Goal: Information Seeking & Learning: Learn about a topic

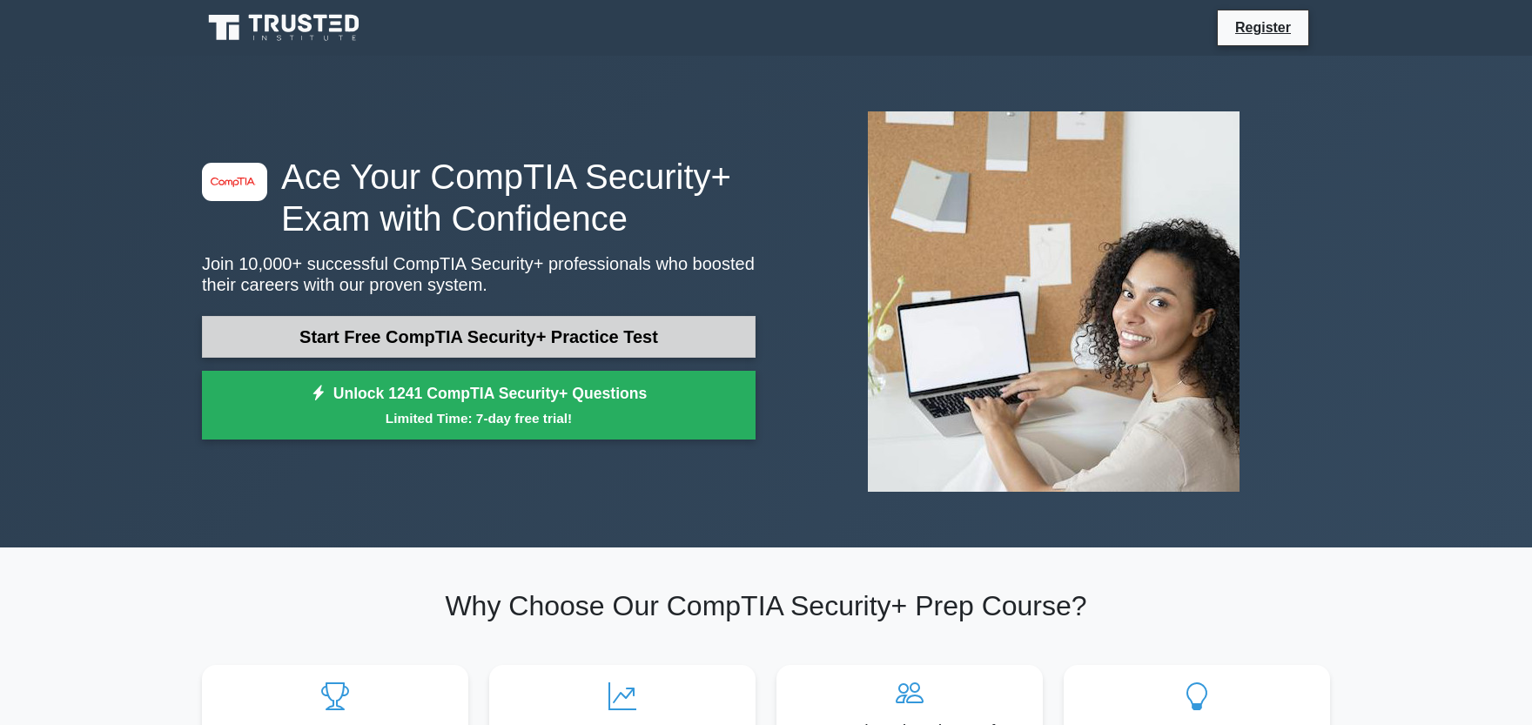
click at [624, 347] on link "Start Free CompTIA Security+ Practice Test" at bounding box center [479, 337] width 554 height 42
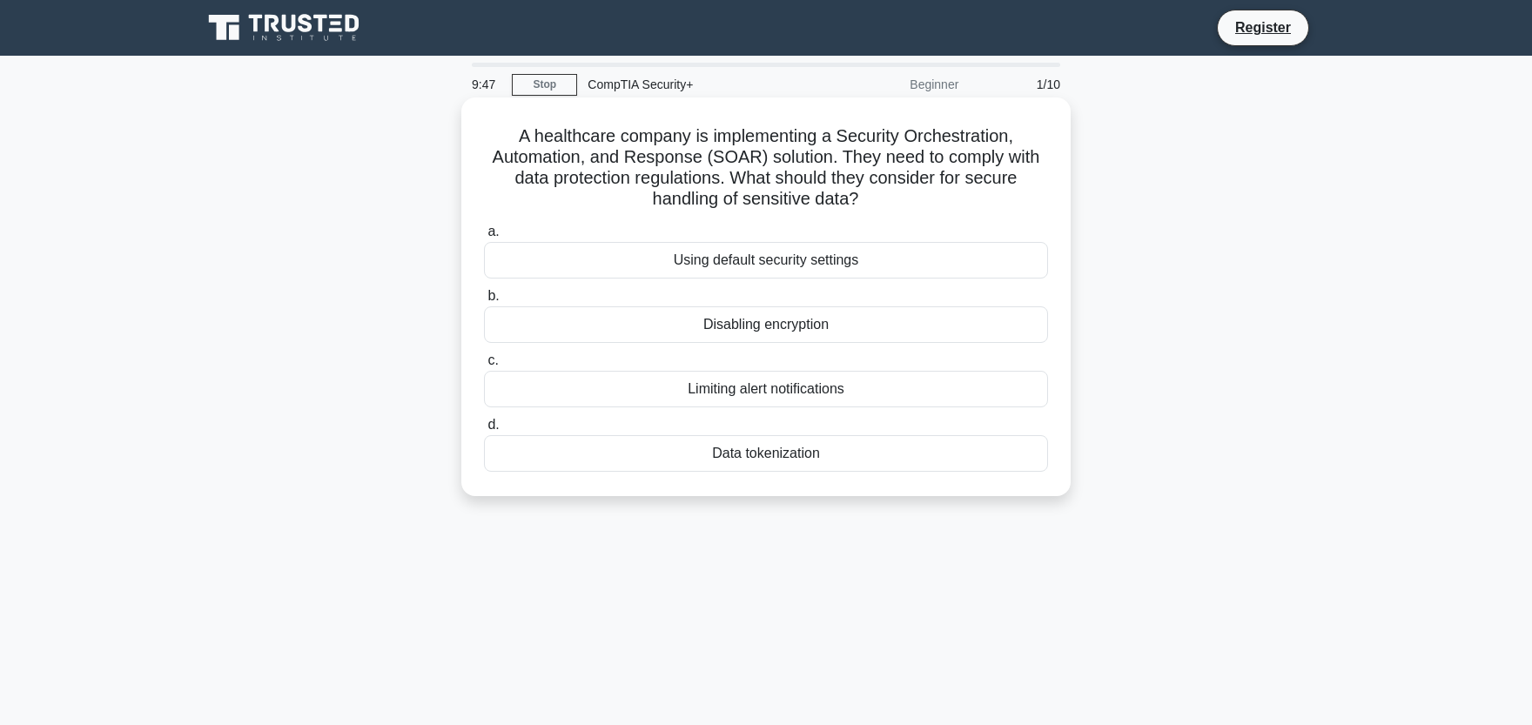
click at [769, 464] on div "Data tokenization" at bounding box center [766, 453] width 564 height 37
click at [484, 431] on input "d. Data tokenization" at bounding box center [484, 425] width 0 height 11
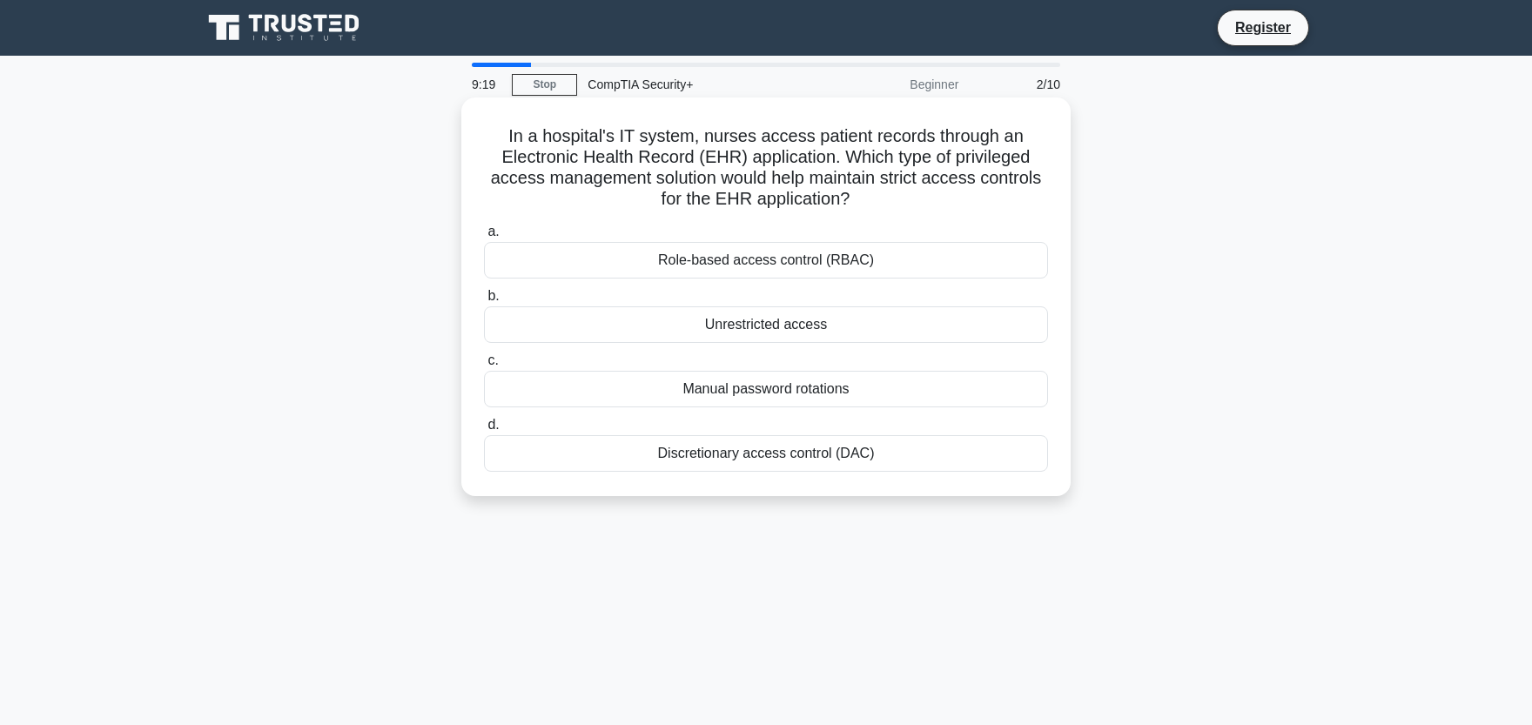
click at [858, 273] on div "Role-based access control (RBAC)" at bounding box center [766, 260] width 564 height 37
click at [484, 238] on input "a. Role-based access control (RBAC)" at bounding box center [484, 231] width 0 height 11
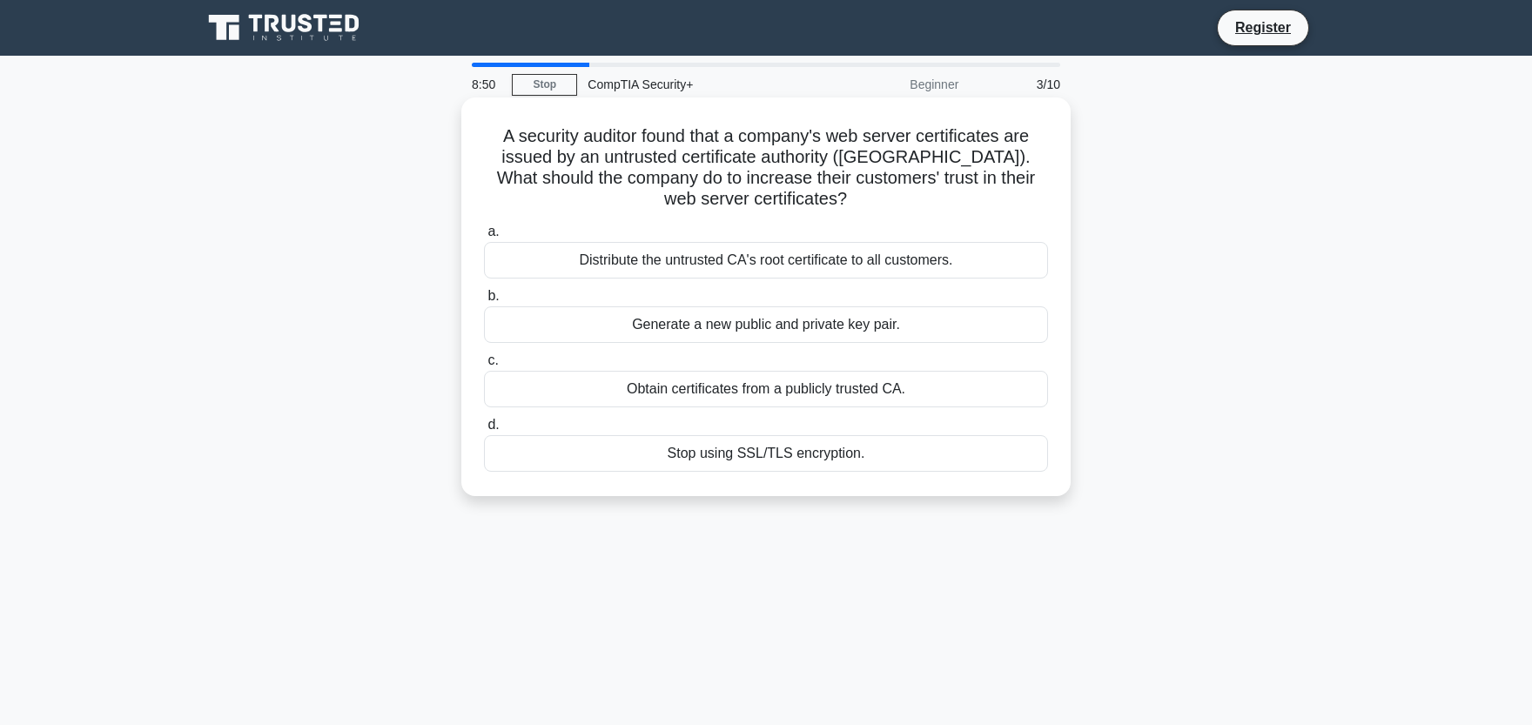
click at [551, 387] on div "Obtain certificates from a publicly trusted CA." at bounding box center [766, 389] width 564 height 37
click at [484, 367] on input "c. Obtain certificates from a publicly trusted CA." at bounding box center [484, 360] width 0 height 11
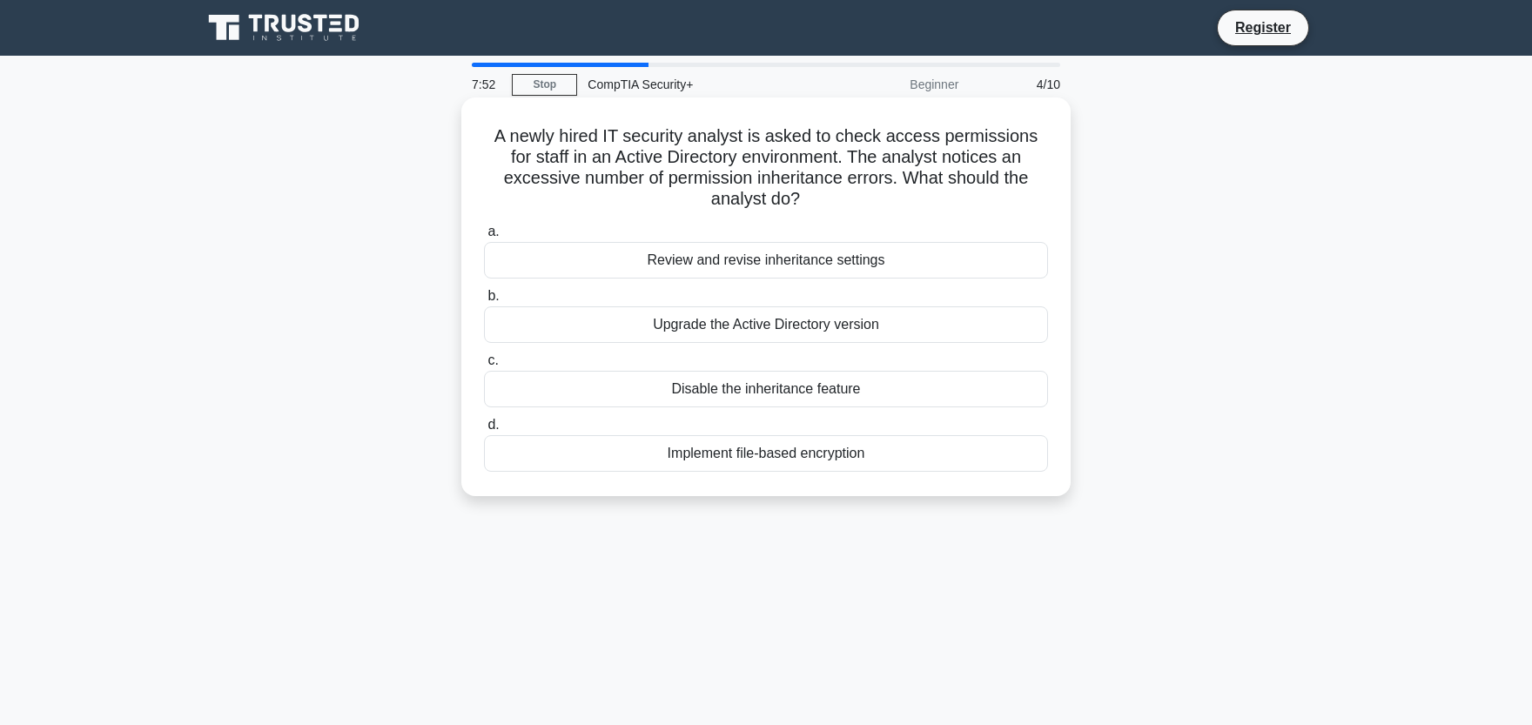
click at [986, 242] on div "Review and revise inheritance settings" at bounding box center [766, 260] width 564 height 37
click at [872, 242] on div "Review and revise inheritance settings" at bounding box center [766, 260] width 564 height 37
click at [484, 238] on input "a. Review and revise inheritance settings" at bounding box center [484, 231] width 0 height 11
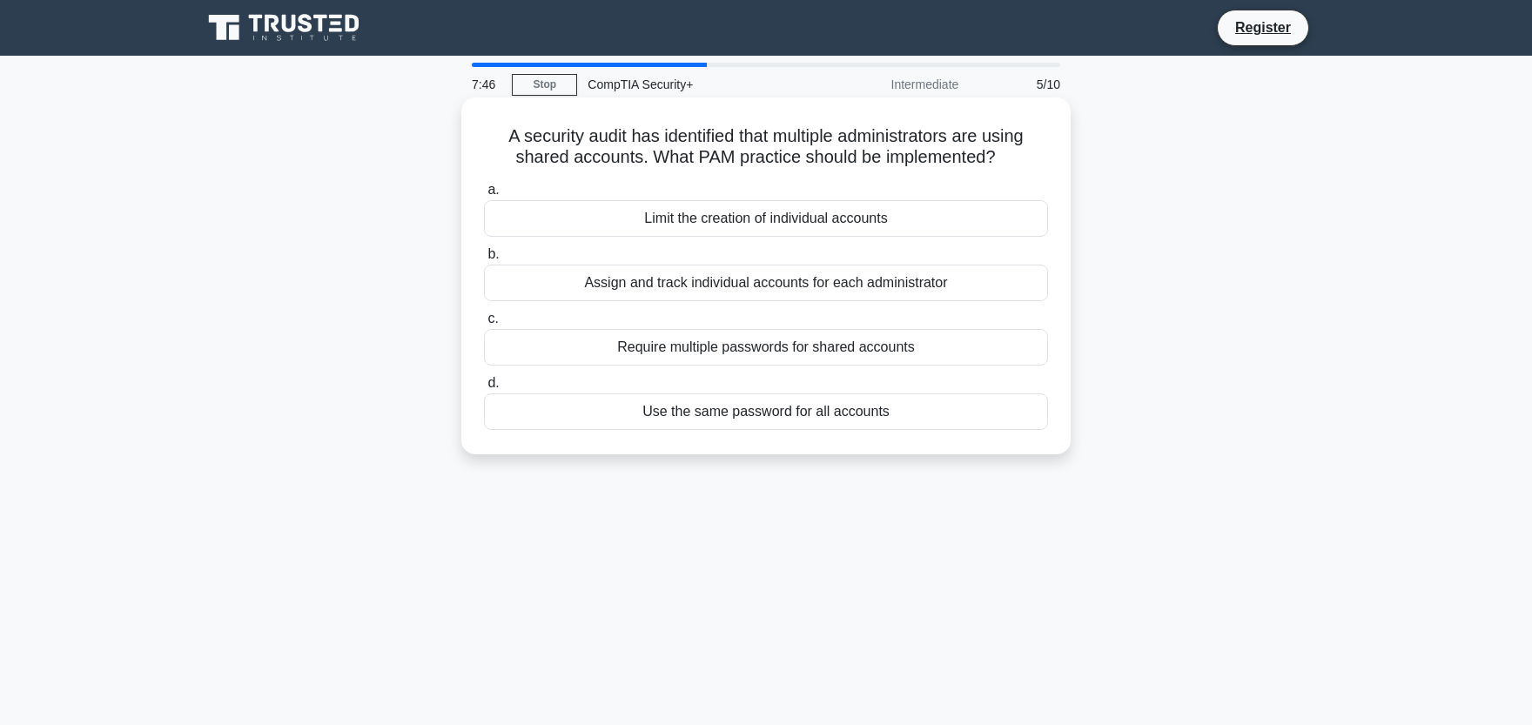
click at [723, 161] on h5 "A security audit has identified that multiple administrators are using shared a…" at bounding box center [766, 147] width 568 height 44
drag, startPoint x: 800, startPoint y: 165, endPoint x: 694, endPoint y: 157, distance: 106.6
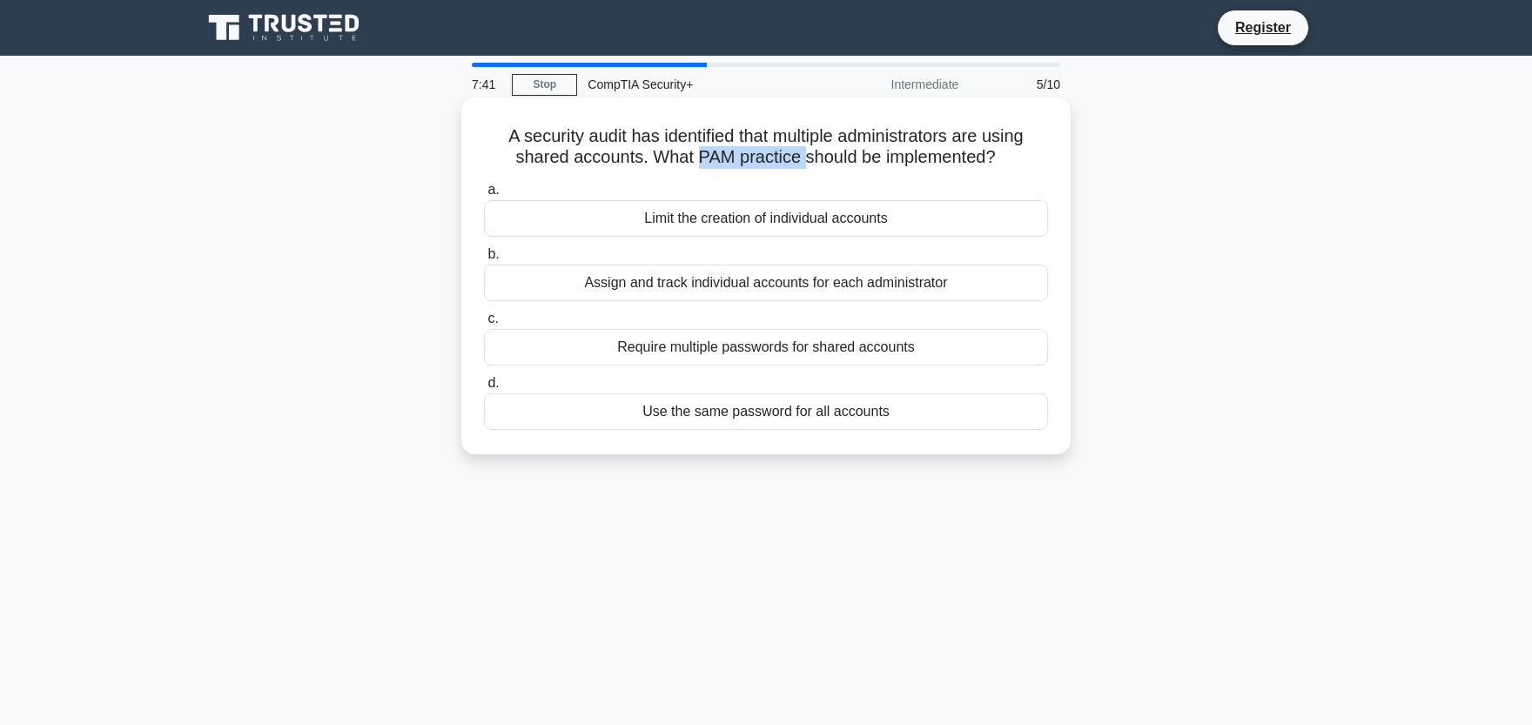
click at [694, 157] on h5 "A security audit has identified that multiple administrators are using shared a…" at bounding box center [766, 147] width 568 height 44
click at [882, 292] on div "Assign and track individual accounts for each administrator" at bounding box center [766, 283] width 564 height 37
click at [484, 260] on input "b. Assign and track individual accounts for each administrator" at bounding box center [484, 254] width 0 height 11
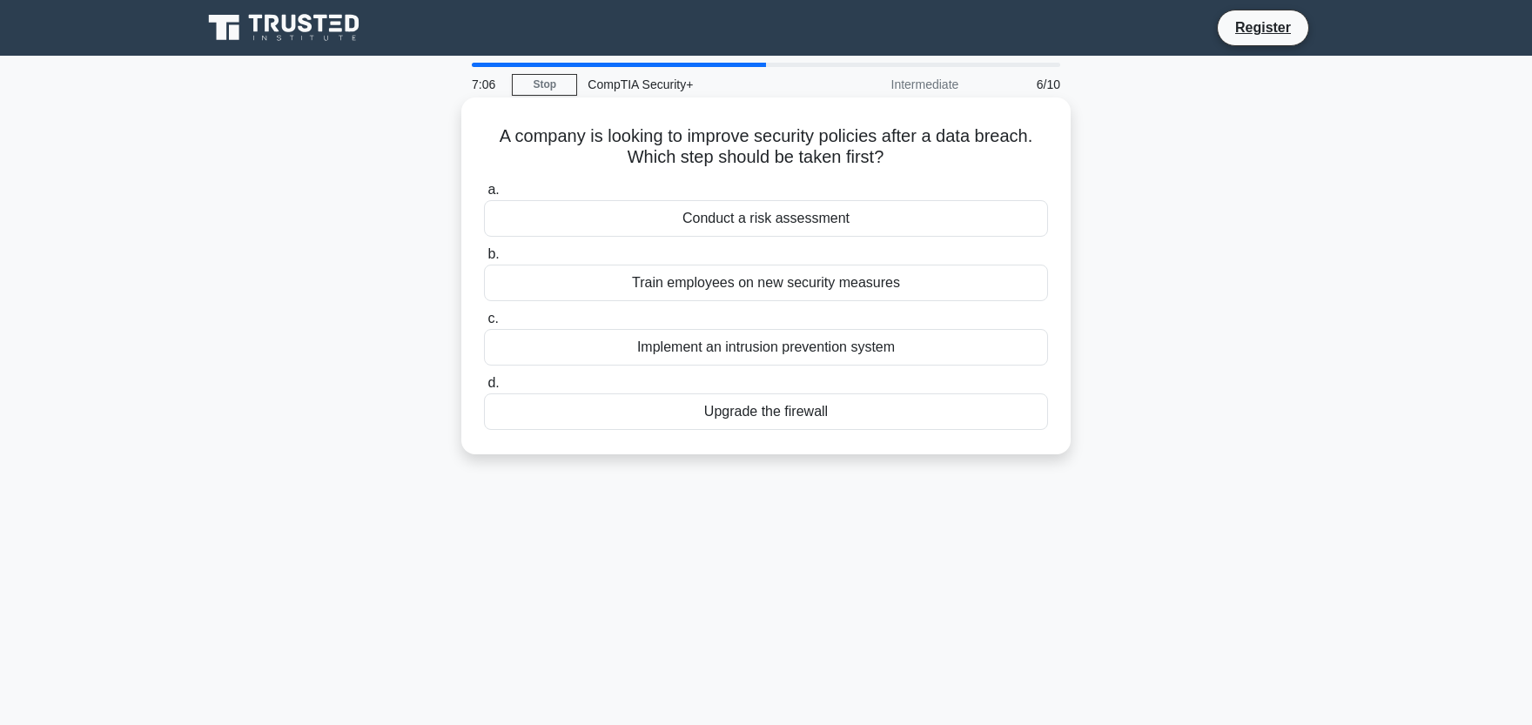
click at [860, 230] on div "Conduct a risk assessment" at bounding box center [766, 218] width 564 height 37
click at [484, 196] on input "a. Conduct a risk assessment" at bounding box center [484, 190] width 0 height 11
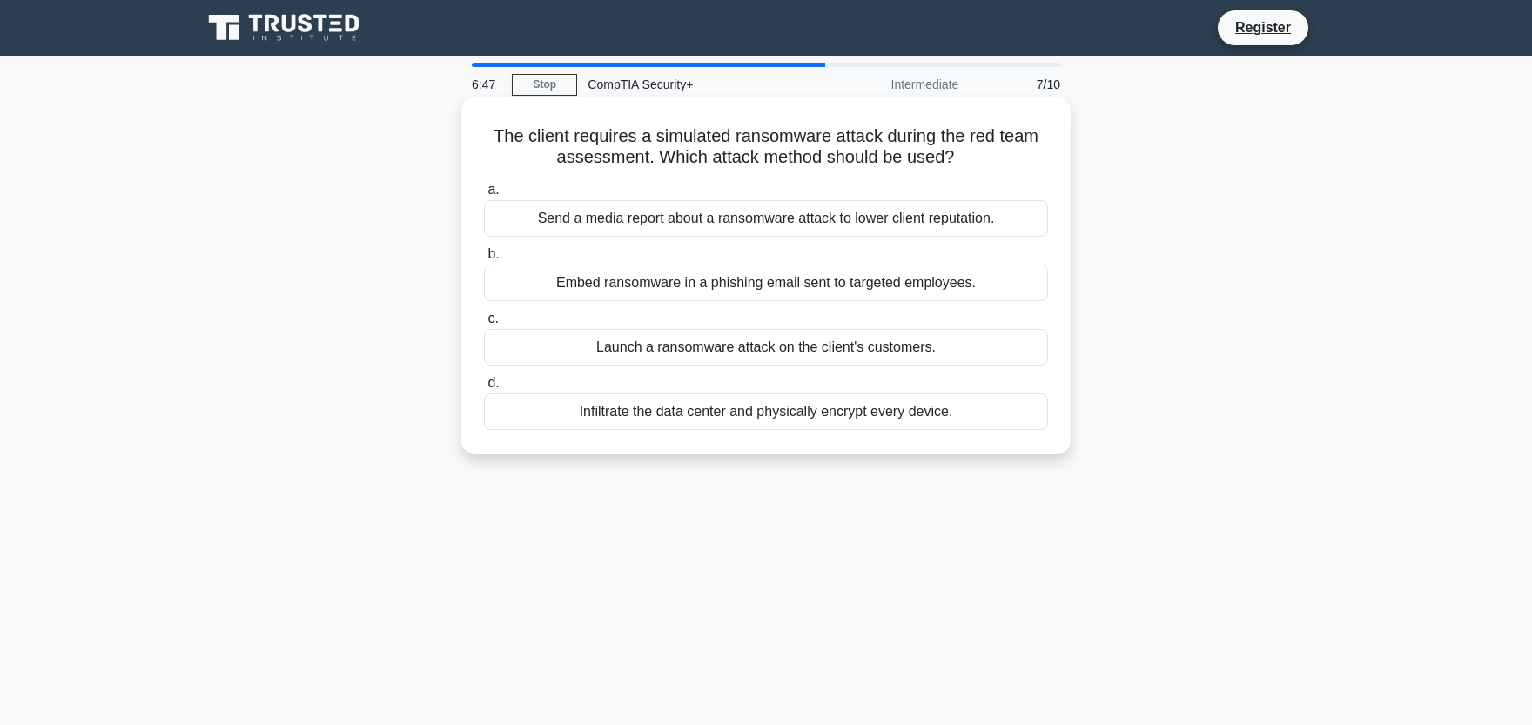
click at [867, 286] on div "Embed ransomware in a phishing email sent to targeted employees." at bounding box center [766, 283] width 564 height 37
click at [484, 260] on input "b. Embed ransomware in a phishing email sent to targeted employees." at bounding box center [484, 254] width 0 height 11
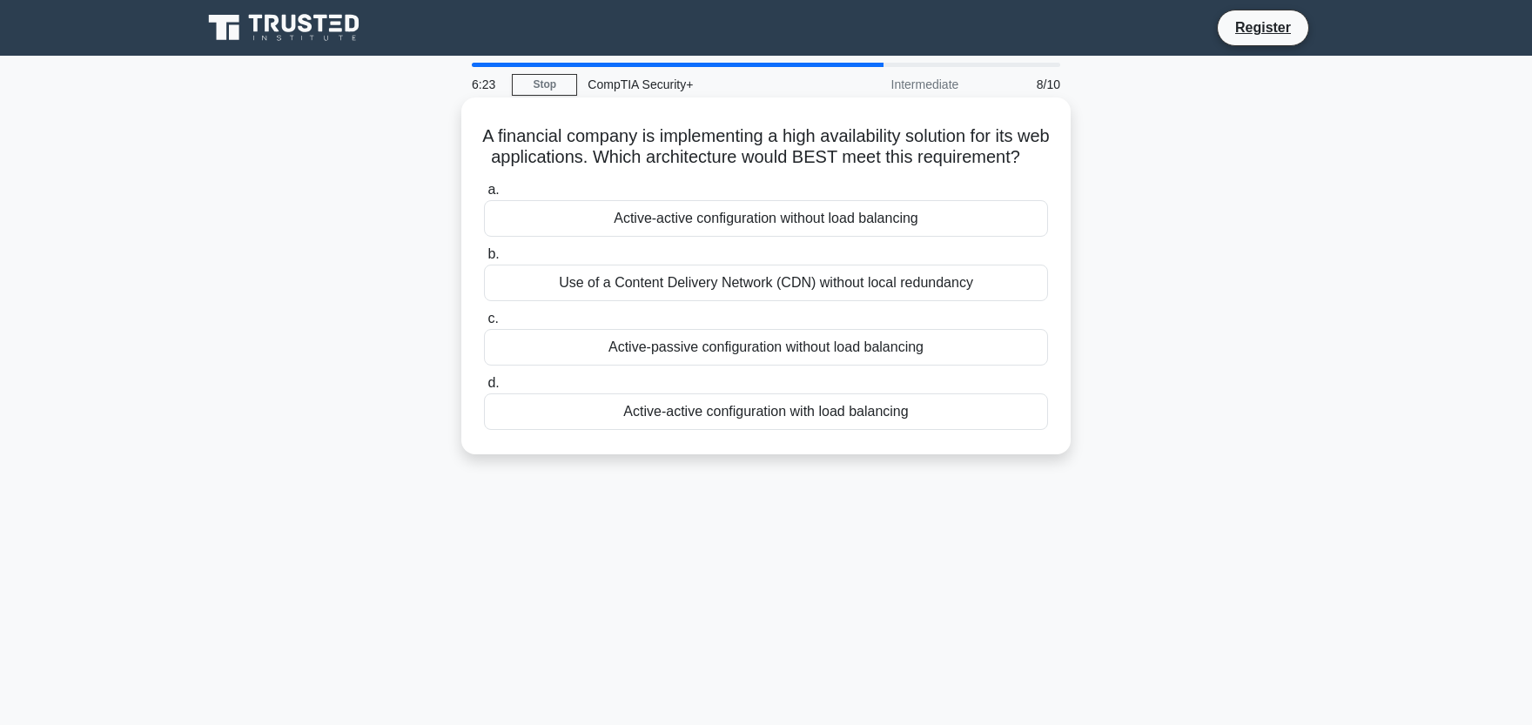
click at [812, 299] on div "Use of a Content Delivery Network (CDN) without local redundancy" at bounding box center [766, 283] width 564 height 37
click at [484, 260] on input "b. Use of a Content Delivery Network (CDN) without local redundancy" at bounding box center [484, 254] width 0 height 11
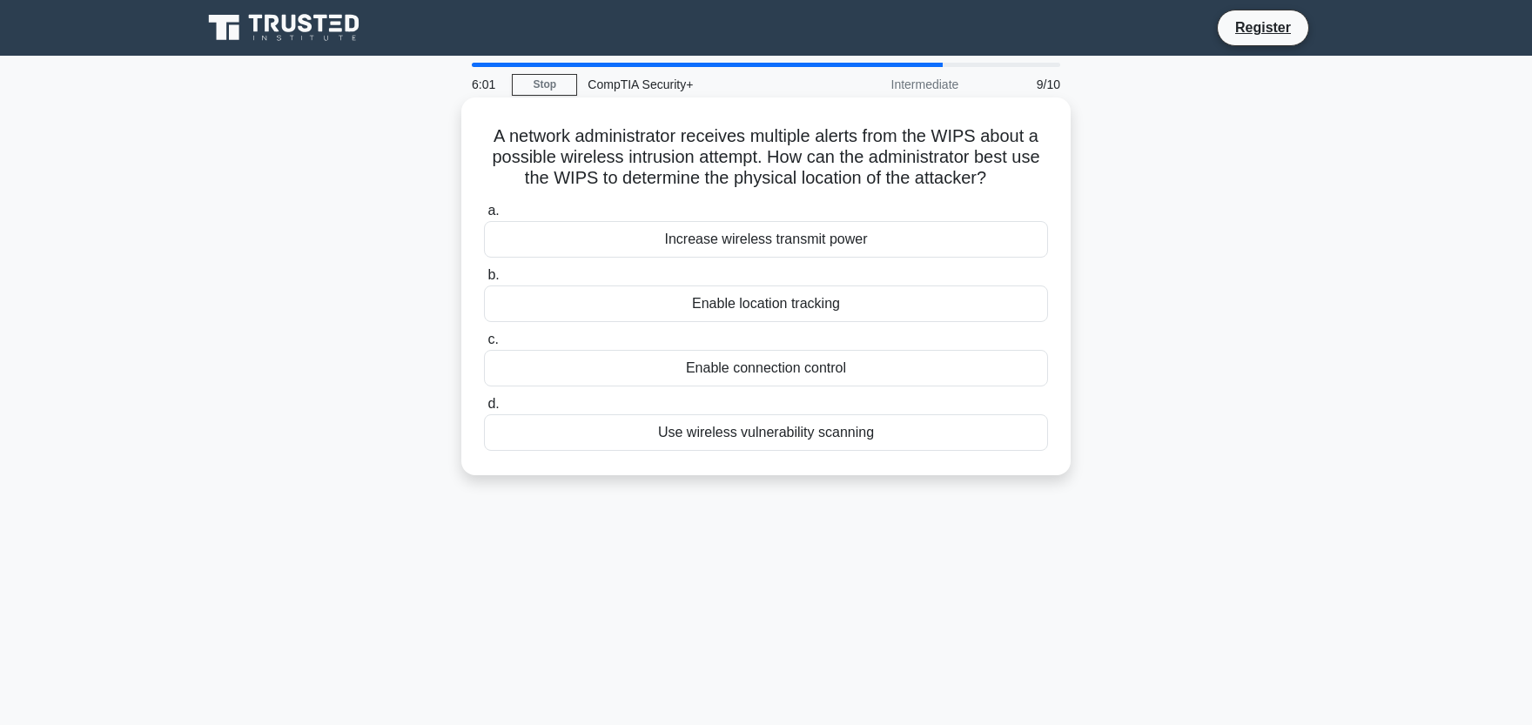
click at [810, 307] on div "Enable location tracking" at bounding box center [766, 304] width 564 height 37
click at [484, 281] on input "b. Enable location tracking" at bounding box center [484, 275] width 0 height 11
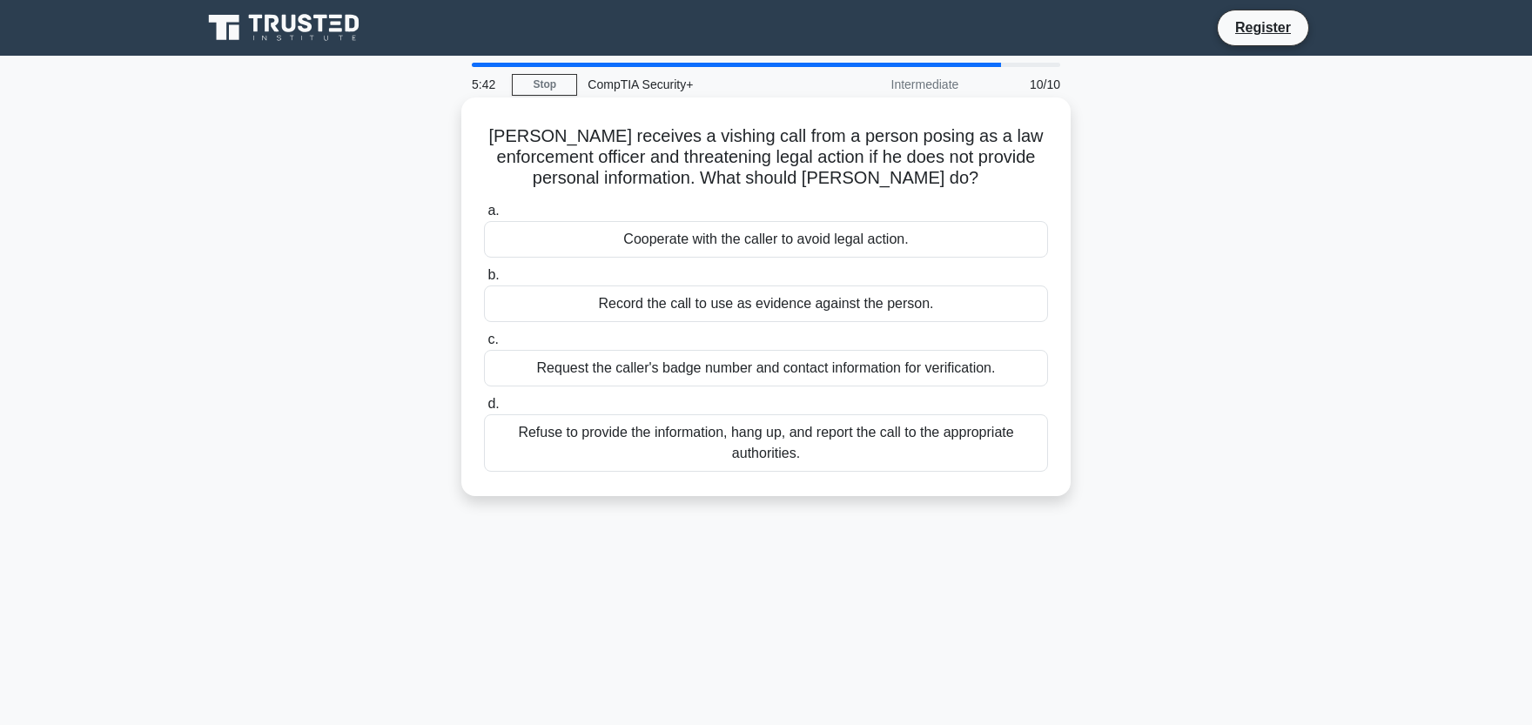
click at [785, 436] on div "Refuse to provide the information, hang up, and report the call to the appropri…" at bounding box center [766, 442] width 564 height 57
click at [484, 410] on input "d. Refuse to provide the information, hang up, and report the call to the appro…" at bounding box center [484, 404] width 0 height 11
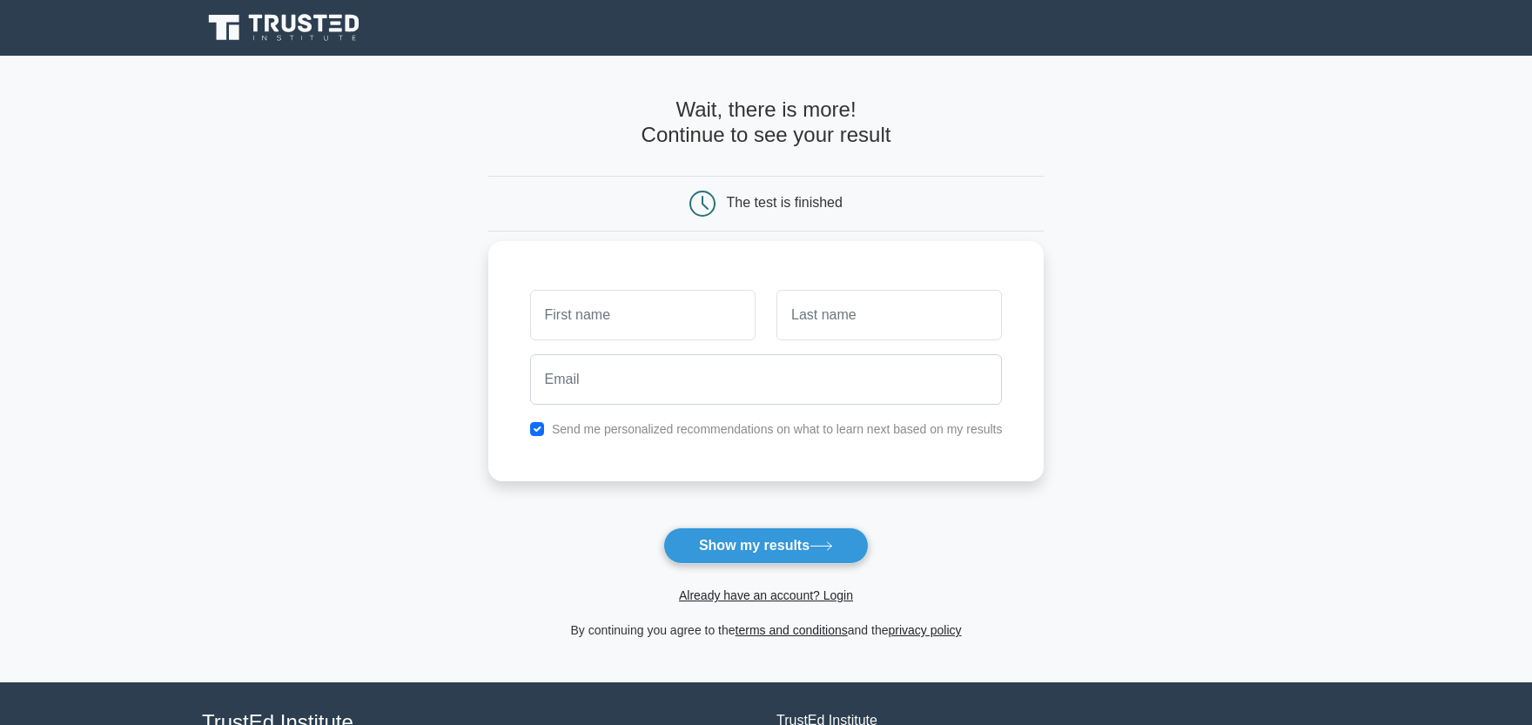
click at [677, 299] on input "text" at bounding box center [642, 315] width 225 height 50
click at [824, 554] on button "Show my results" at bounding box center [765, 546] width 205 height 37
type input "kyjahna"
type input "gerard"
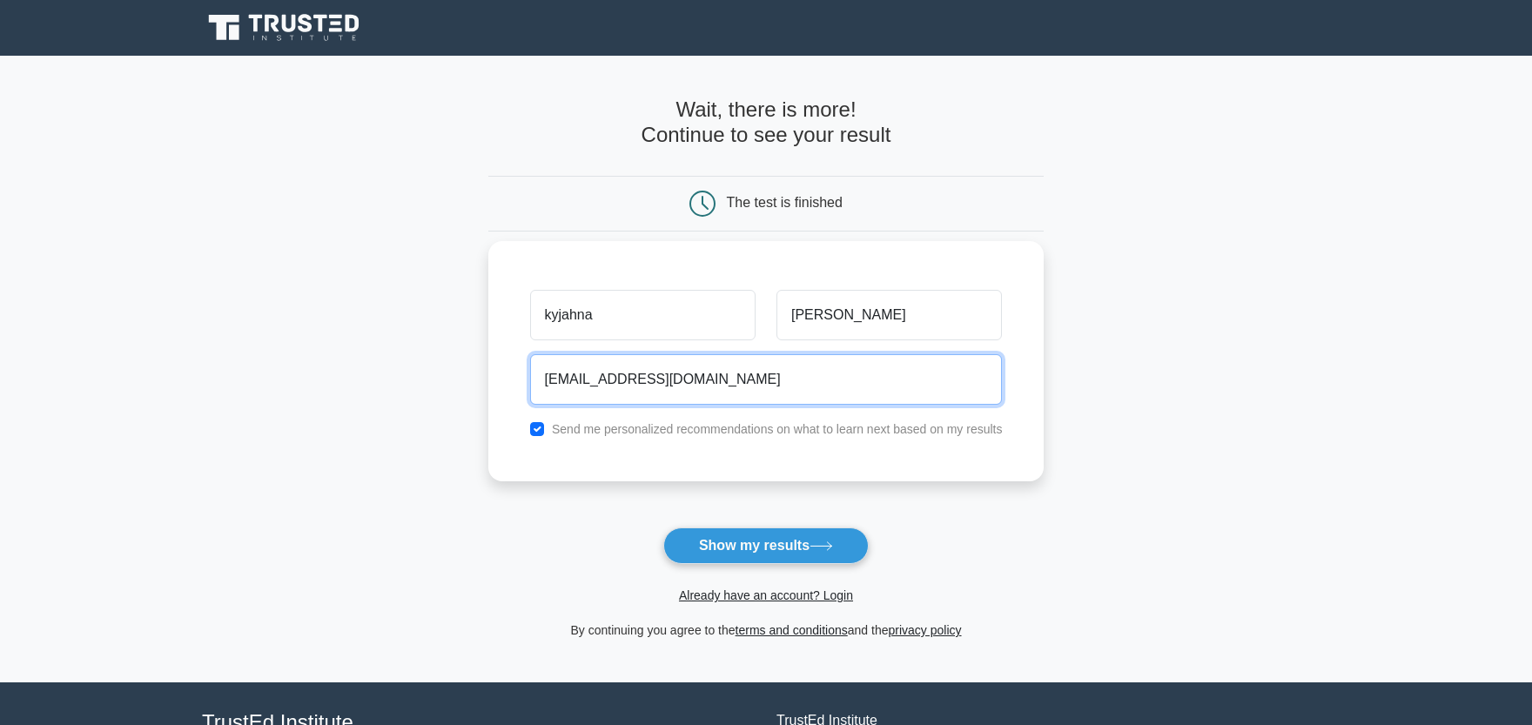
type input "kyjahnagerard2014@gmail.com"
click at [663, 528] on button "Show my results" at bounding box center [765, 546] width 205 height 37
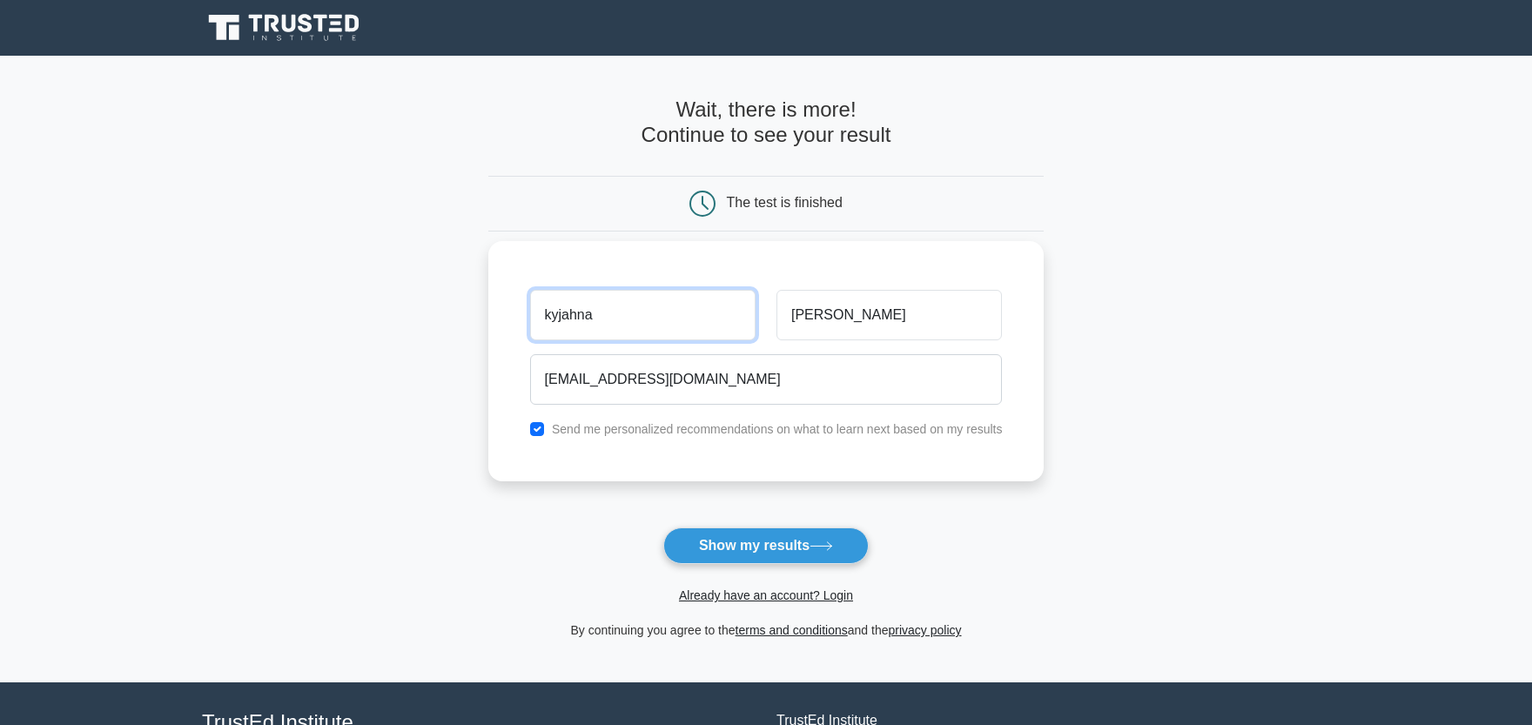
drag, startPoint x: 702, startPoint y: 293, endPoint x: 702, endPoint y: 302, distance: 9.6
click at [702, 299] on input "kyjahna" at bounding box center [642, 315] width 225 height 50
type input "kyjahna"
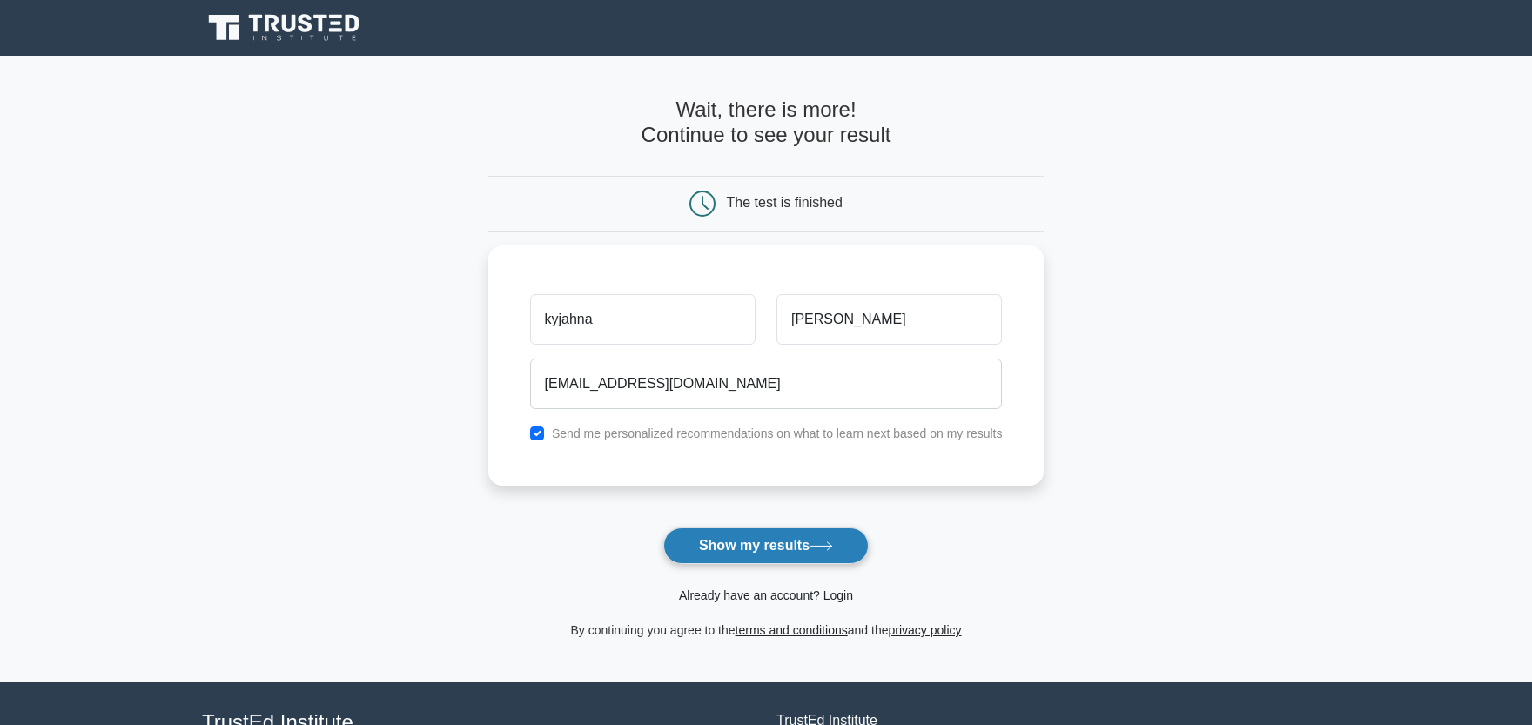
click at [831, 548] on icon at bounding box center [821, 546] width 21 height 8
click at [810, 531] on form "Wait, there is more! Continue to see your result The test is finished kyjahna" at bounding box center [766, 369] width 556 height 543
click at [810, 533] on button "Show my results" at bounding box center [765, 546] width 205 height 37
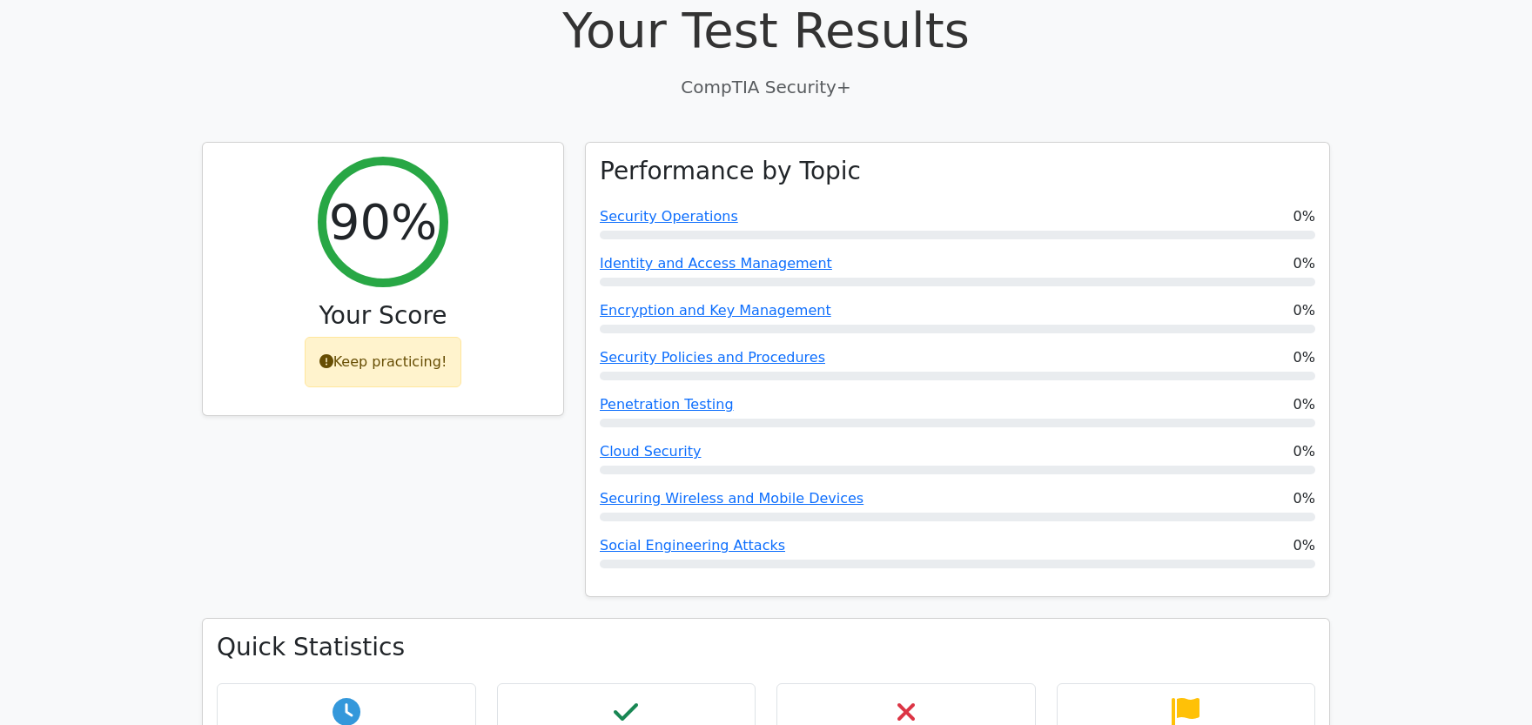
scroll to position [575, 0]
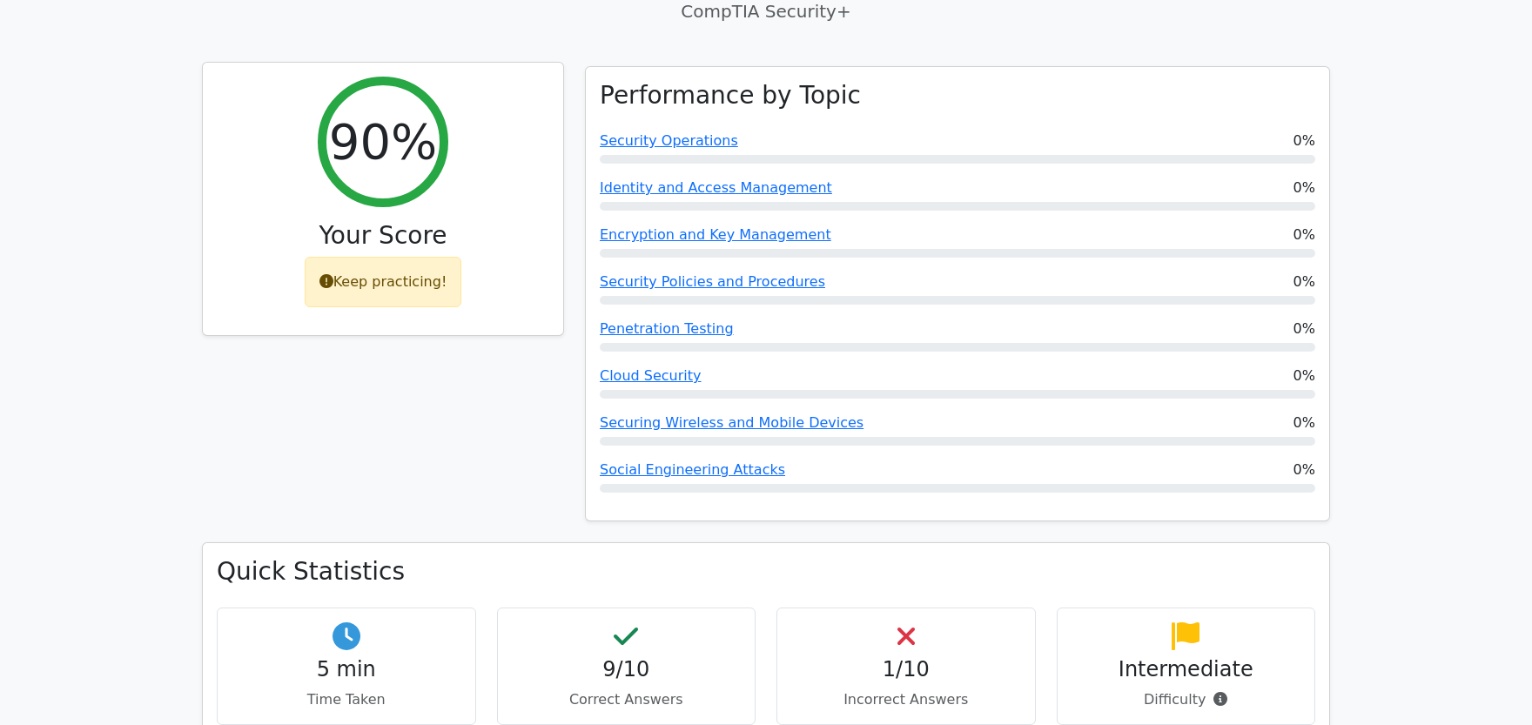
click at [332, 274] on icon at bounding box center [327, 281] width 14 height 14
click at [345, 257] on div "Keep practicing!" at bounding box center [384, 282] width 158 height 50
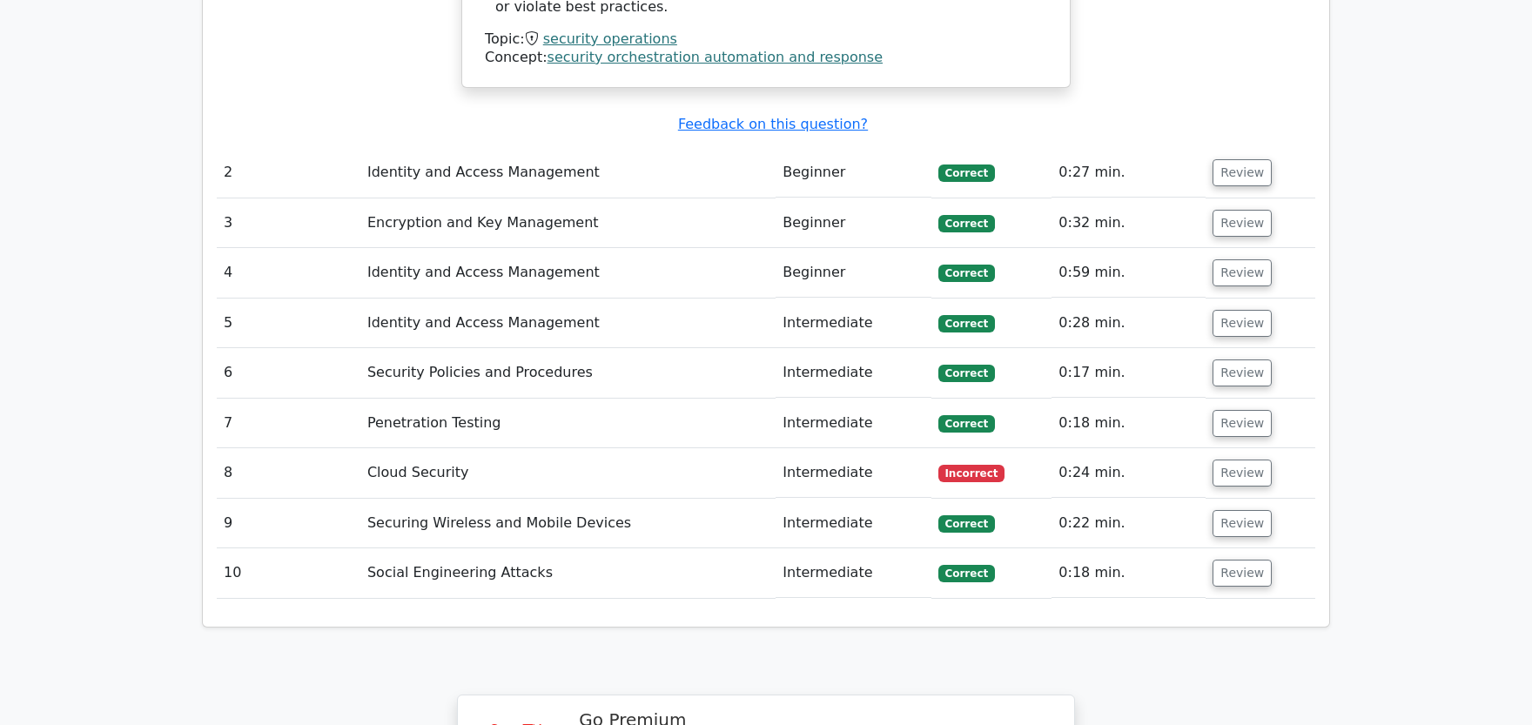
scroll to position [2011, 0]
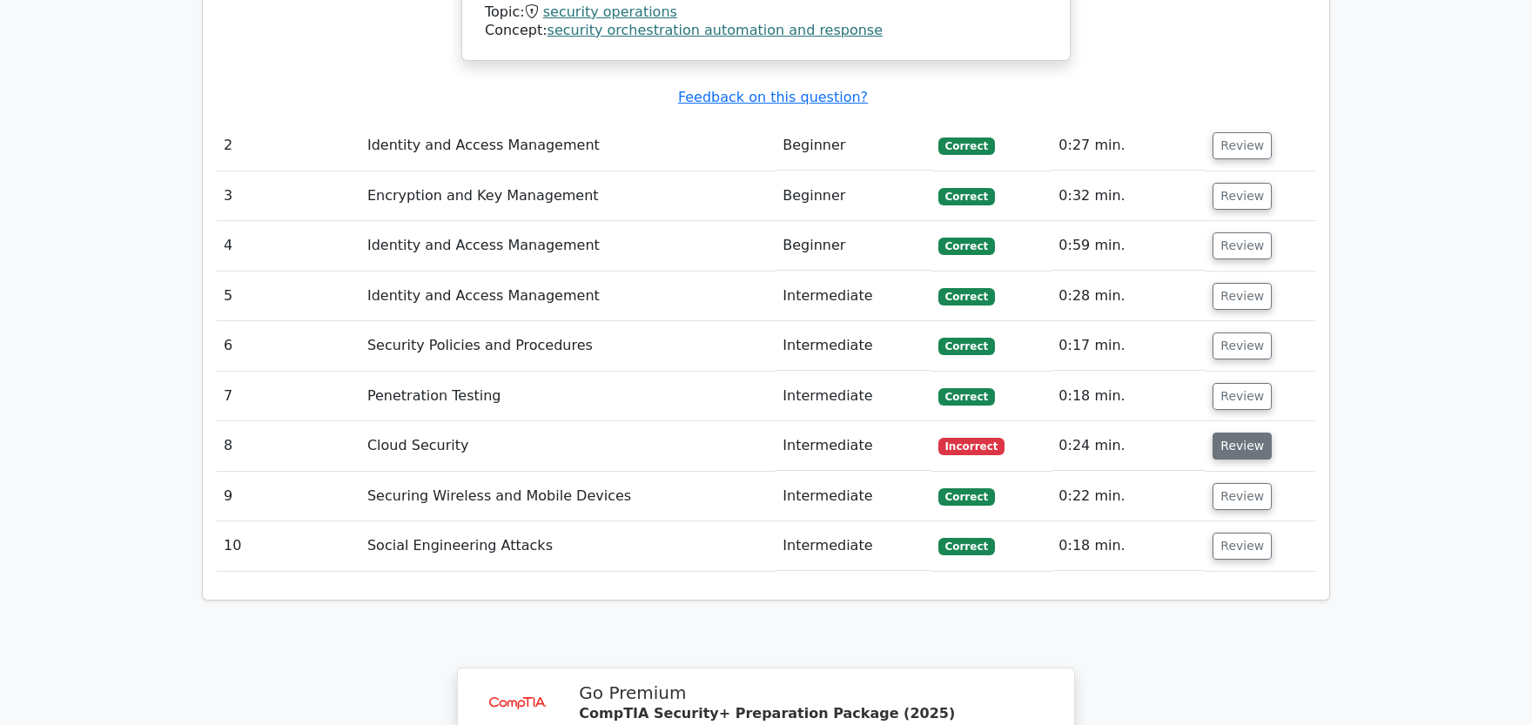
click at [1219, 433] on button "Review" at bounding box center [1242, 446] width 59 height 27
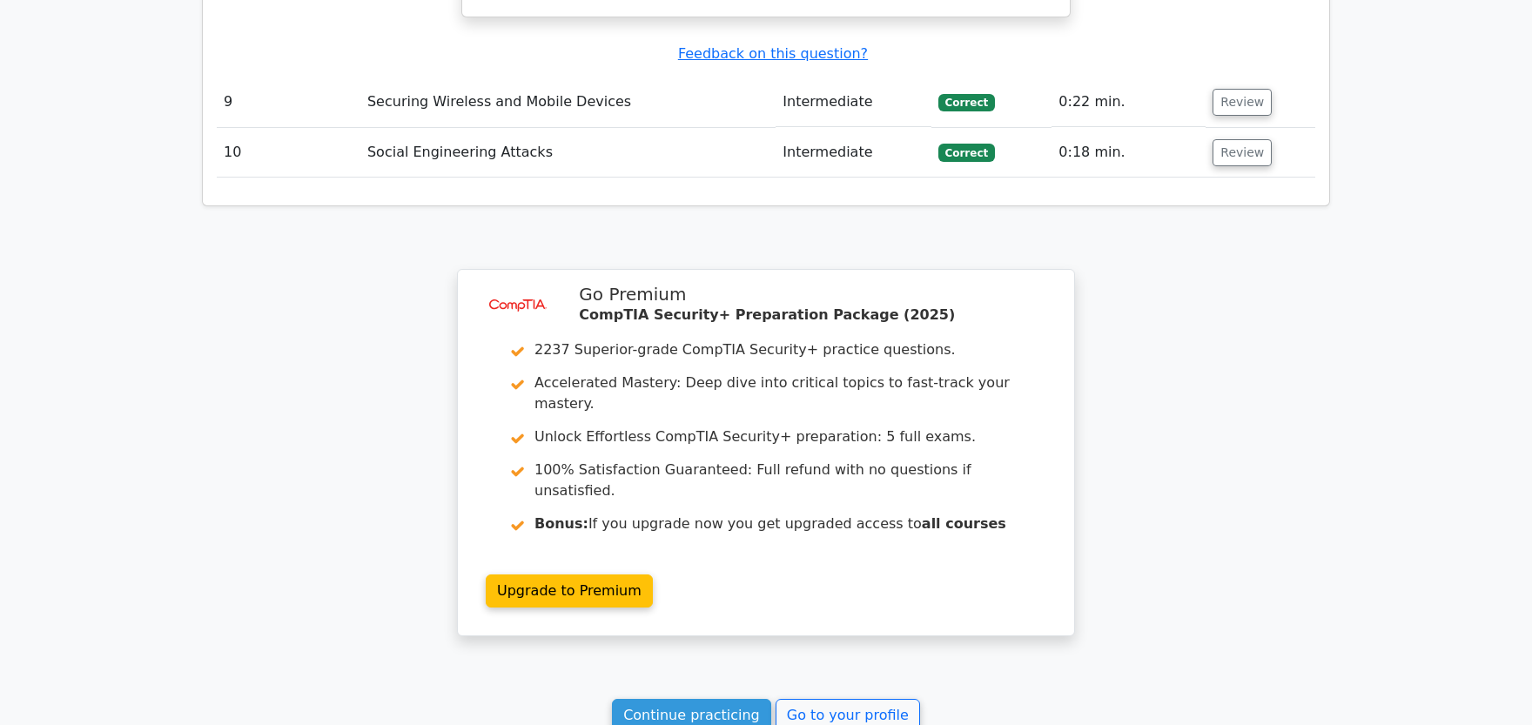
scroll to position [3065, 0]
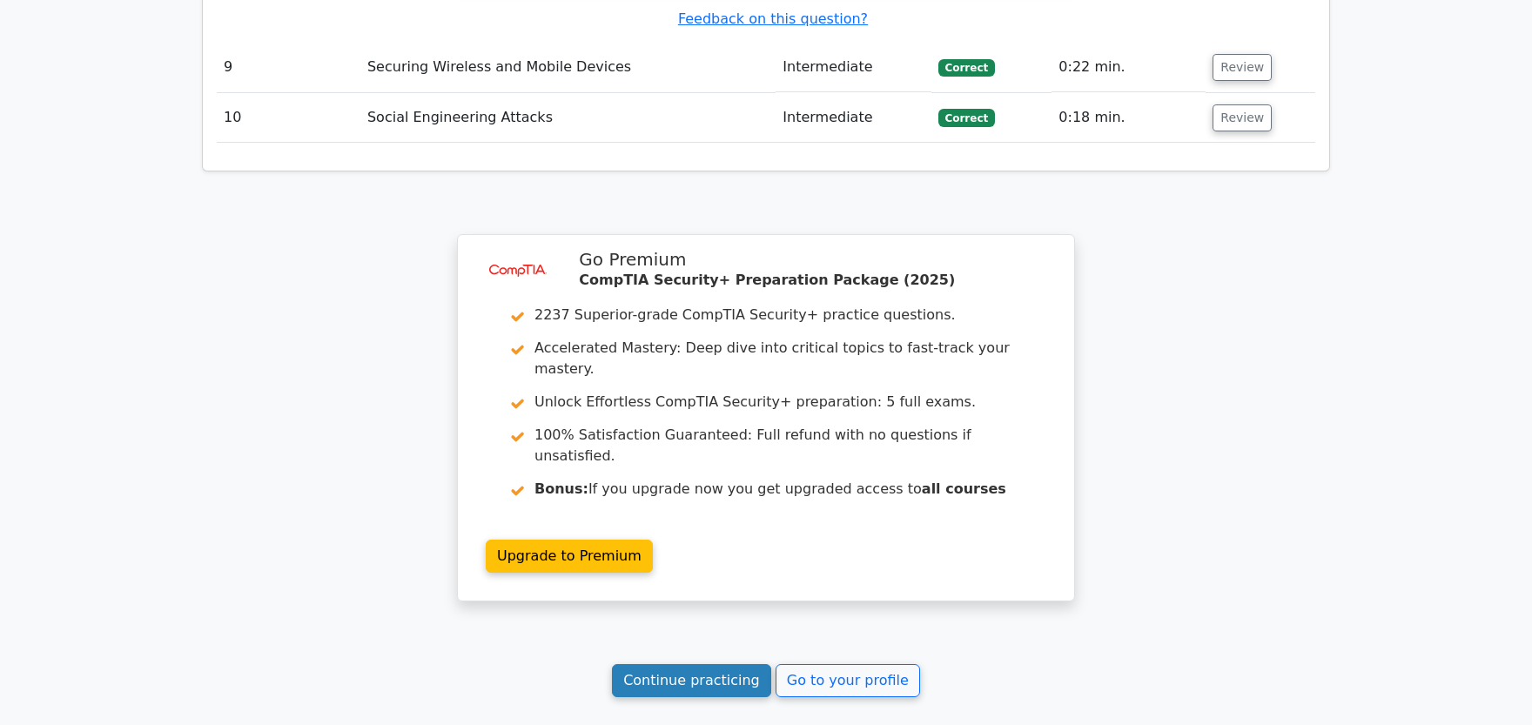
click at [714, 664] on link "Continue practicing" at bounding box center [691, 680] width 159 height 33
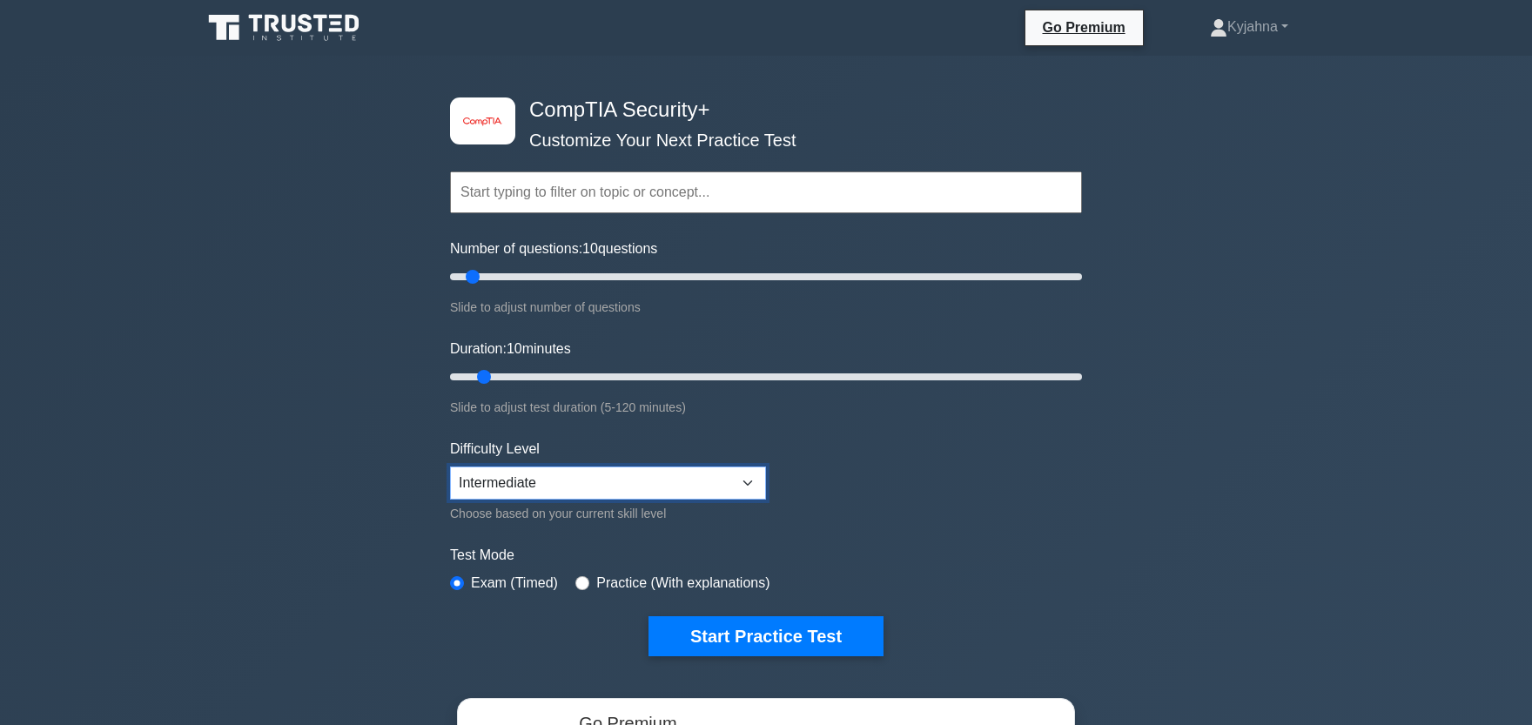
click at [450, 467] on select "Beginner Intermediate Expert" at bounding box center [608, 483] width 316 height 33
click option "Expert" at bounding box center [0, 0] width 0 height 0
click at [617, 526] on form "Topics Cryptography Identity and Access Management Risk Management Network Secu…" at bounding box center [766, 387] width 632 height 538
click at [450, 467] on select "Beginner Intermediate Expert" at bounding box center [608, 483] width 316 height 33
select select "intermediate"
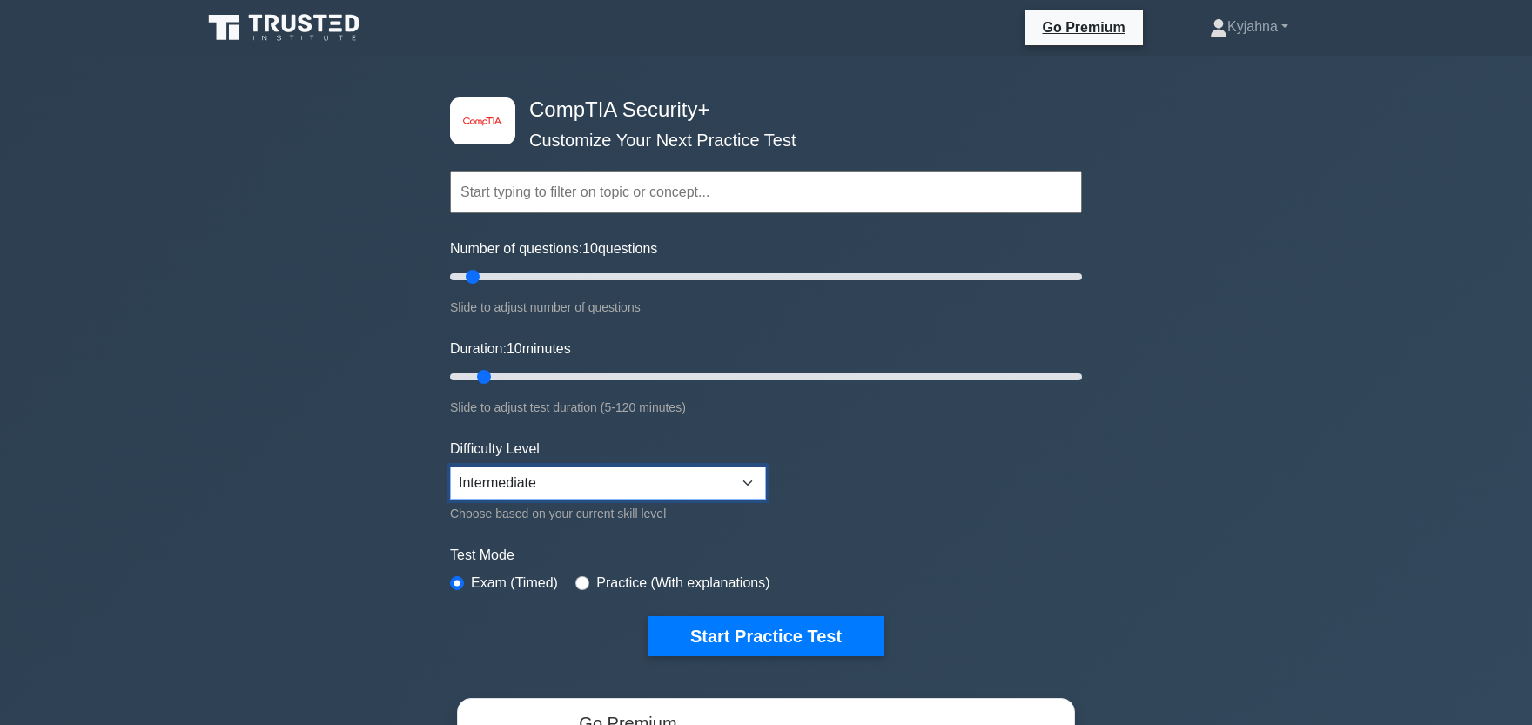
click option "Intermediate" at bounding box center [0, 0] width 0 height 0
click at [690, 584] on label "Practice (With explanations)" at bounding box center [682, 583] width 173 height 21
click at [601, 581] on label "Practice (With explanations)" at bounding box center [682, 583] width 173 height 21
click at [577, 578] on input "radio" at bounding box center [582, 583] width 14 height 14
radio input "true"
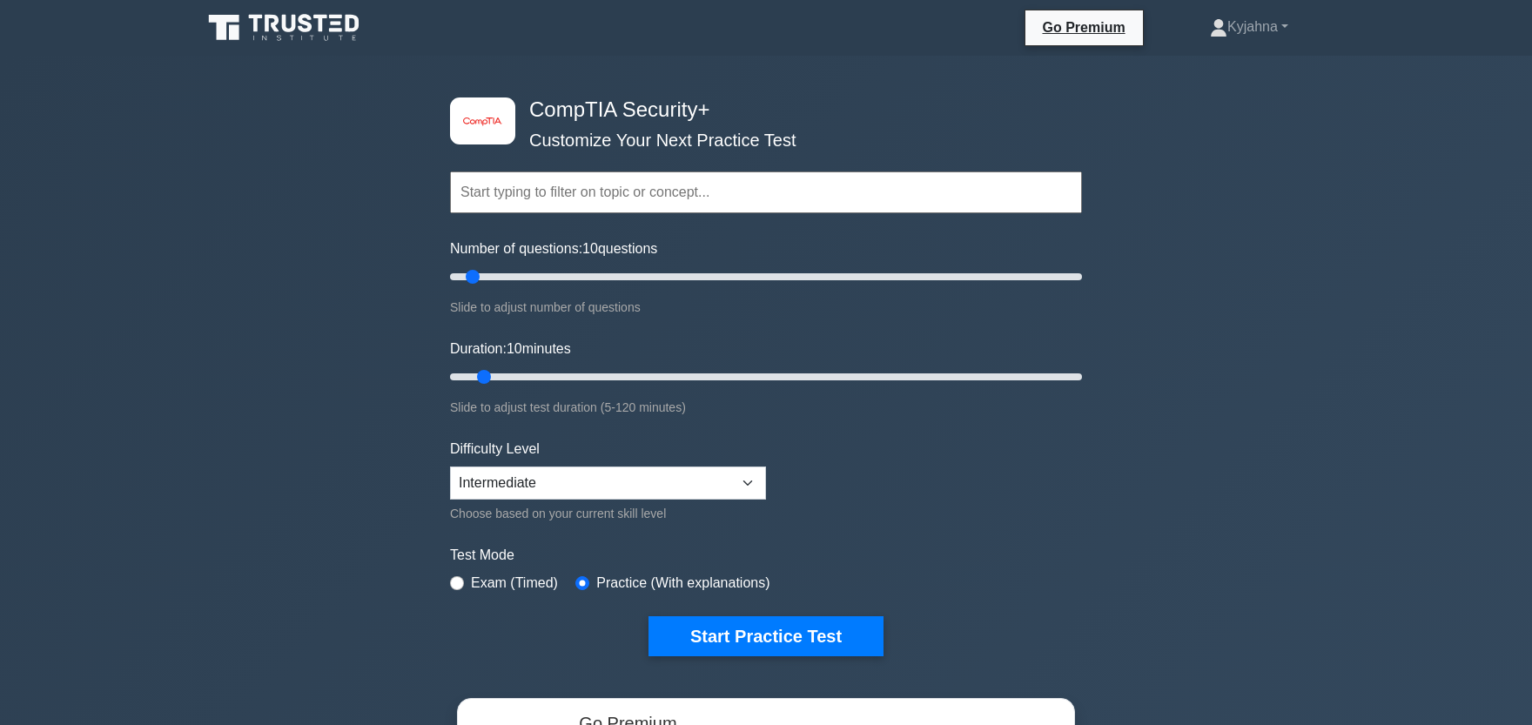
click at [749, 588] on label "Practice (With explanations)" at bounding box center [682, 583] width 173 height 21
click at [542, 211] on input "text" at bounding box center [766, 193] width 632 height 42
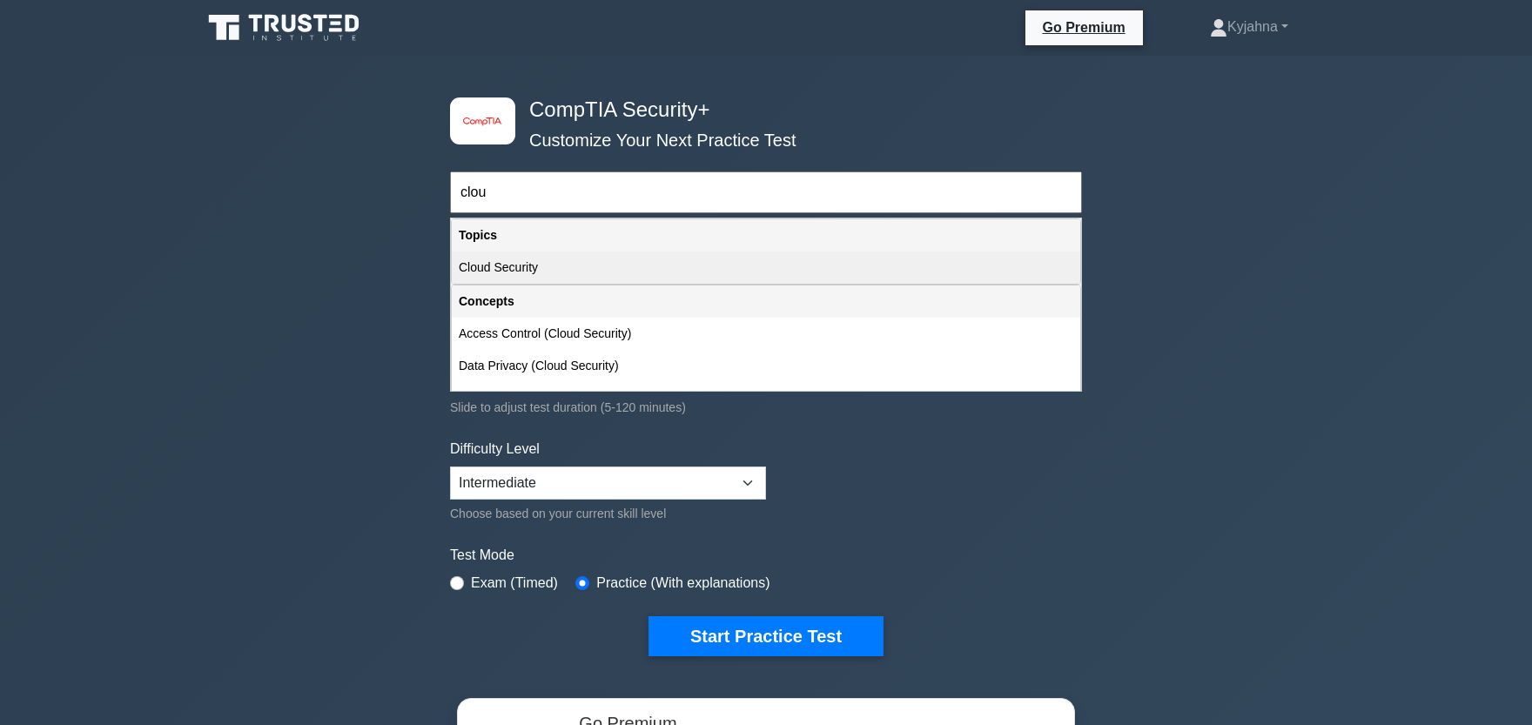
click at [628, 276] on div "Cloud Security" at bounding box center [766, 268] width 629 height 32
type input "Cloud Security"
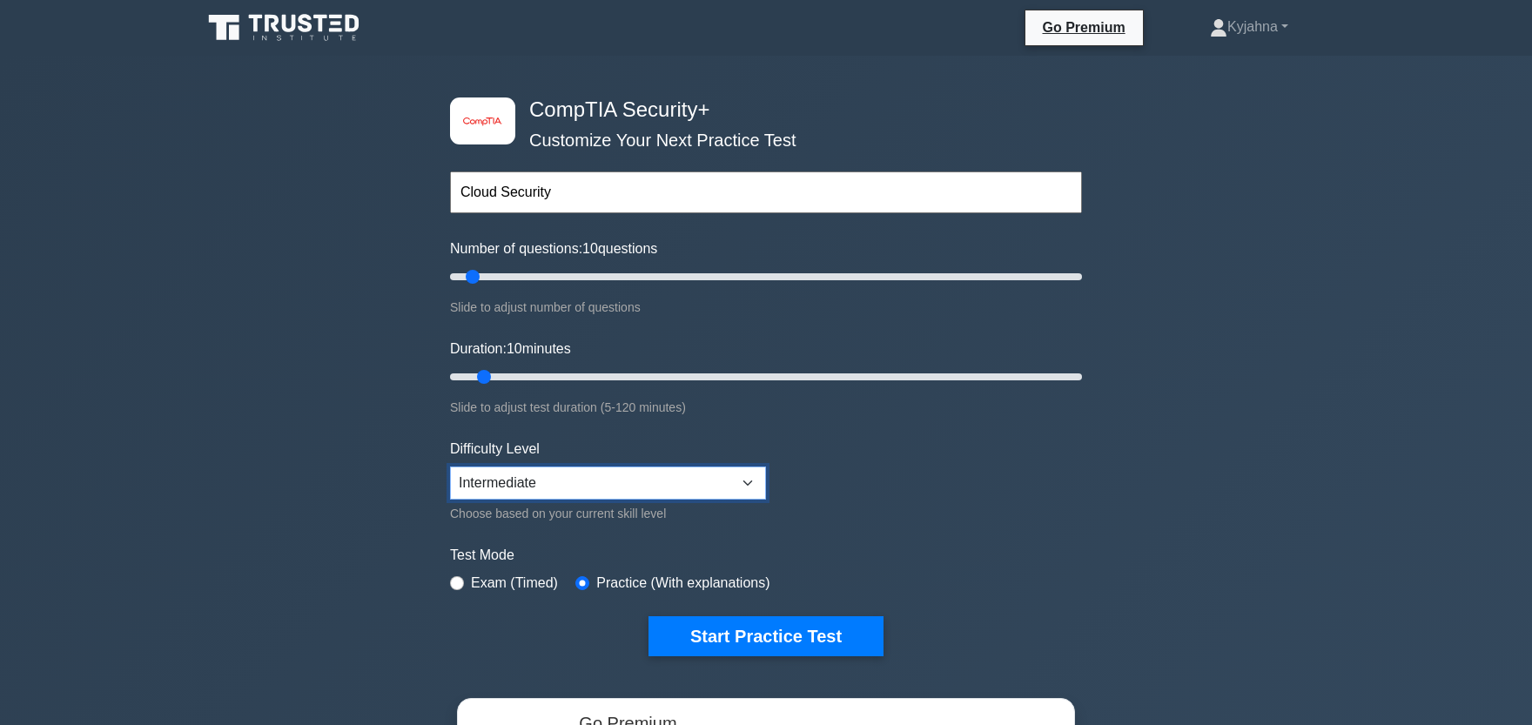
click at [450, 467] on select "Beginner Intermediate Expert" at bounding box center [608, 483] width 316 height 33
click option "Intermediate" at bounding box center [0, 0] width 0 height 0
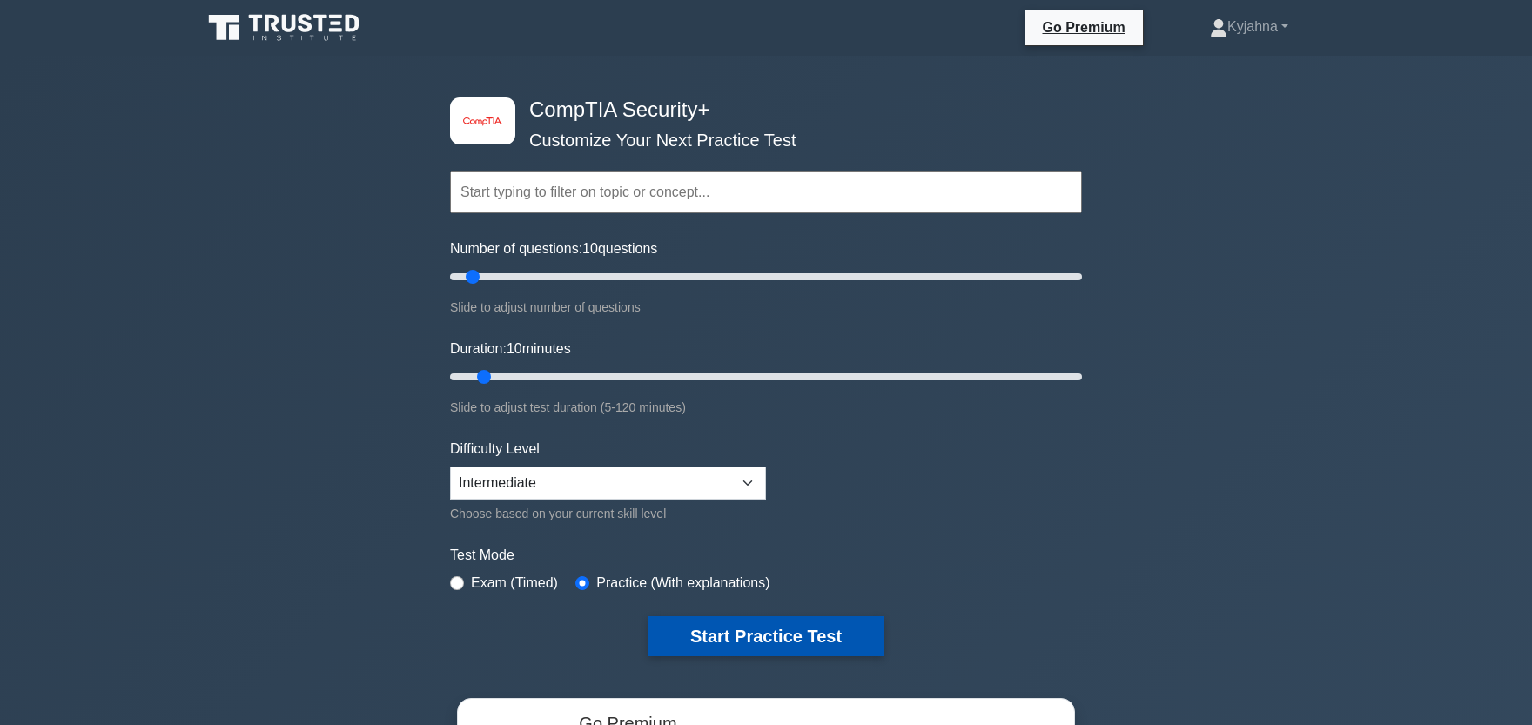
click at [763, 636] on button "Start Practice Test" at bounding box center [766, 636] width 235 height 40
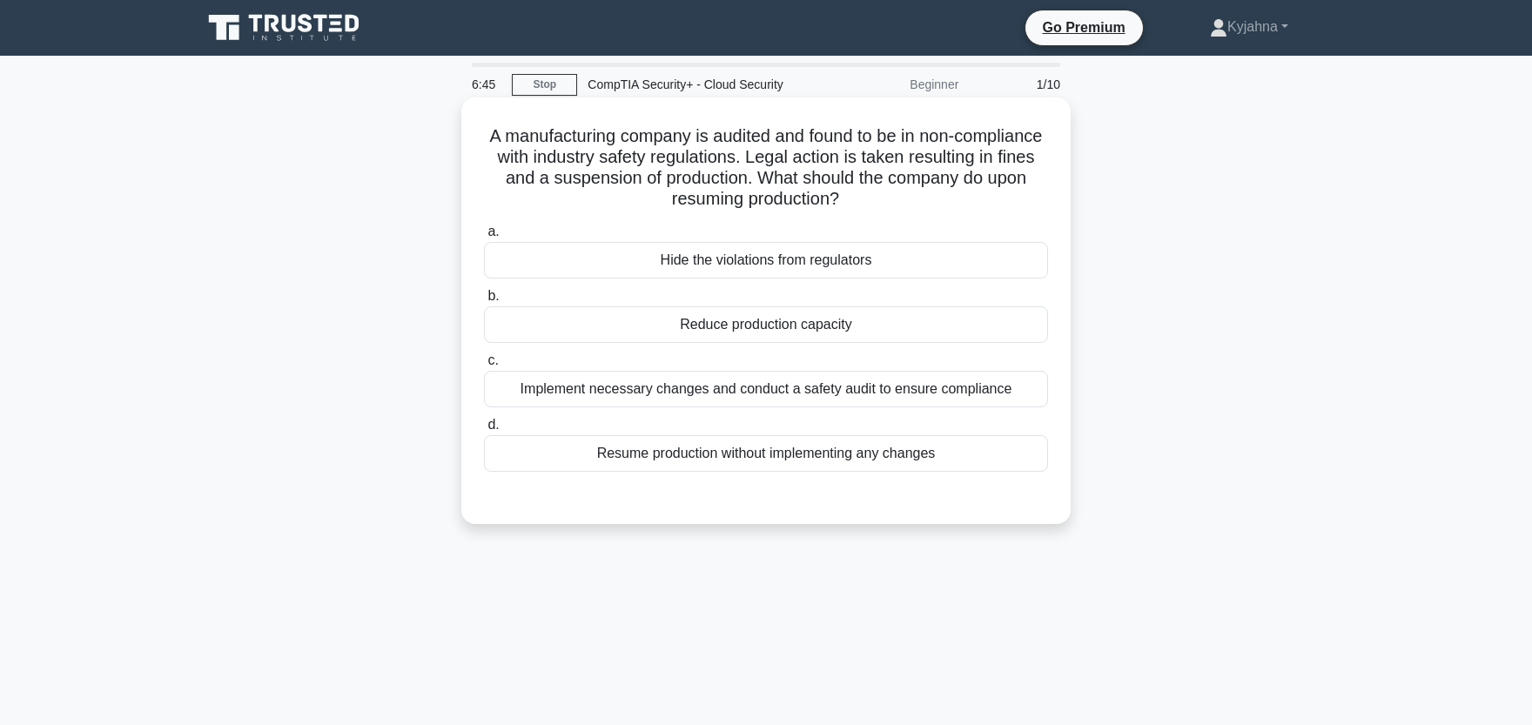
click at [792, 373] on div "Implement necessary changes and conduct a safety audit to ensure compliance" at bounding box center [766, 389] width 564 height 37
click at [484, 367] on input "c. Implement necessary changes and conduct a safety audit to ensure compliance" at bounding box center [484, 360] width 0 height 11
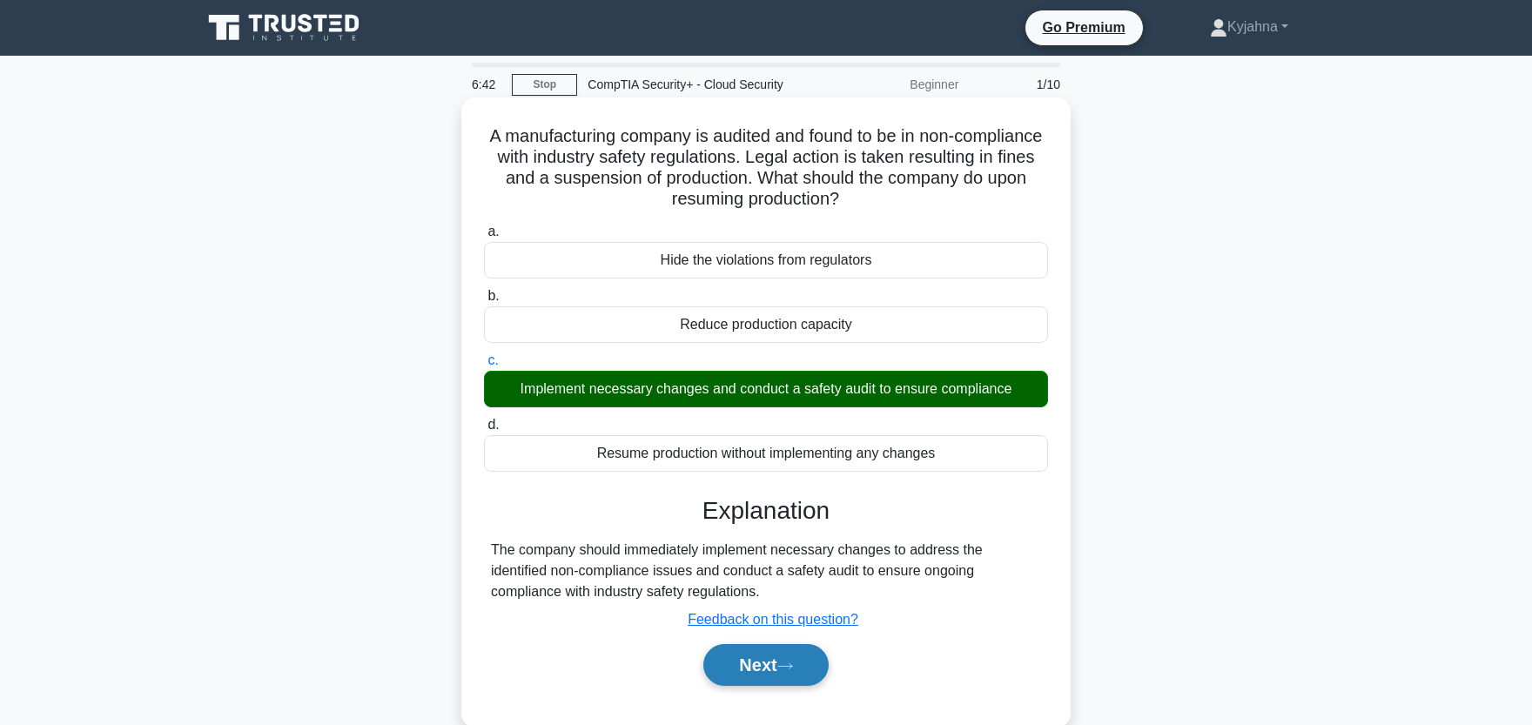
click at [773, 663] on button "Next" at bounding box center [765, 665] width 124 height 42
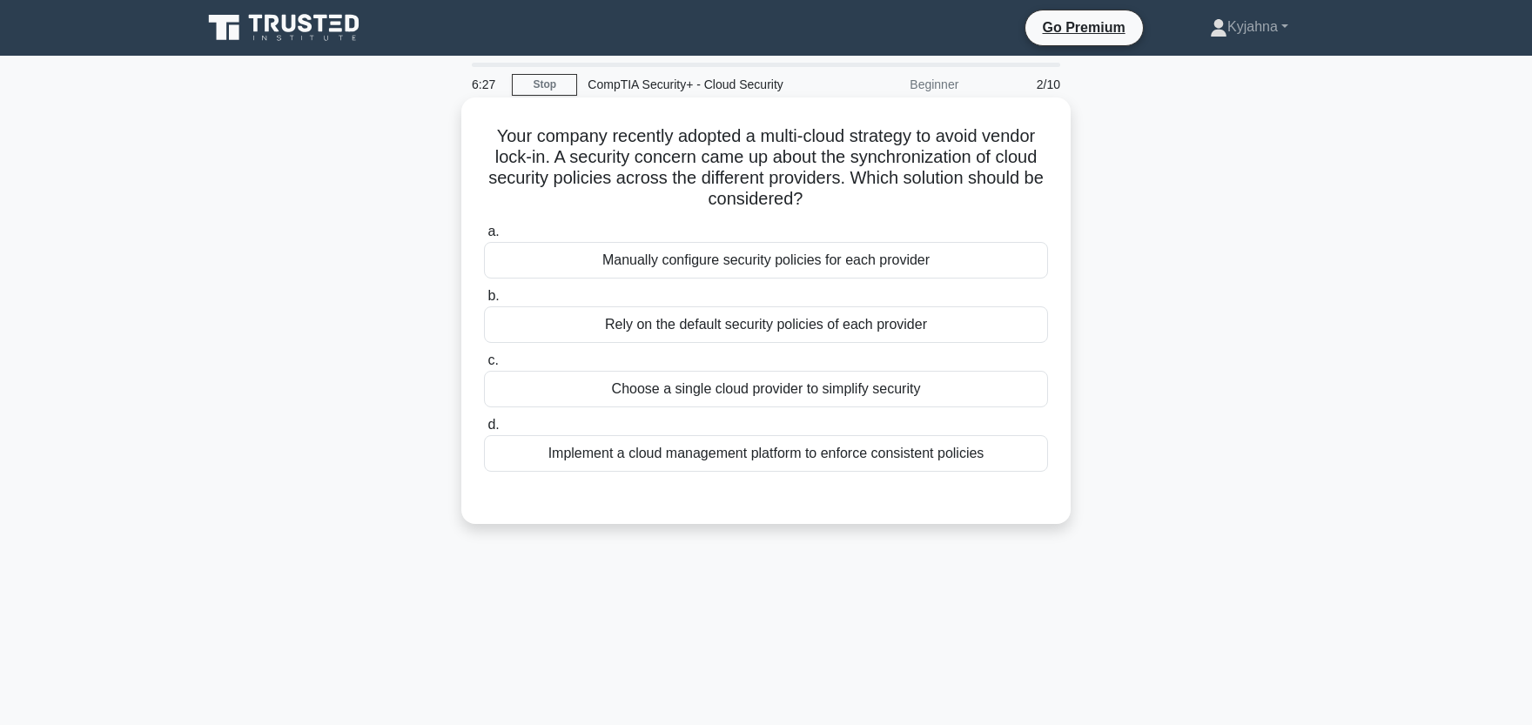
click at [831, 464] on div "Implement a cloud management platform to enforce consistent policies" at bounding box center [766, 453] width 564 height 37
click at [484, 431] on input "d. Implement a cloud management platform to enforce consistent policies" at bounding box center [484, 425] width 0 height 11
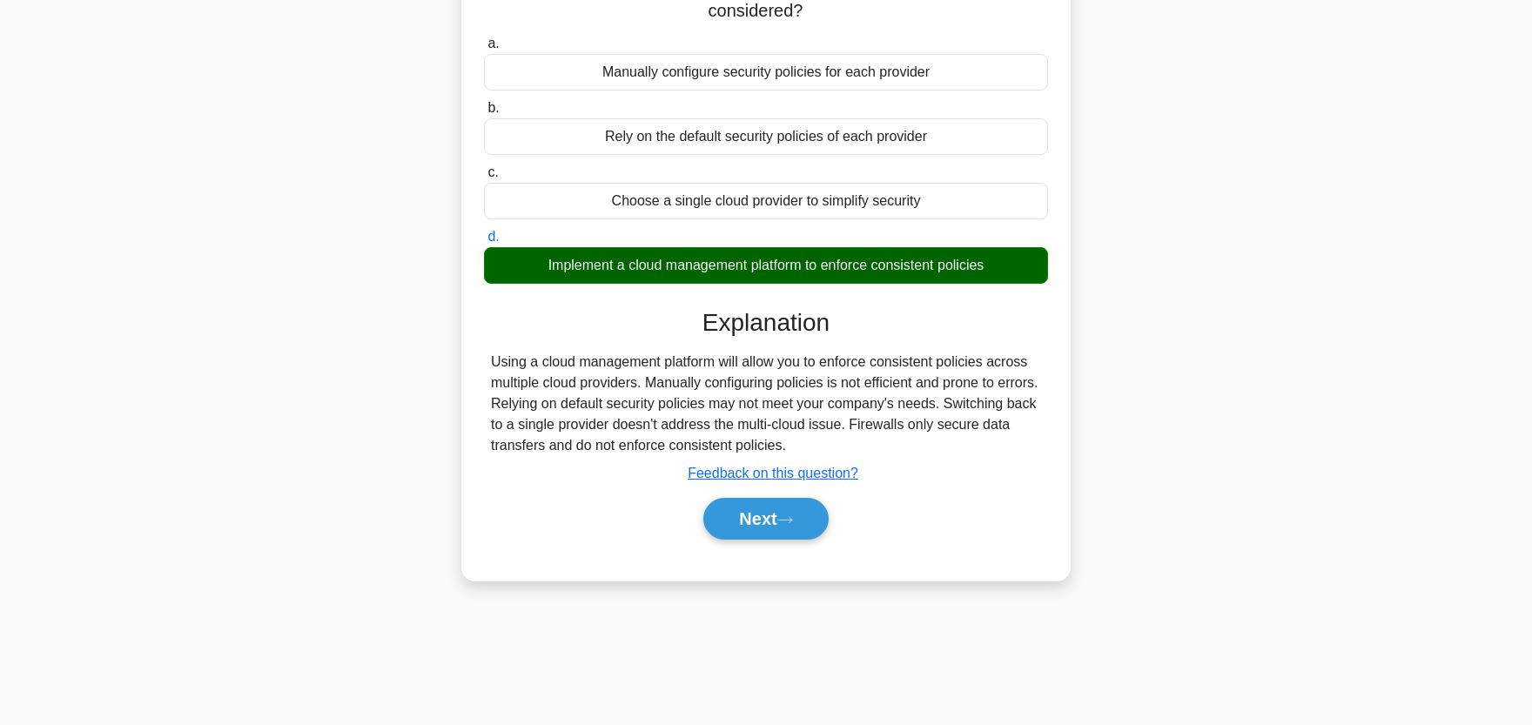
scroll to position [192, 0]
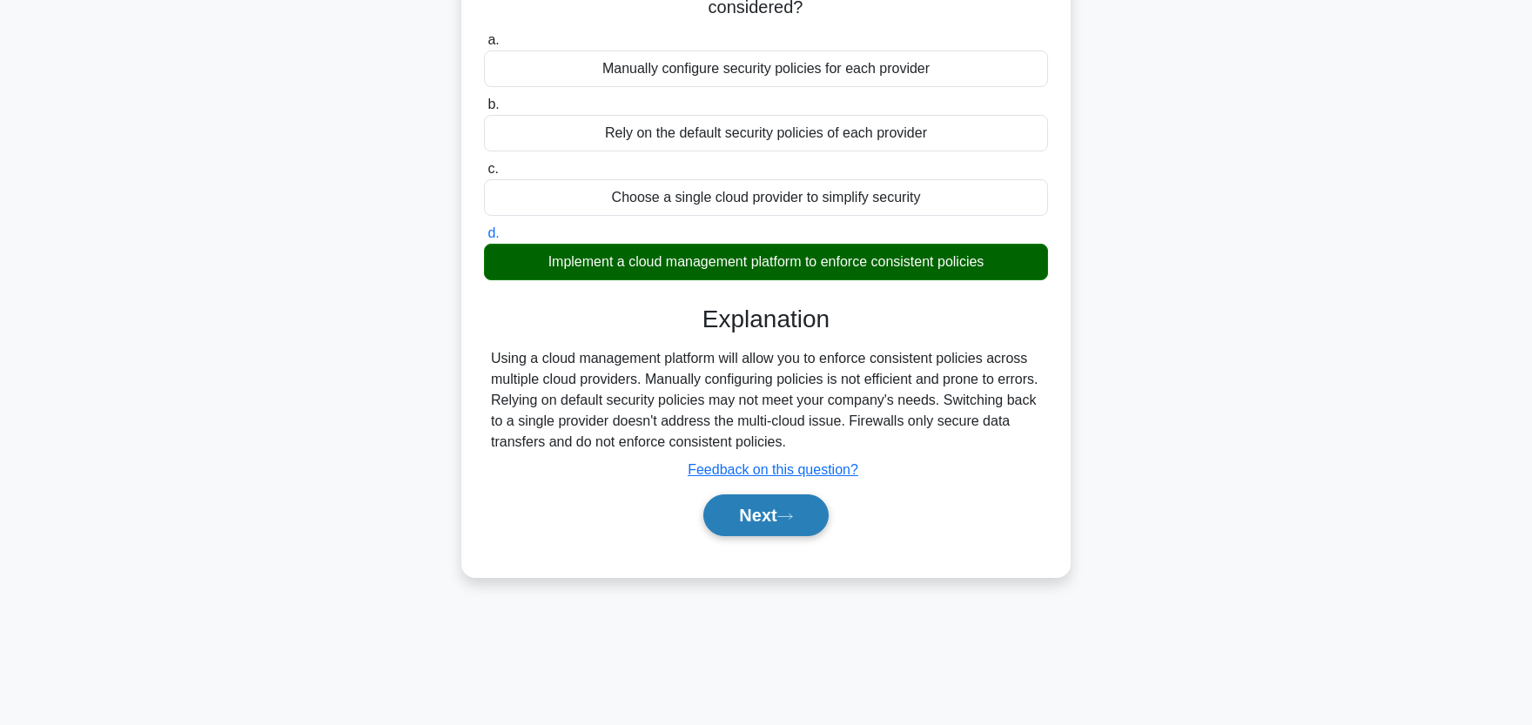
click at [754, 532] on button "Next" at bounding box center [765, 516] width 124 height 42
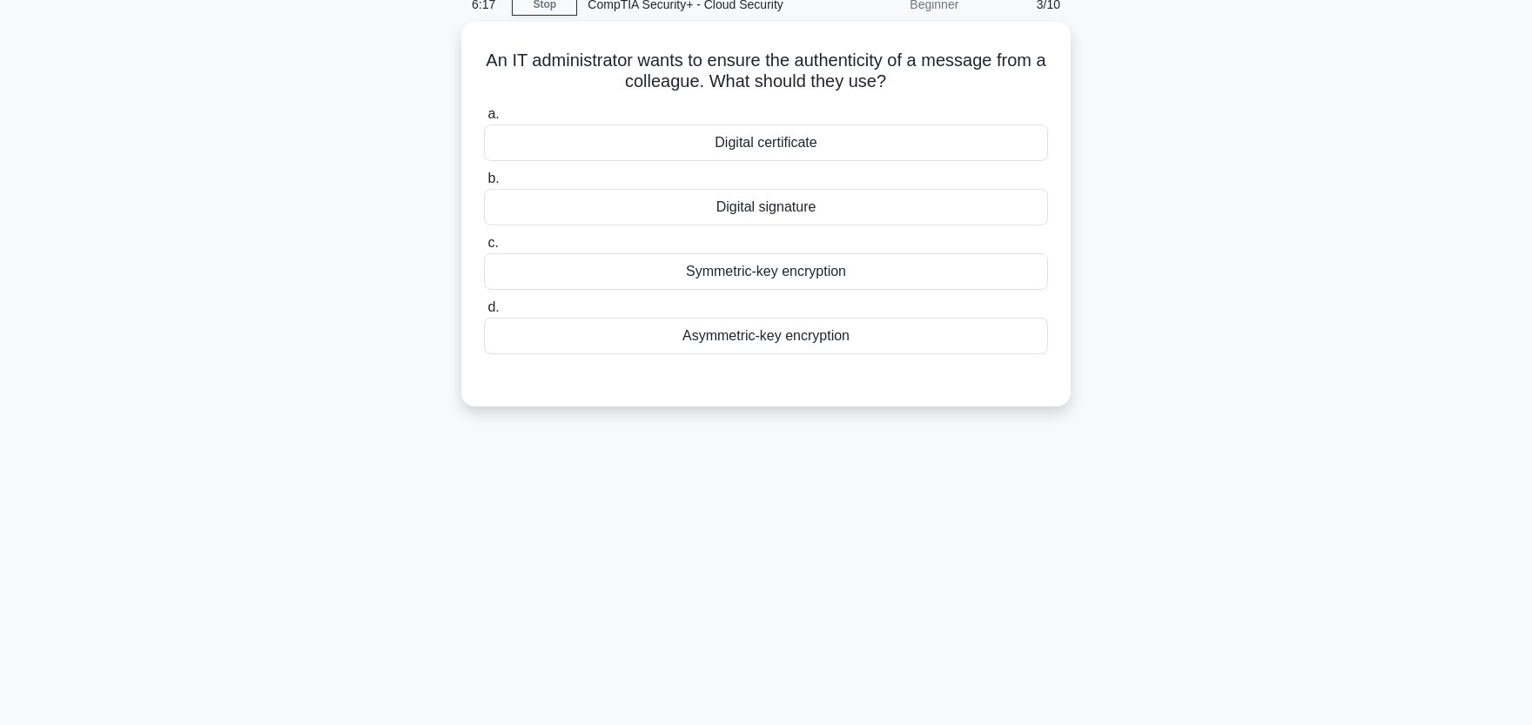
scroll to position [0, 0]
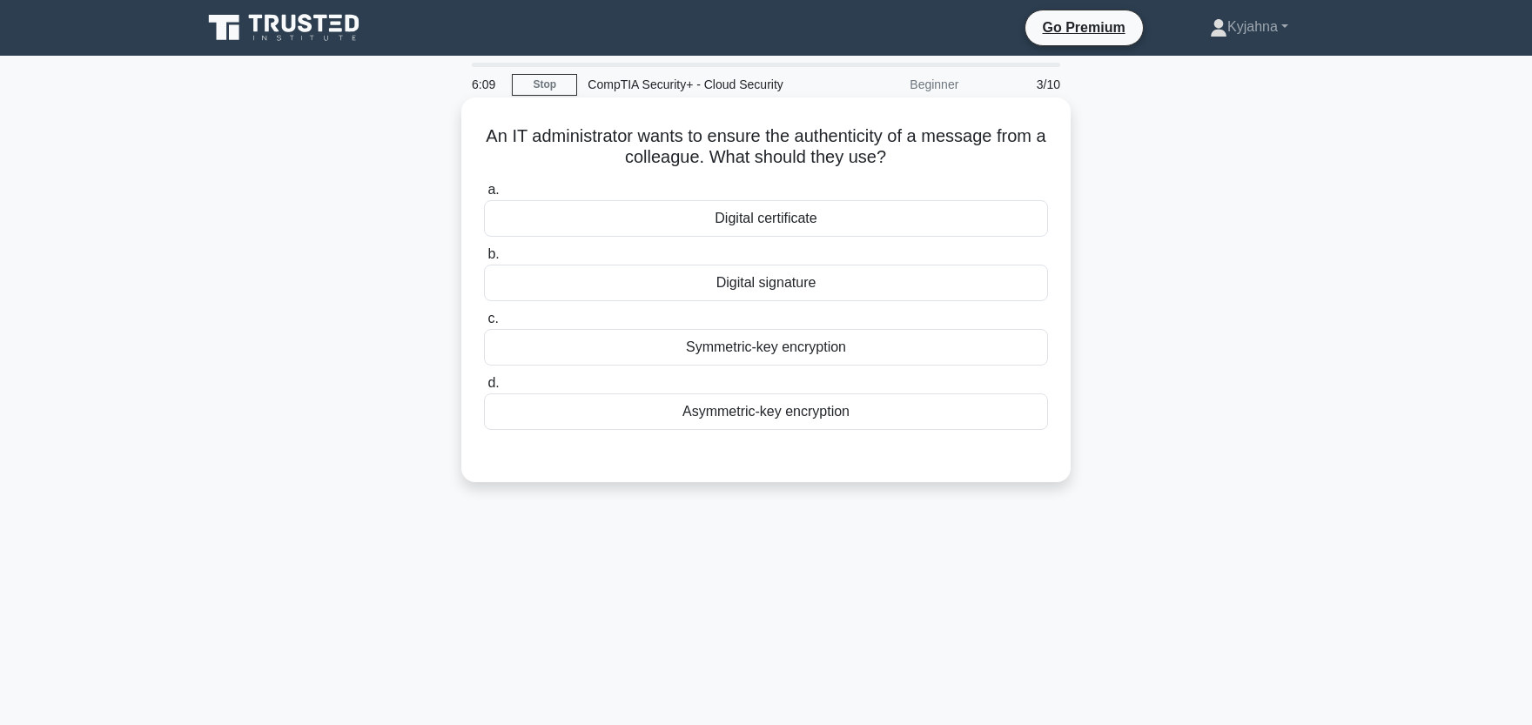
click at [749, 420] on div "Asymmetric-key encryption" at bounding box center [766, 412] width 564 height 37
click at [484, 389] on input "d. Asymmetric-key encryption" at bounding box center [484, 383] width 0 height 11
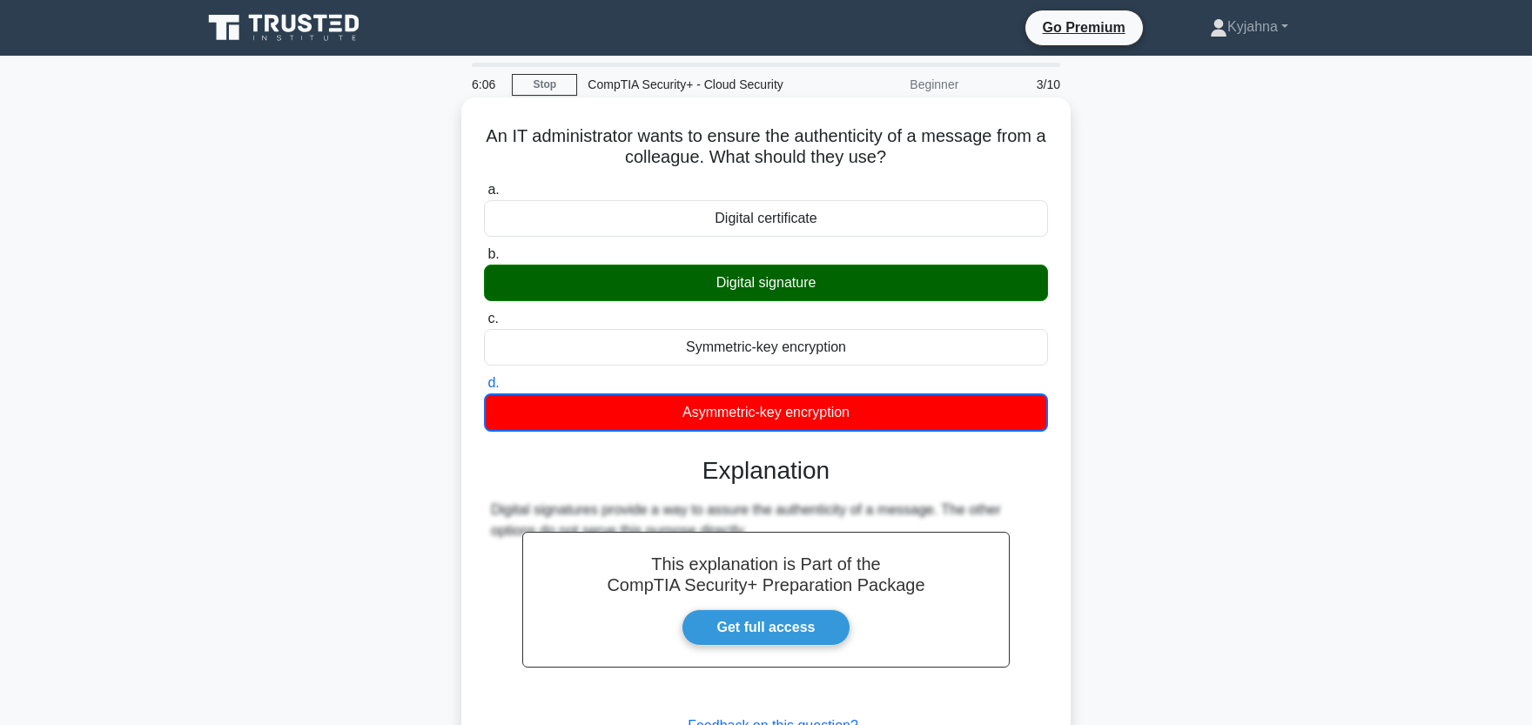
click at [758, 298] on div "Digital signature" at bounding box center [766, 283] width 564 height 37
click at [484, 260] on input "b. Digital signature" at bounding box center [484, 254] width 0 height 11
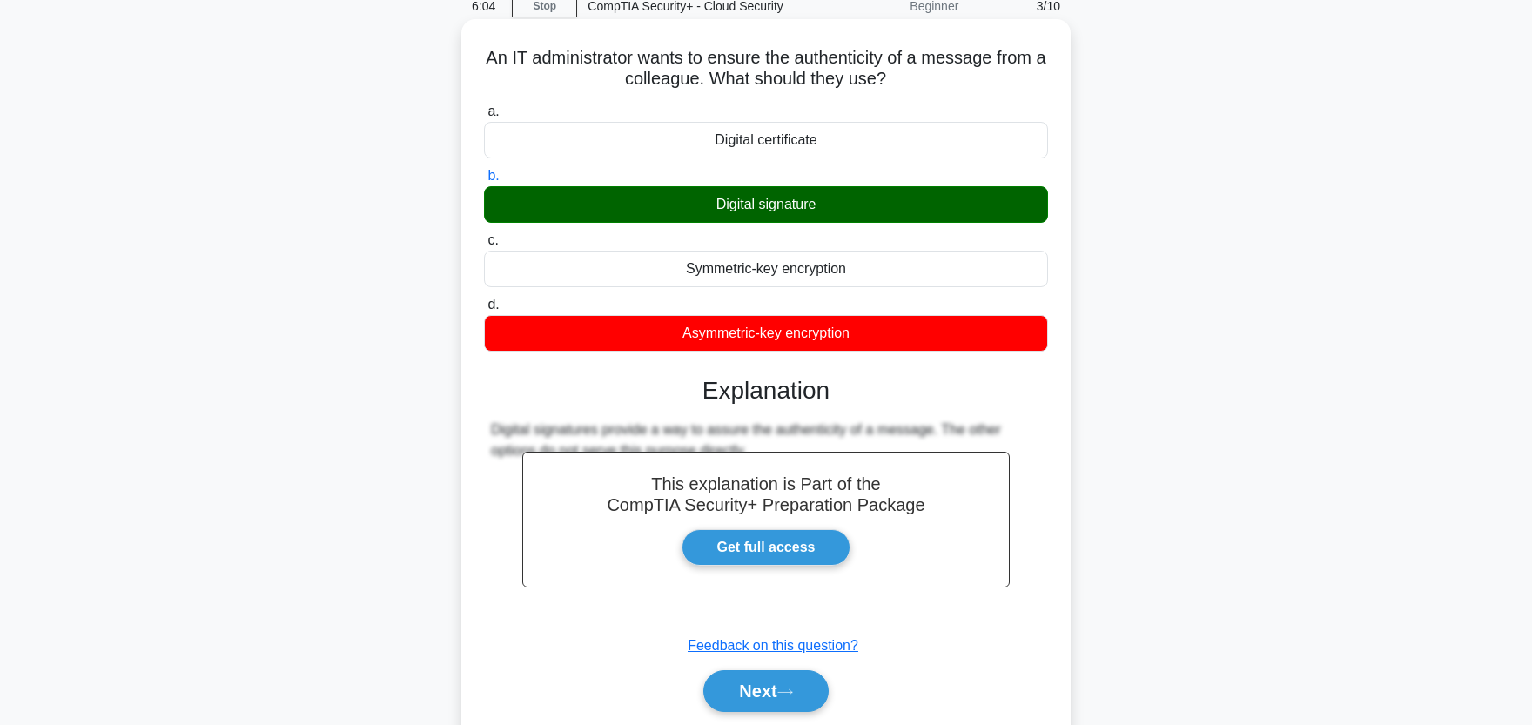
scroll to position [192, 0]
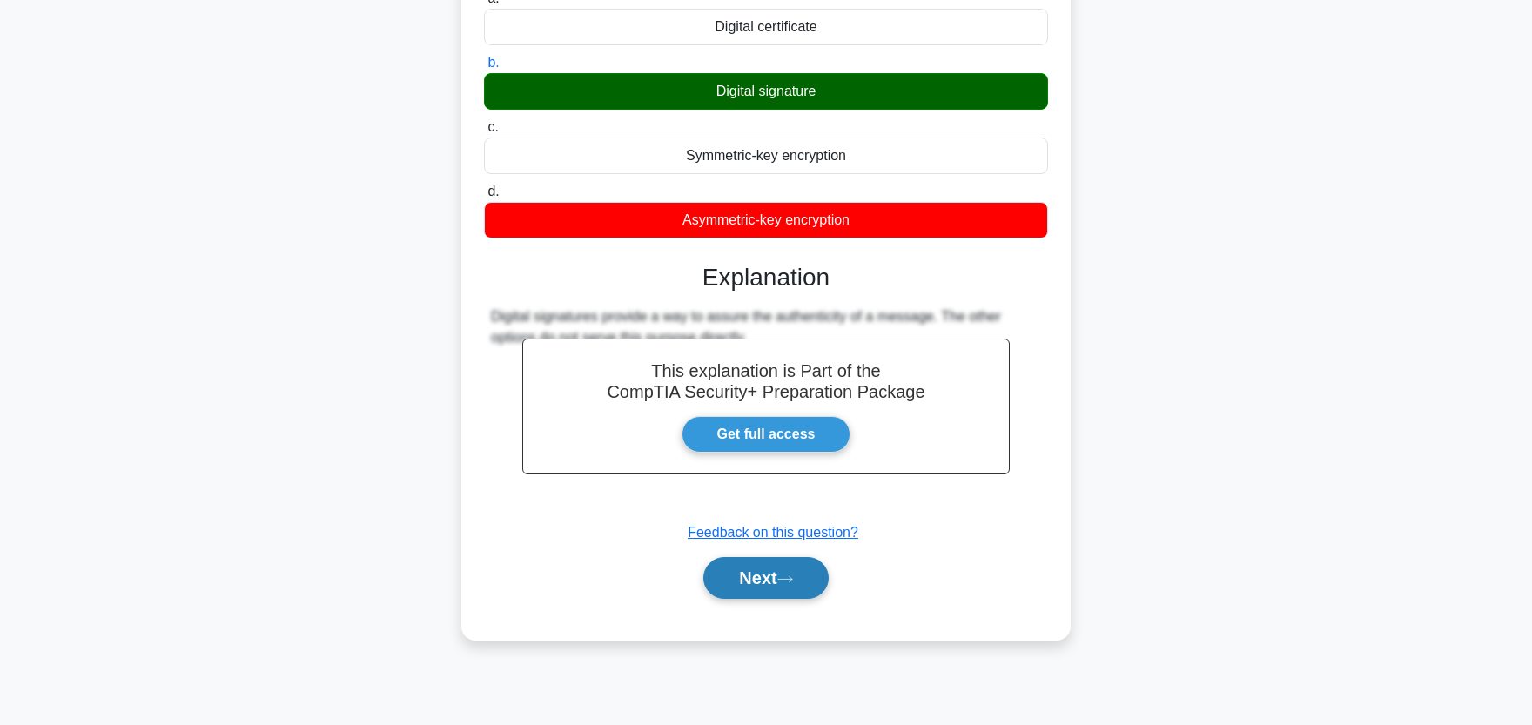
click at [745, 581] on button "Next" at bounding box center [765, 578] width 124 height 42
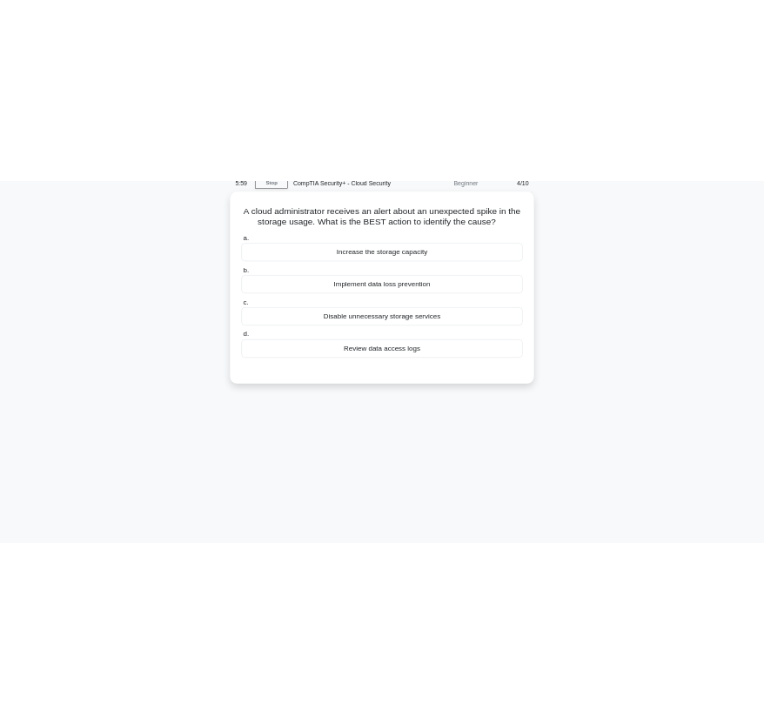
scroll to position [0, 0]
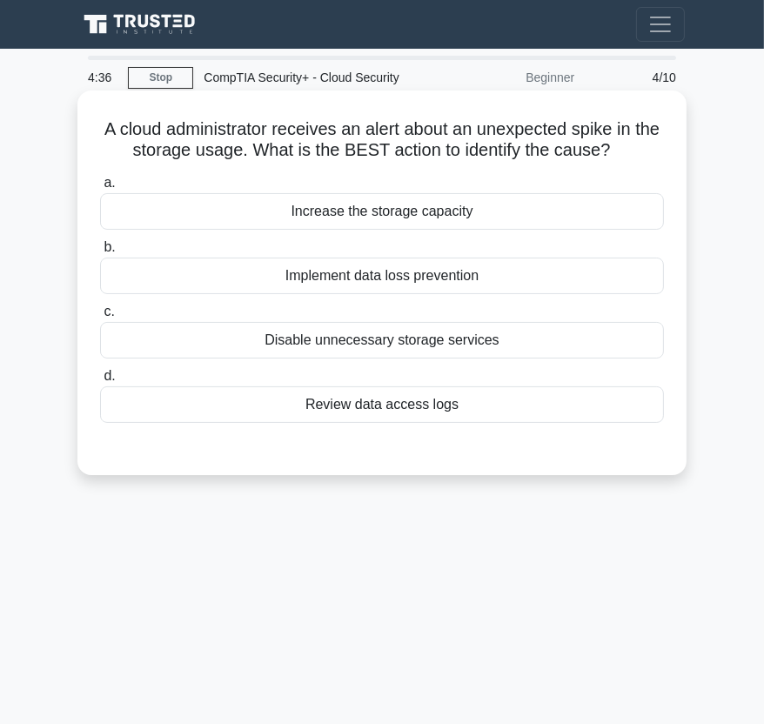
click at [225, 401] on div "Review data access logs" at bounding box center [382, 405] width 564 height 37
click at [100, 382] on input "d. Review data access logs" at bounding box center [100, 376] width 0 height 11
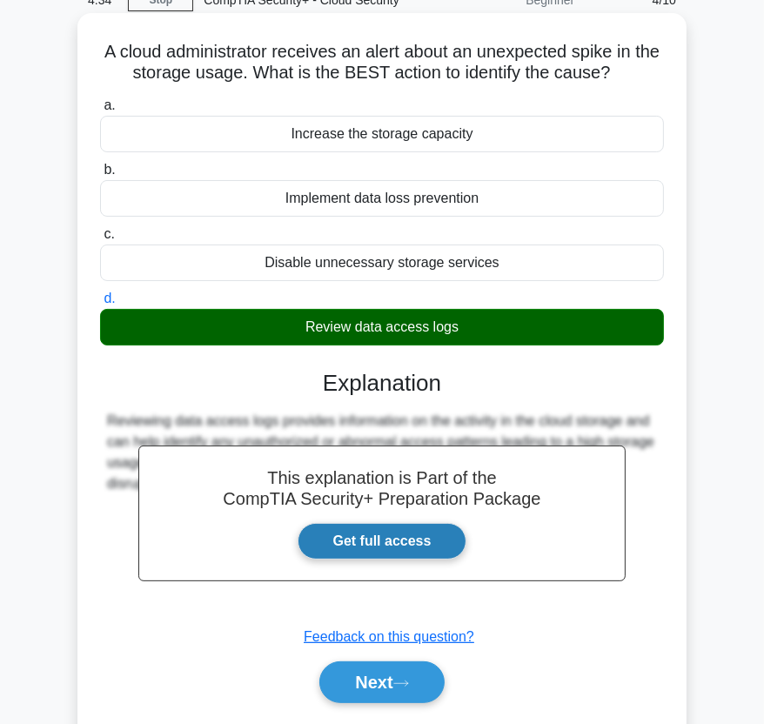
scroll to position [209, 0]
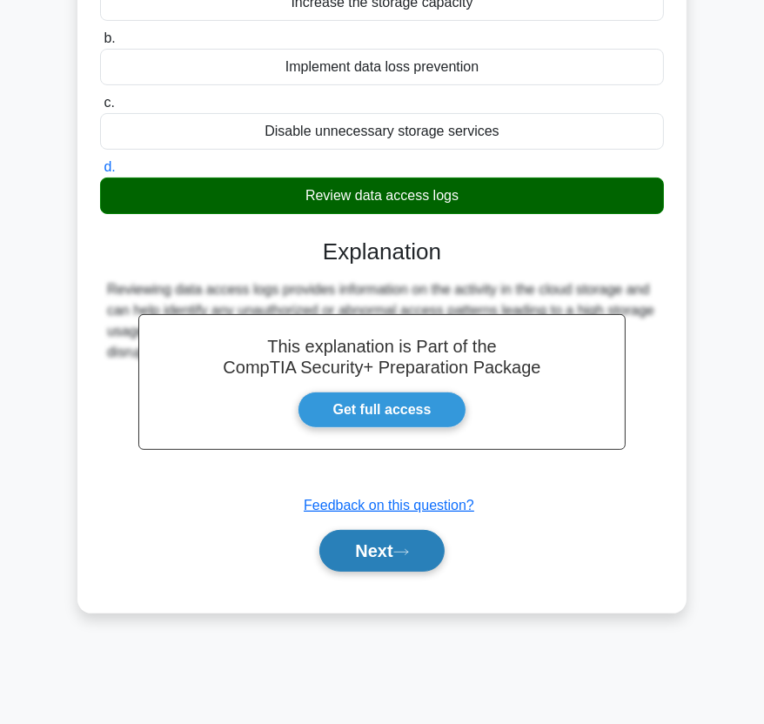
click at [322, 543] on button "Next" at bounding box center [382, 551] width 124 height 42
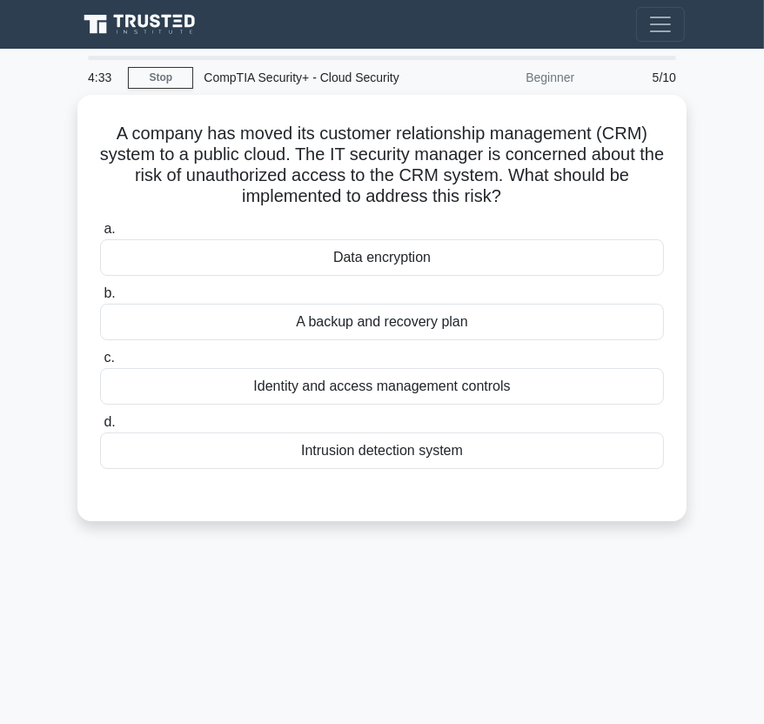
scroll to position [0, 0]
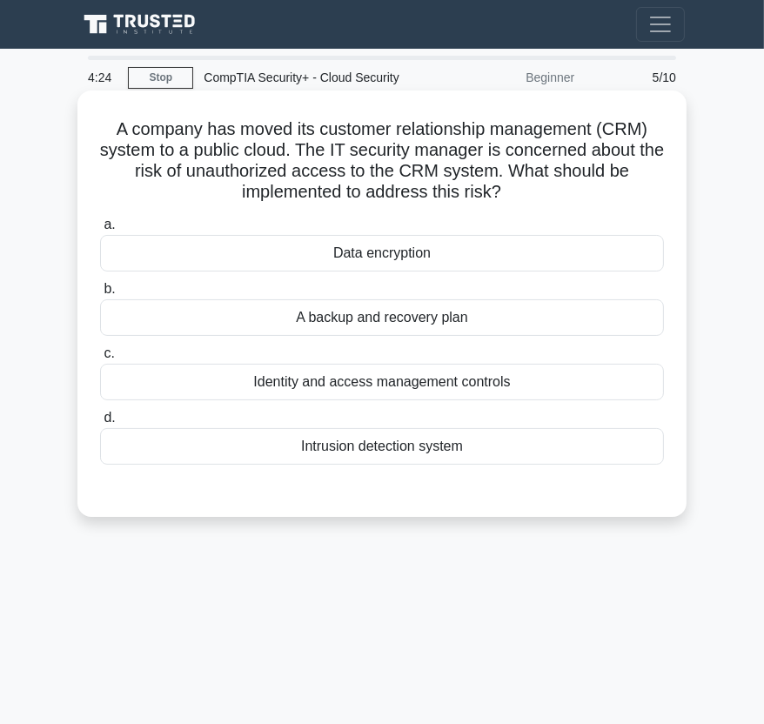
click at [191, 390] on div "Identity and access management controls" at bounding box center [382, 382] width 564 height 37
click at [100, 360] on input "c. Identity and access management controls" at bounding box center [100, 353] width 0 height 11
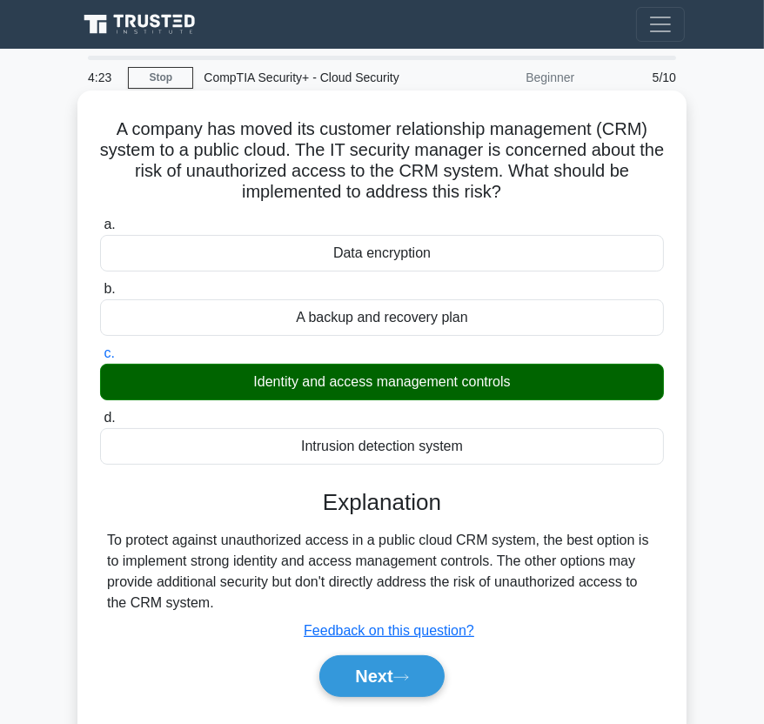
scroll to position [209, 0]
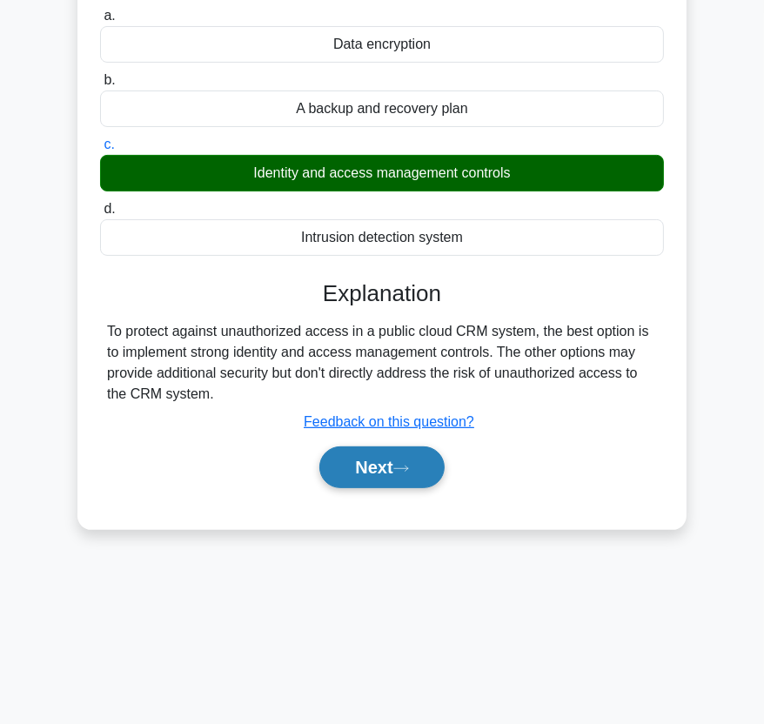
click at [344, 486] on button "Next" at bounding box center [382, 468] width 124 height 42
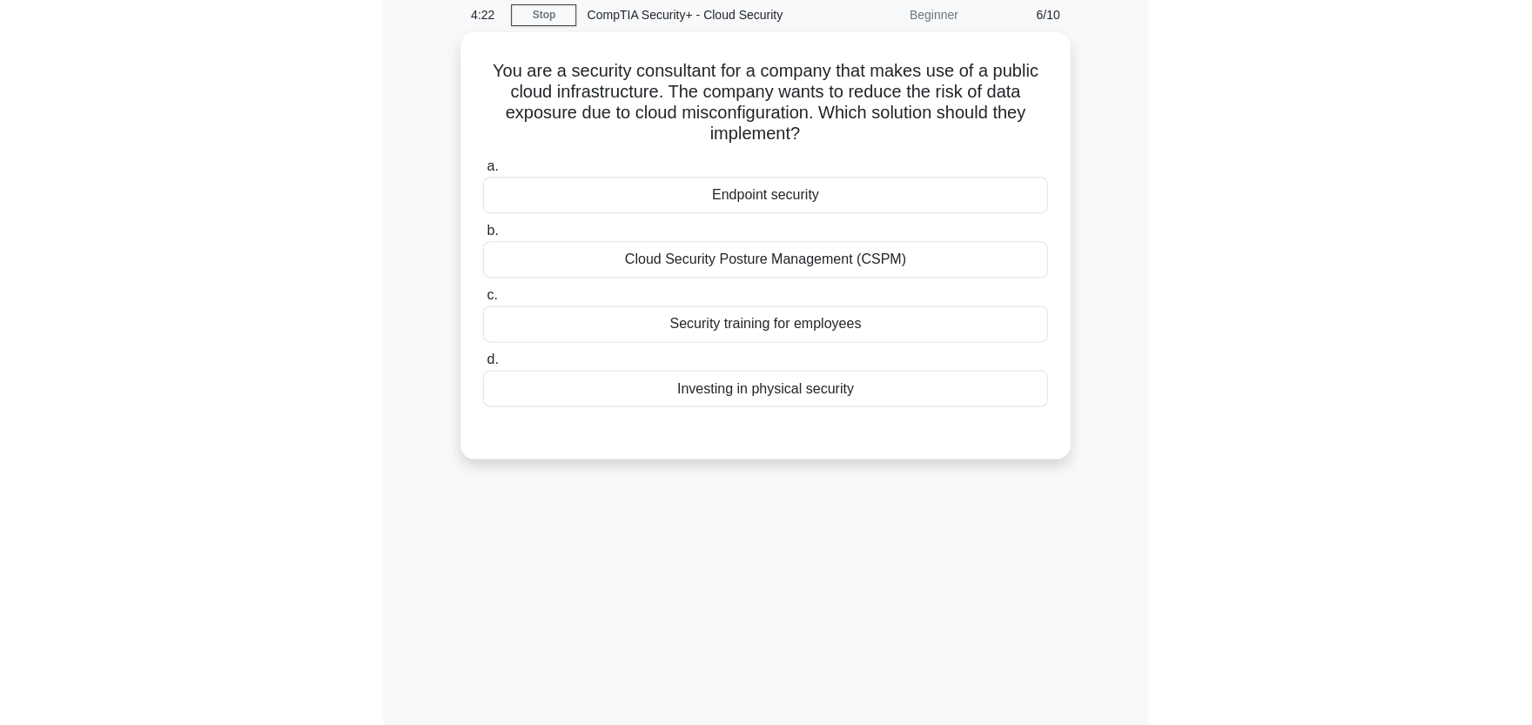
scroll to position [0, 0]
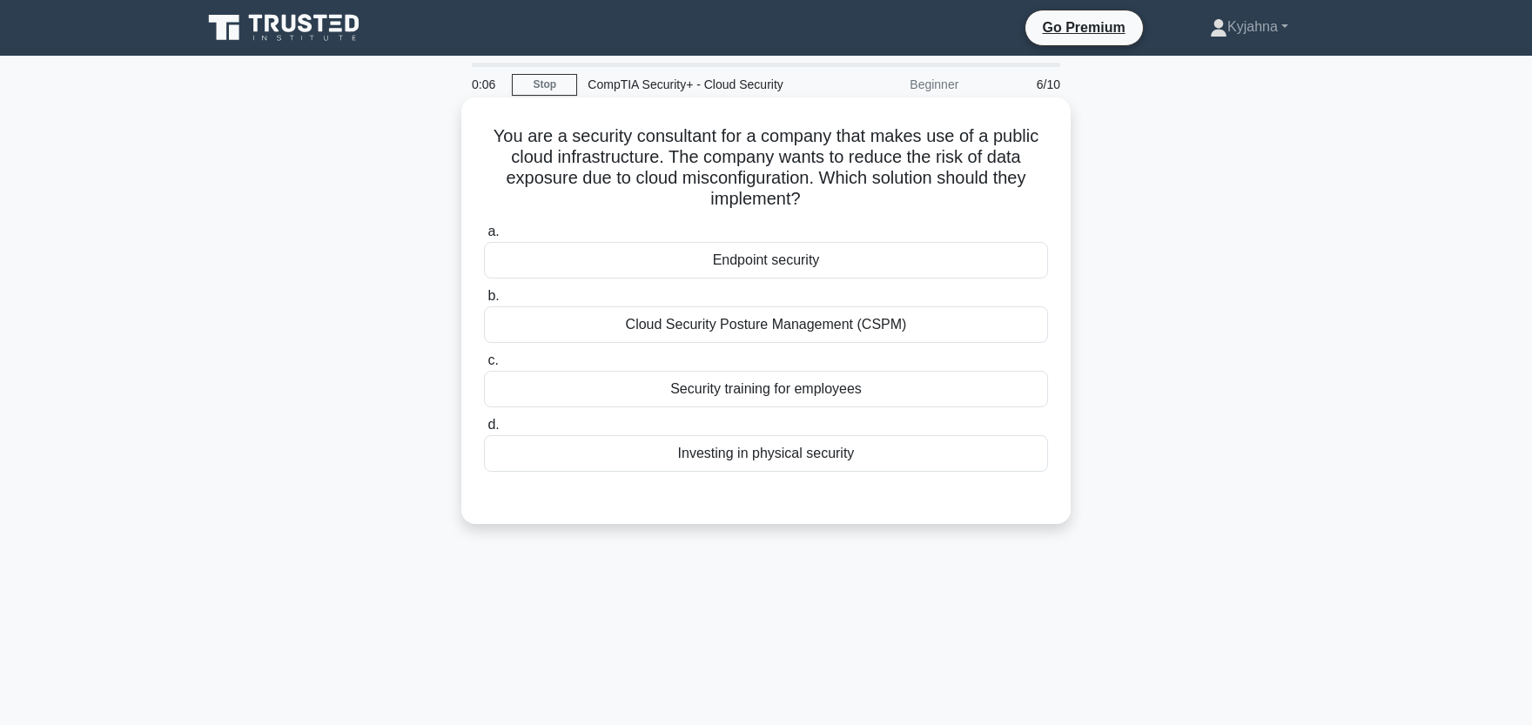
click at [845, 331] on div "Cloud Security Posture Management (CSPM)" at bounding box center [766, 324] width 564 height 37
click at [484, 302] on input "b. Cloud Security Posture Management (CSPM)" at bounding box center [484, 296] width 0 height 11
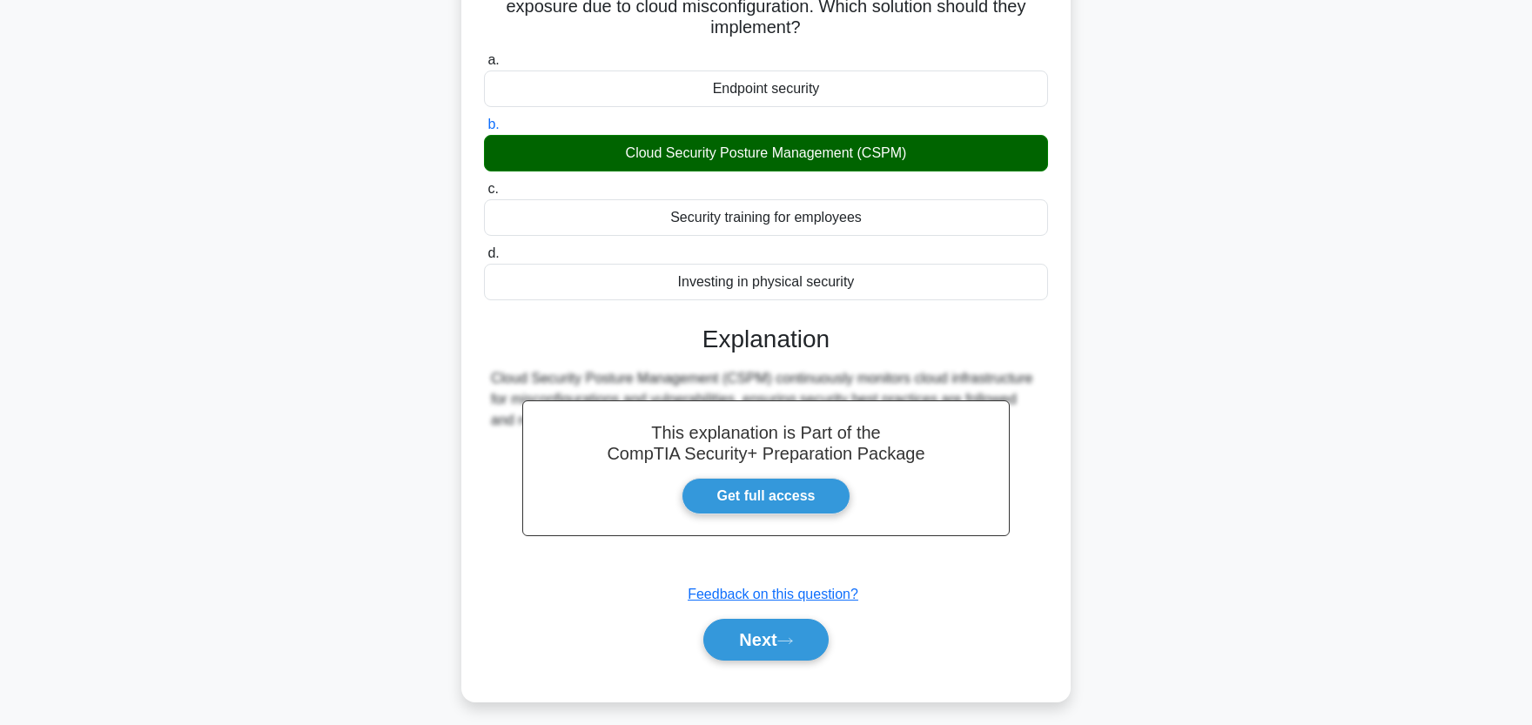
scroll to position [215, 0]
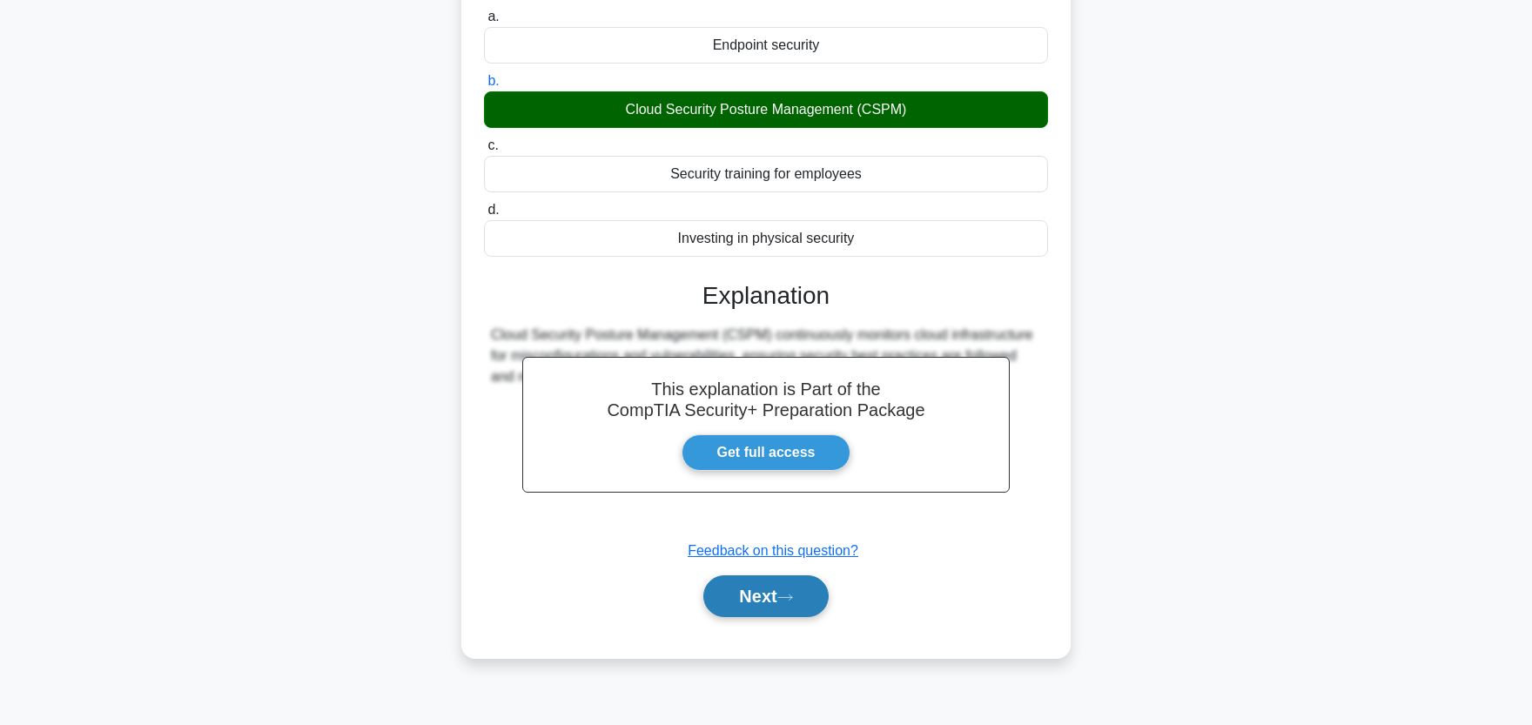
click at [732, 611] on button "Next" at bounding box center [765, 596] width 124 height 42
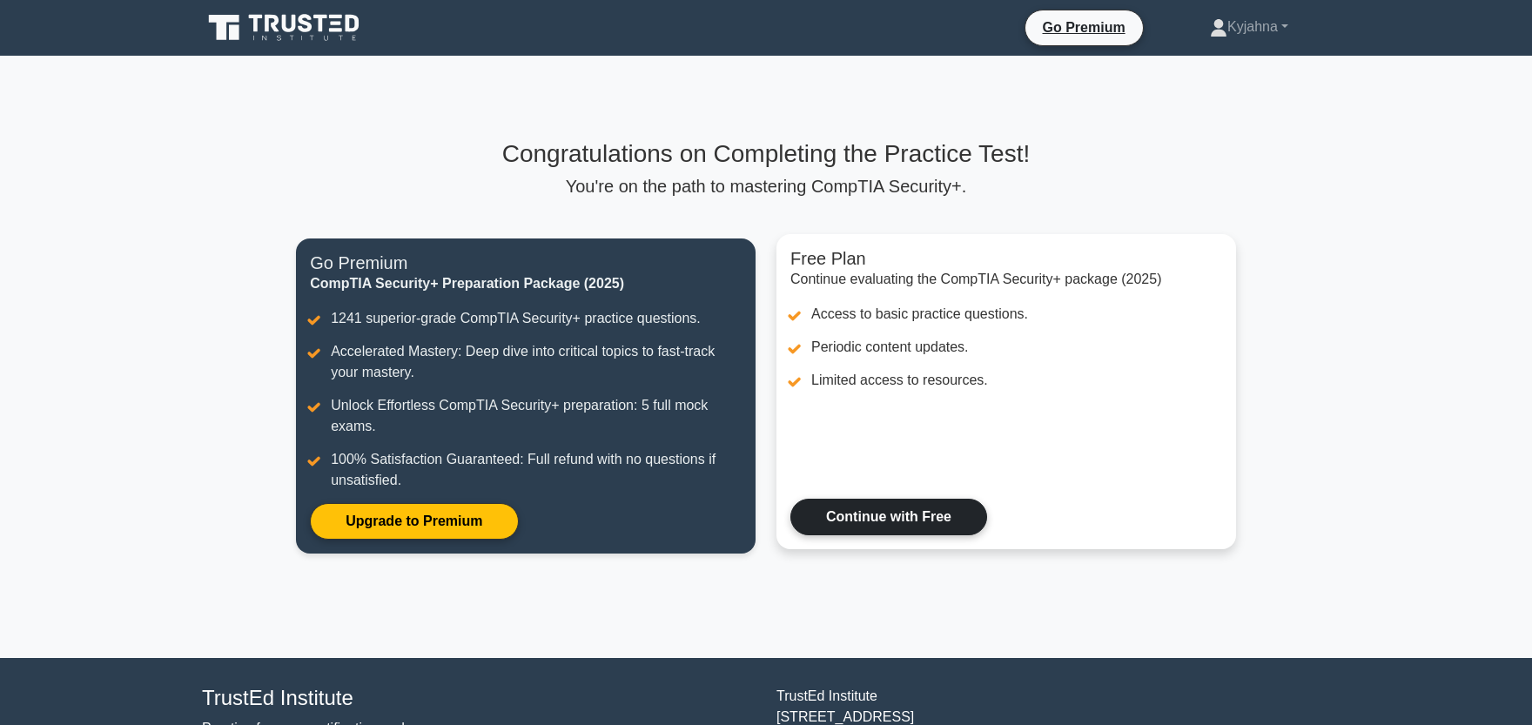
click at [866, 524] on link "Continue with Free" at bounding box center [889, 517] width 197 height 37
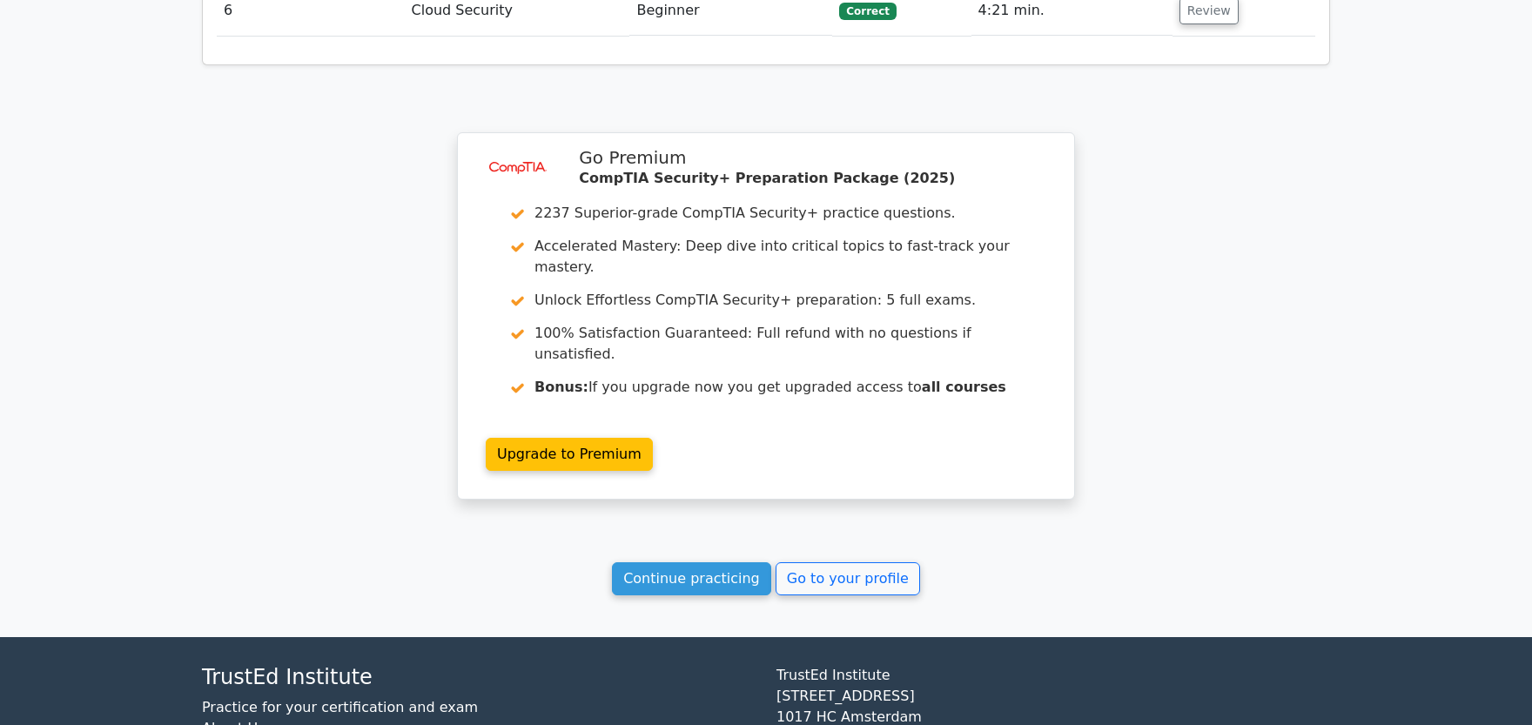
scroll to position [2176, 0]
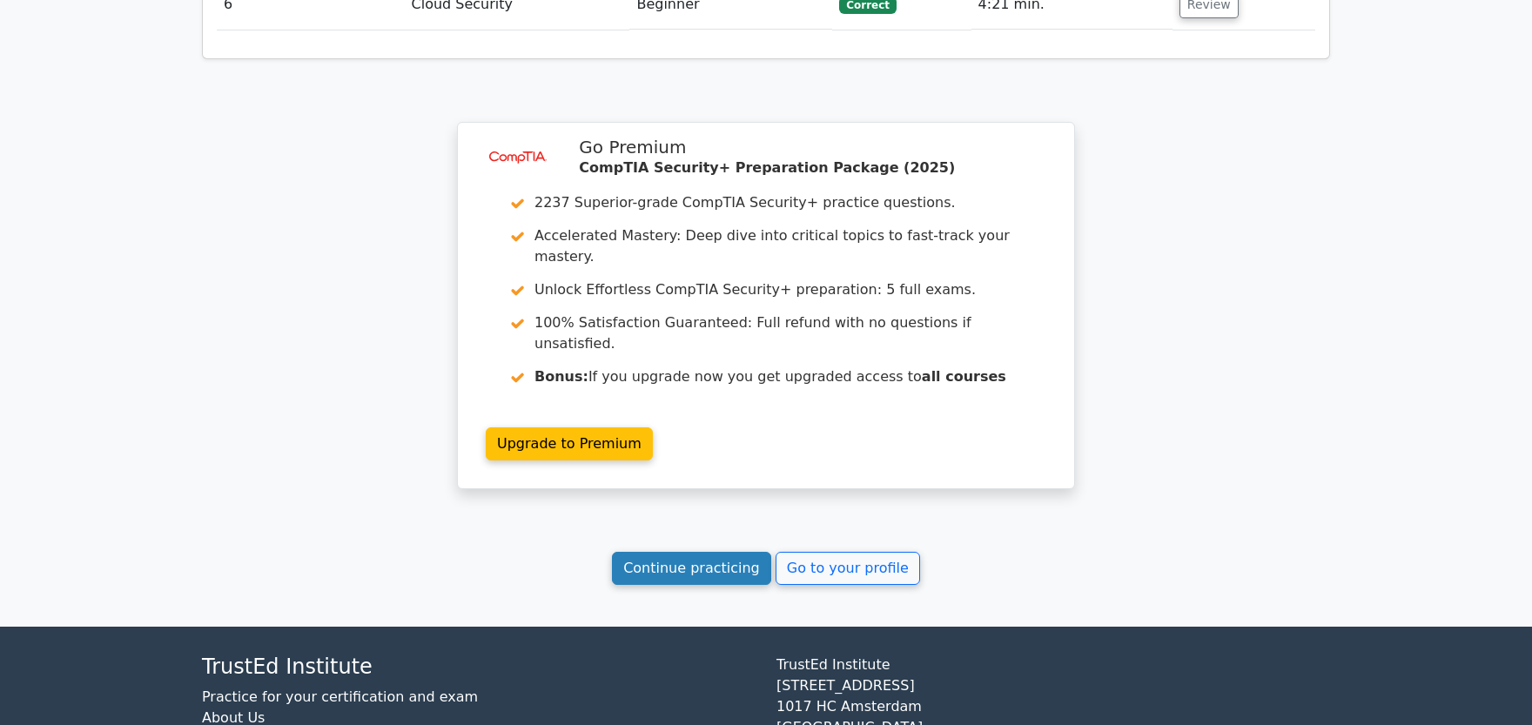
click at [699, 552] on link "Continue practicing" at bounding box center [691, 568] width 159 height 33
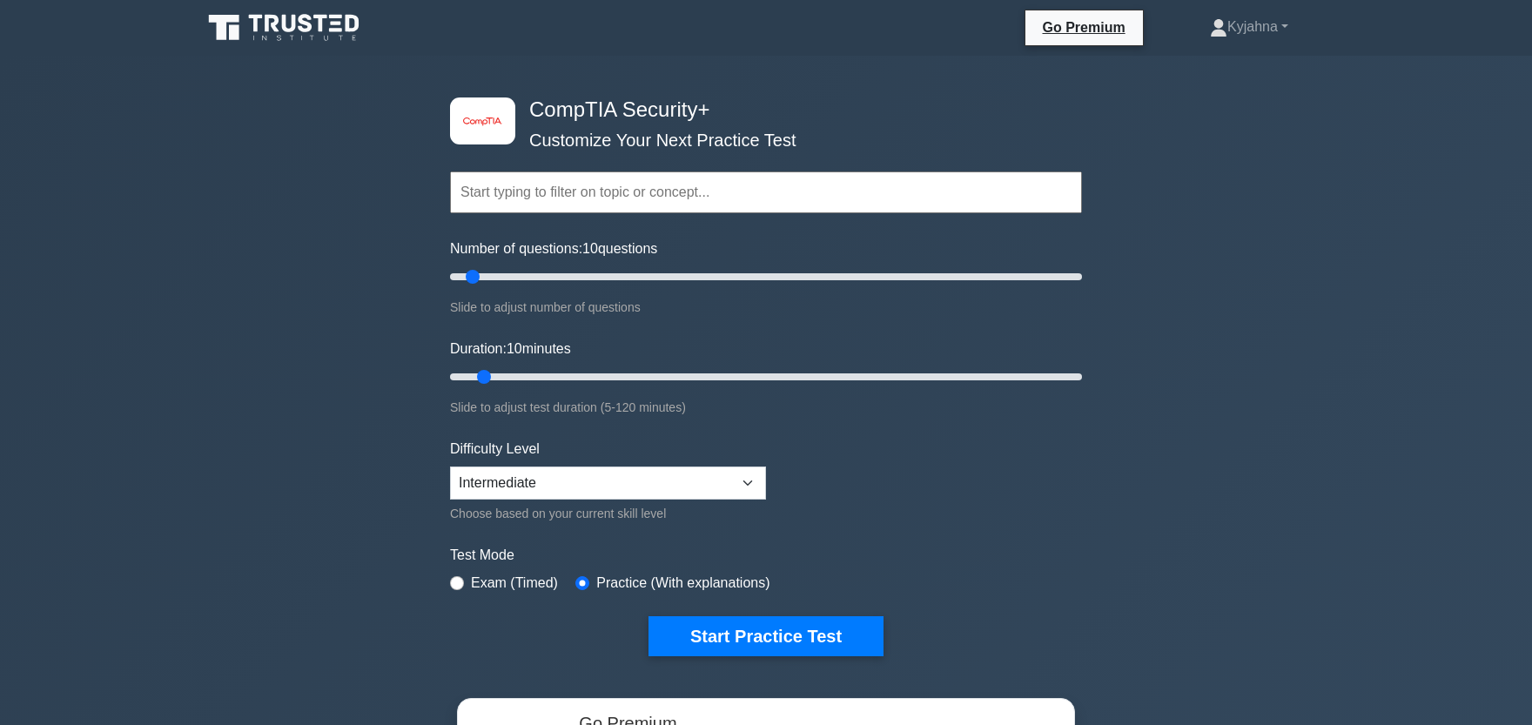
click at [648, 188] on input "text" at bounding box center [766, 193] width 632 height 42
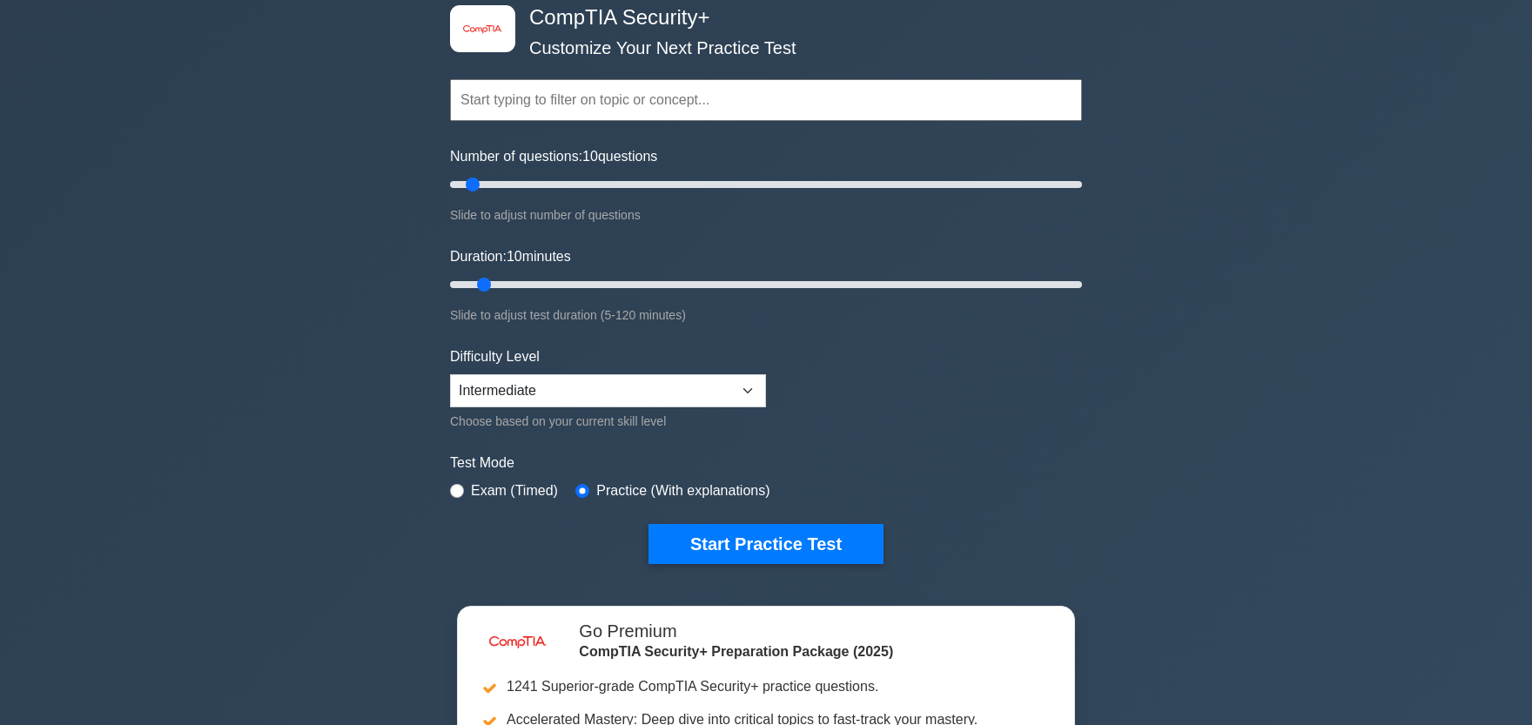
scroll to position [192, 0]
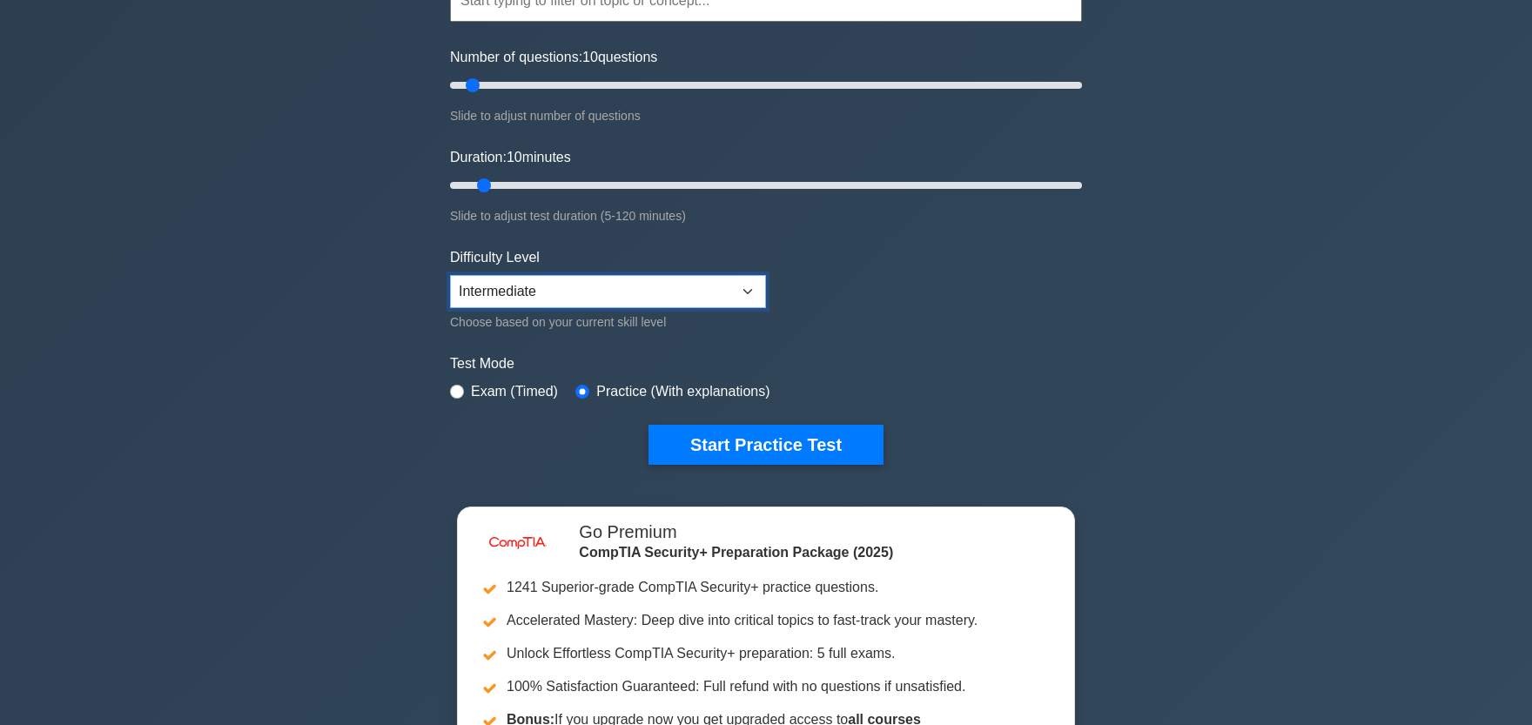
click at [450, 275] on select "Beginner Intermediate Expert" at bounding box center [608, 291] width 316 height 33
select select "expert"
click option "Expert" at bounding box center [0, 0] width 0 height 0
click at [713, 434] on button "Start Practice Test" at bounding box center [766, 445] width 235 height 40
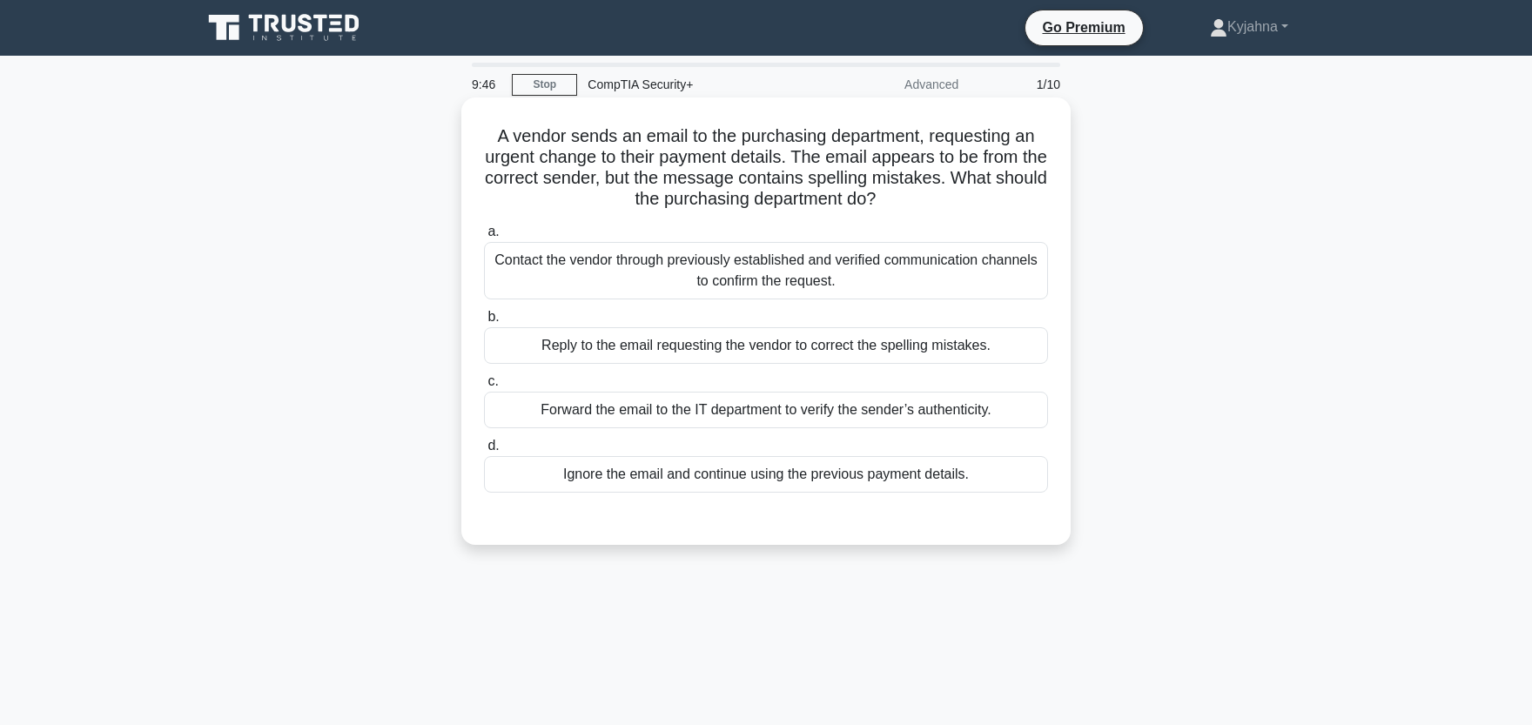
click at [711, 409] on div "Forward the email to the IT department to verify the sender’s authenticity." at bounding box center [766, 410] width 564 height 37
click at [484, 387] on input "c. Forward the email to the IT department to verify the sender’s authenticity." at bounding box center [484, 381] width 0 height 11
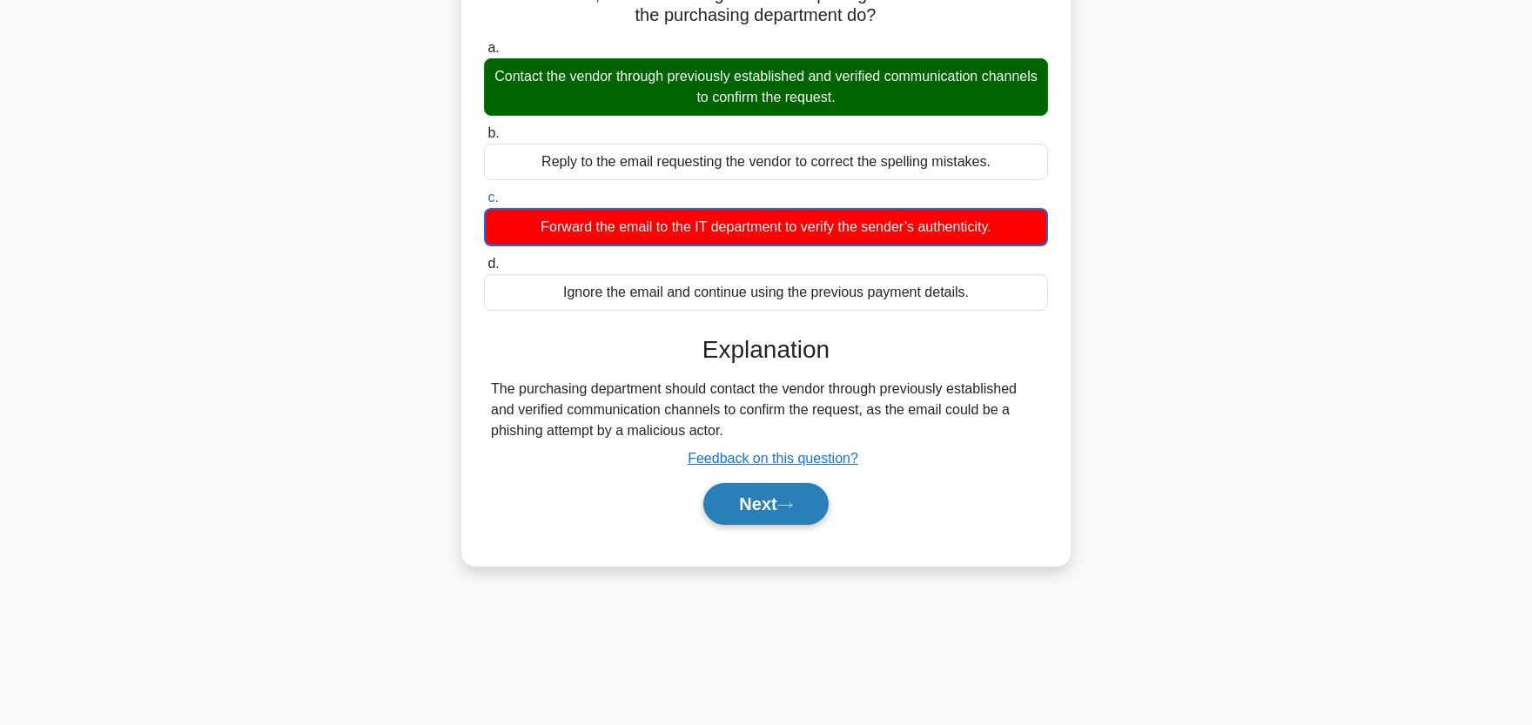
scroll to position [215, 0]
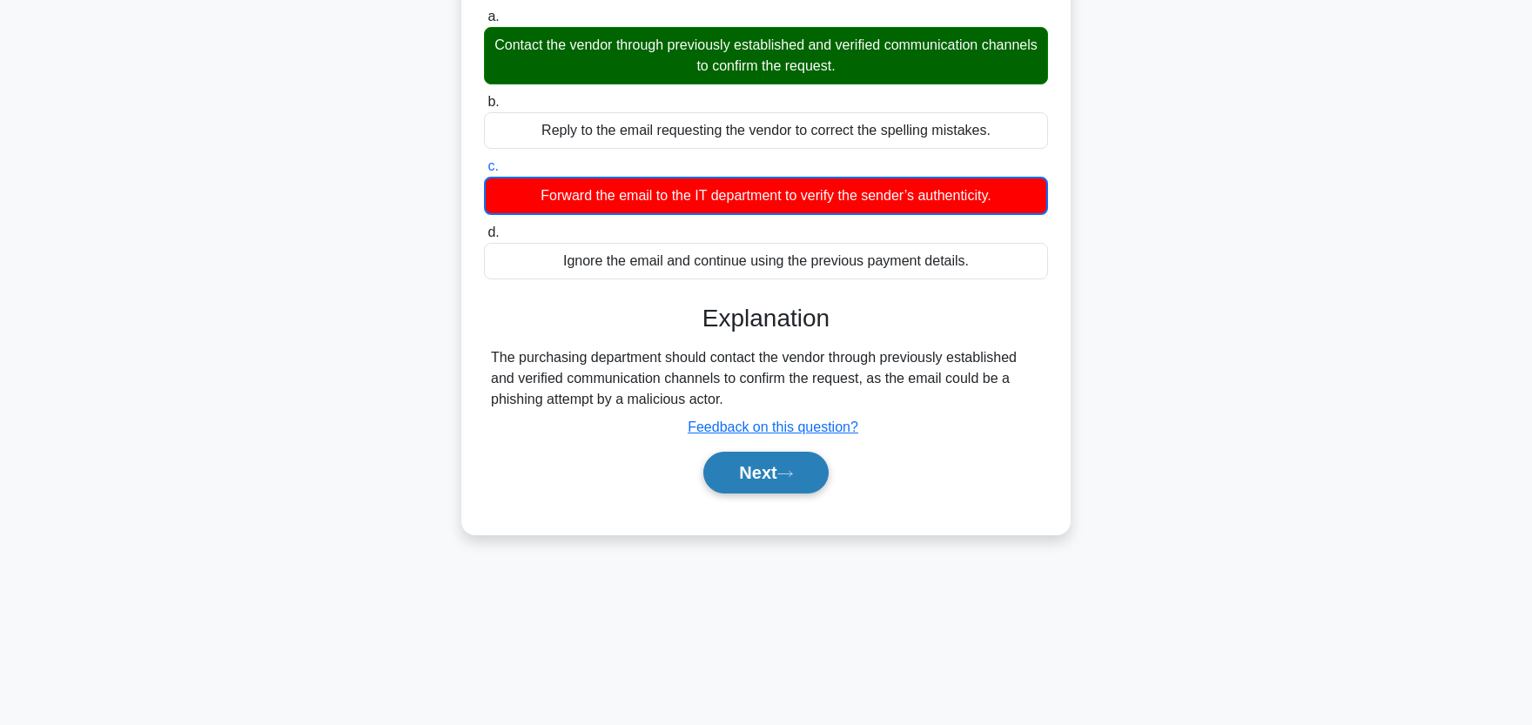
click at [733, 465] on button "Next" at bounding box center [765, 473] width 124 height 42
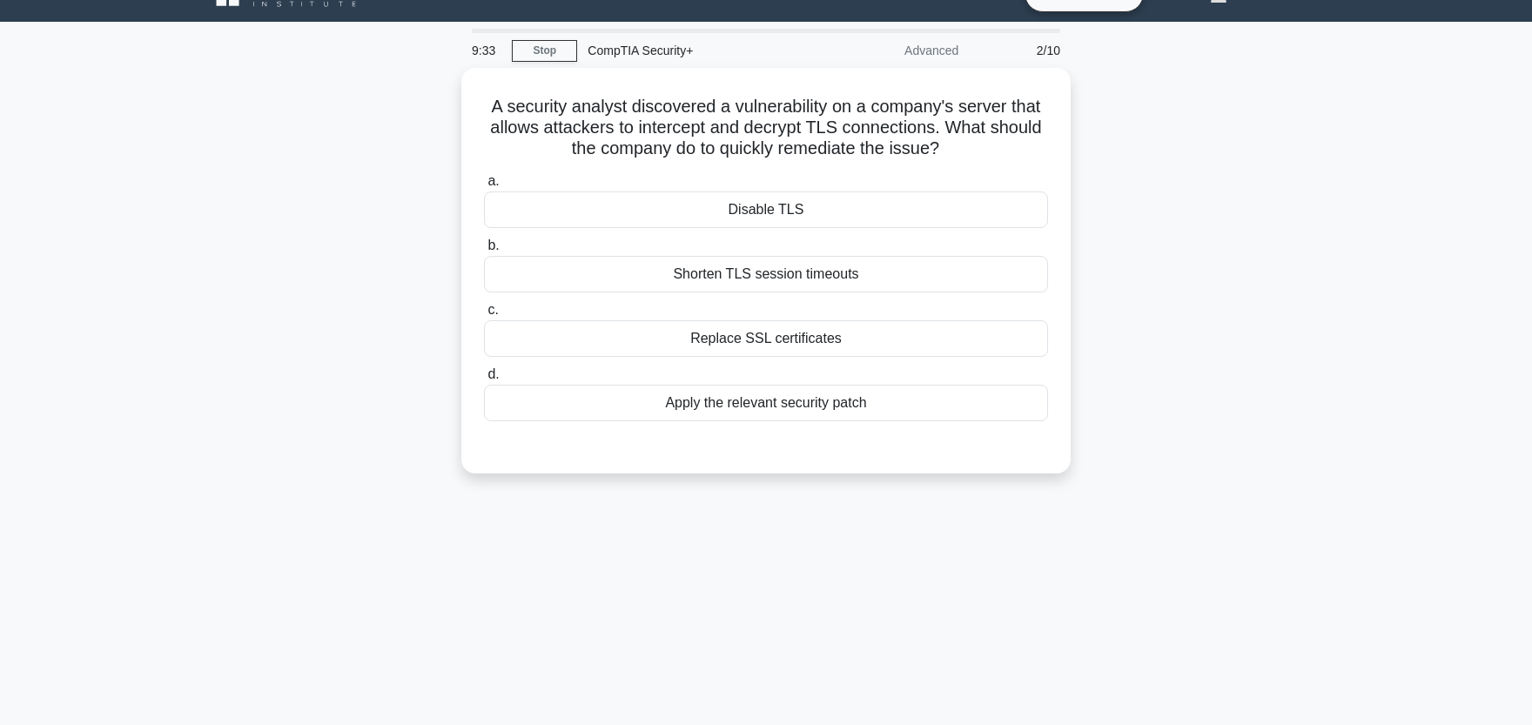
scroll to position [0, 0]
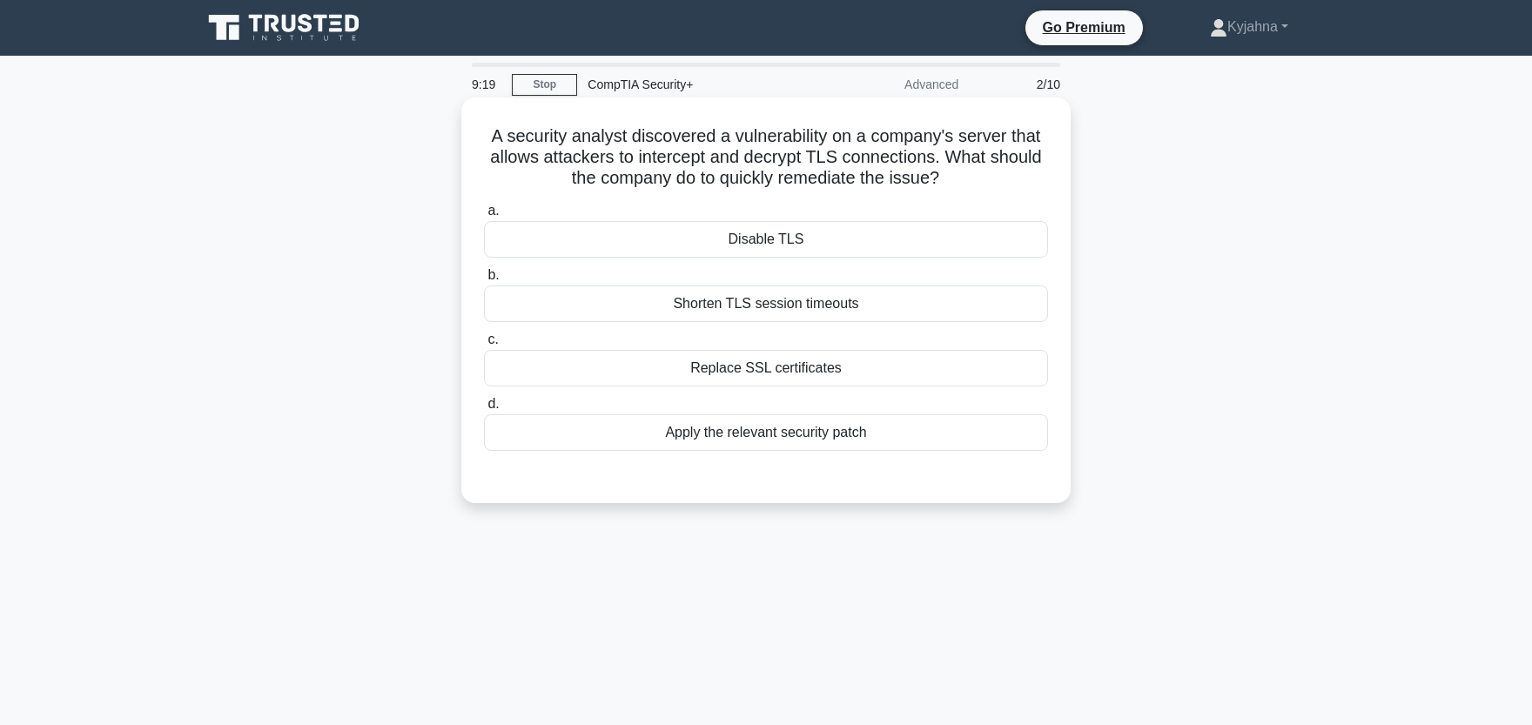
click at [730, 447] on div "Apply the relevant security patch" at bounding box center [766, 432] width 564 height 37
click at [484, 410] on input "d. Apply the relevant security patch" at bounding box center [484, 404] width 0 height 11
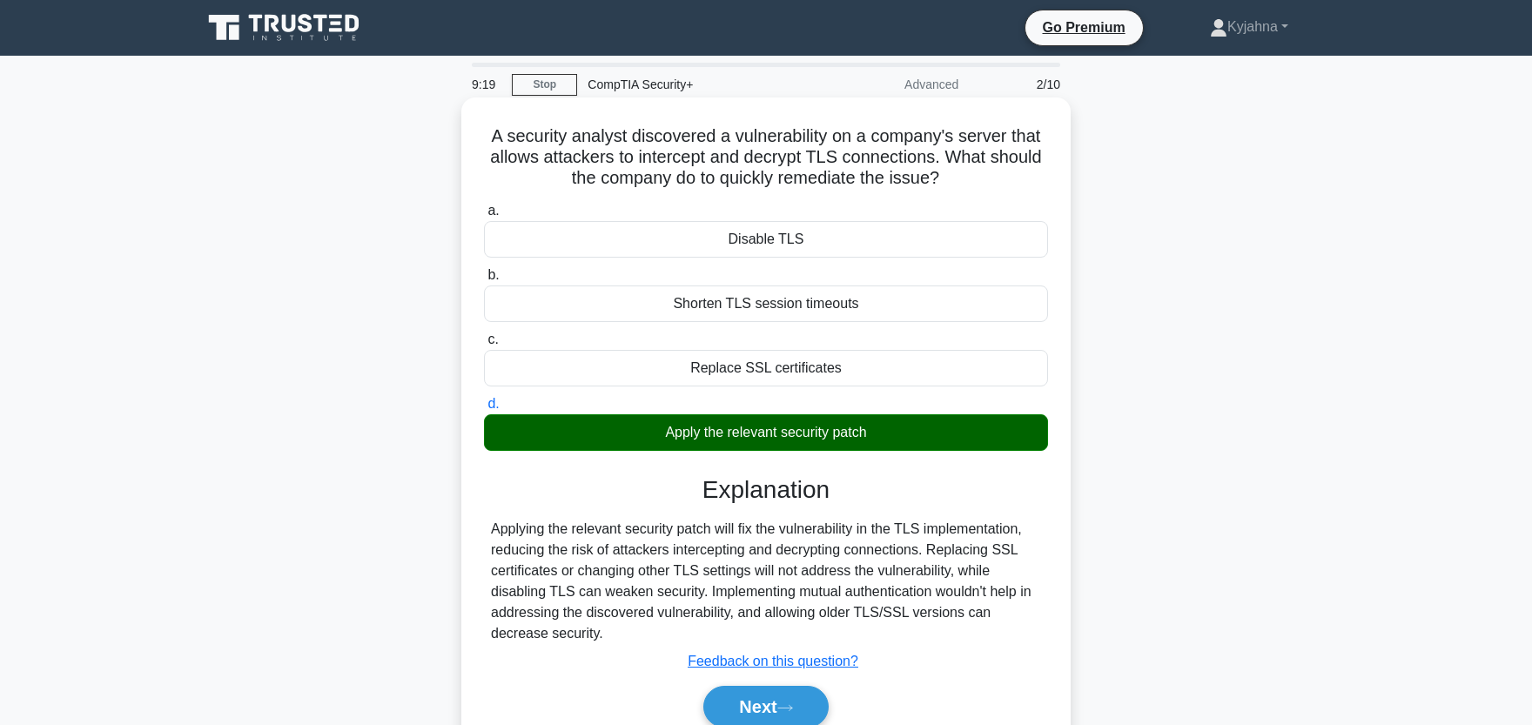
click at [730, 441] on div "Apply the relevant security patch" at bounding box center [766, 432] width 564 height 37
click at [484, 410] on input "d. Apply the relevant security patch" at bounding box center [484, 404] width 0 height 11
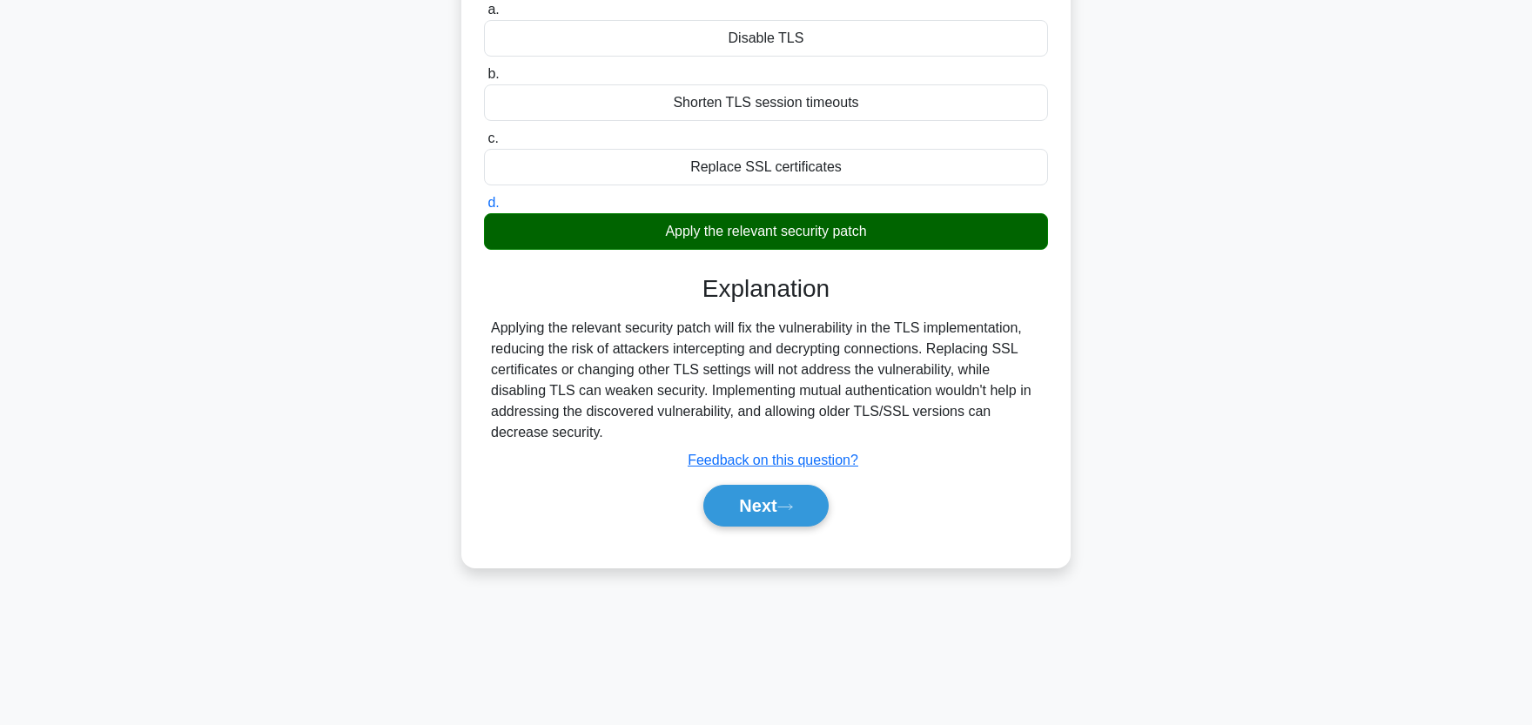
scroll to position [215, 0]
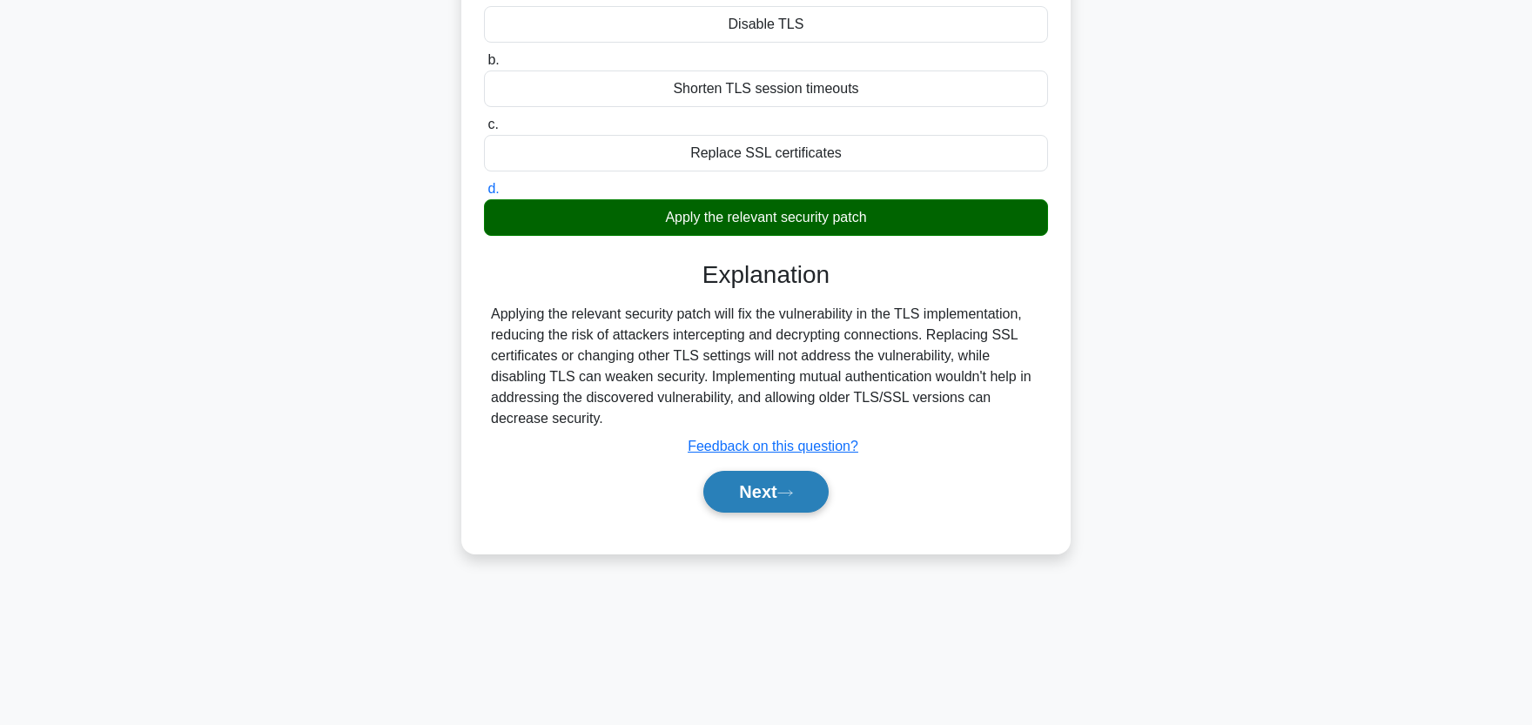
click at [727, 483] on button "Next" at bounding box center [765, 492] width 124 height 42
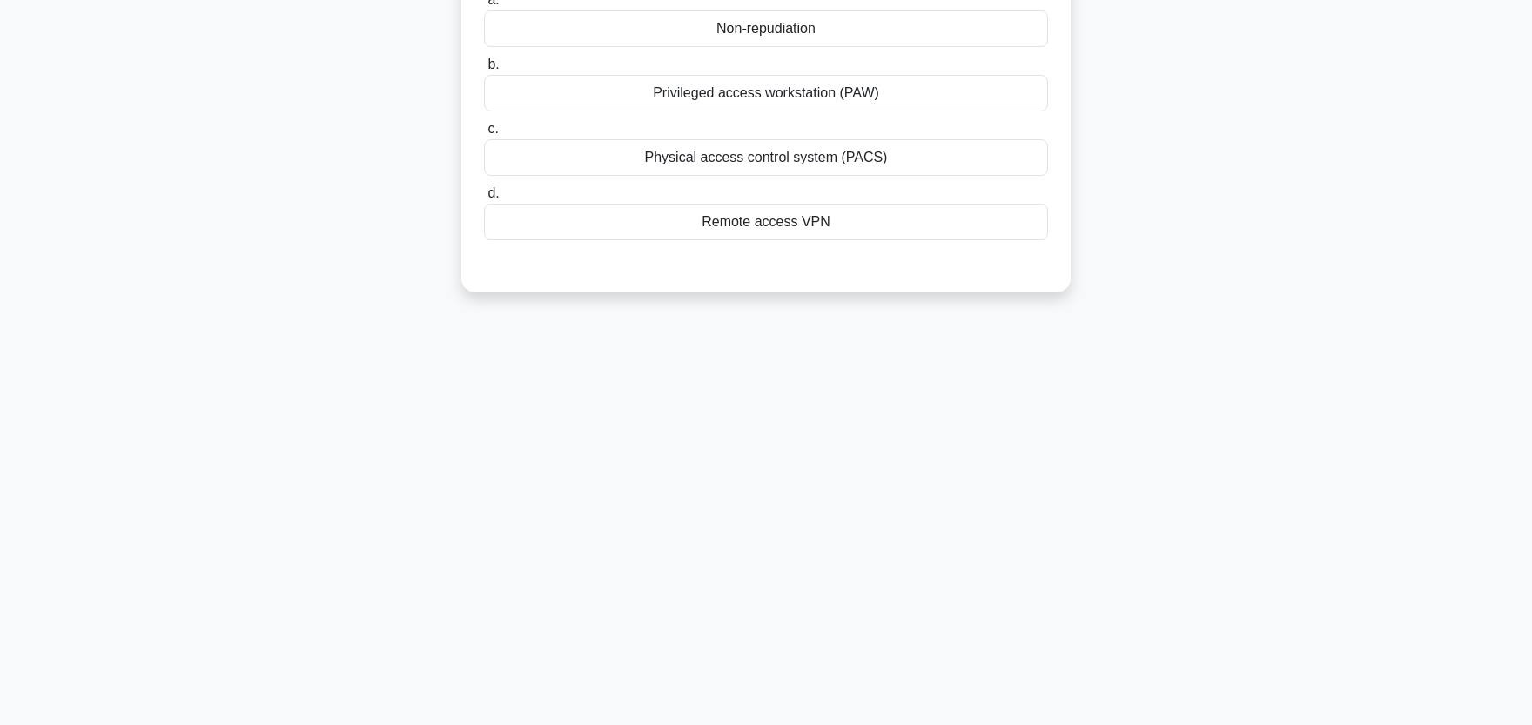
scroll to position [0, 0]
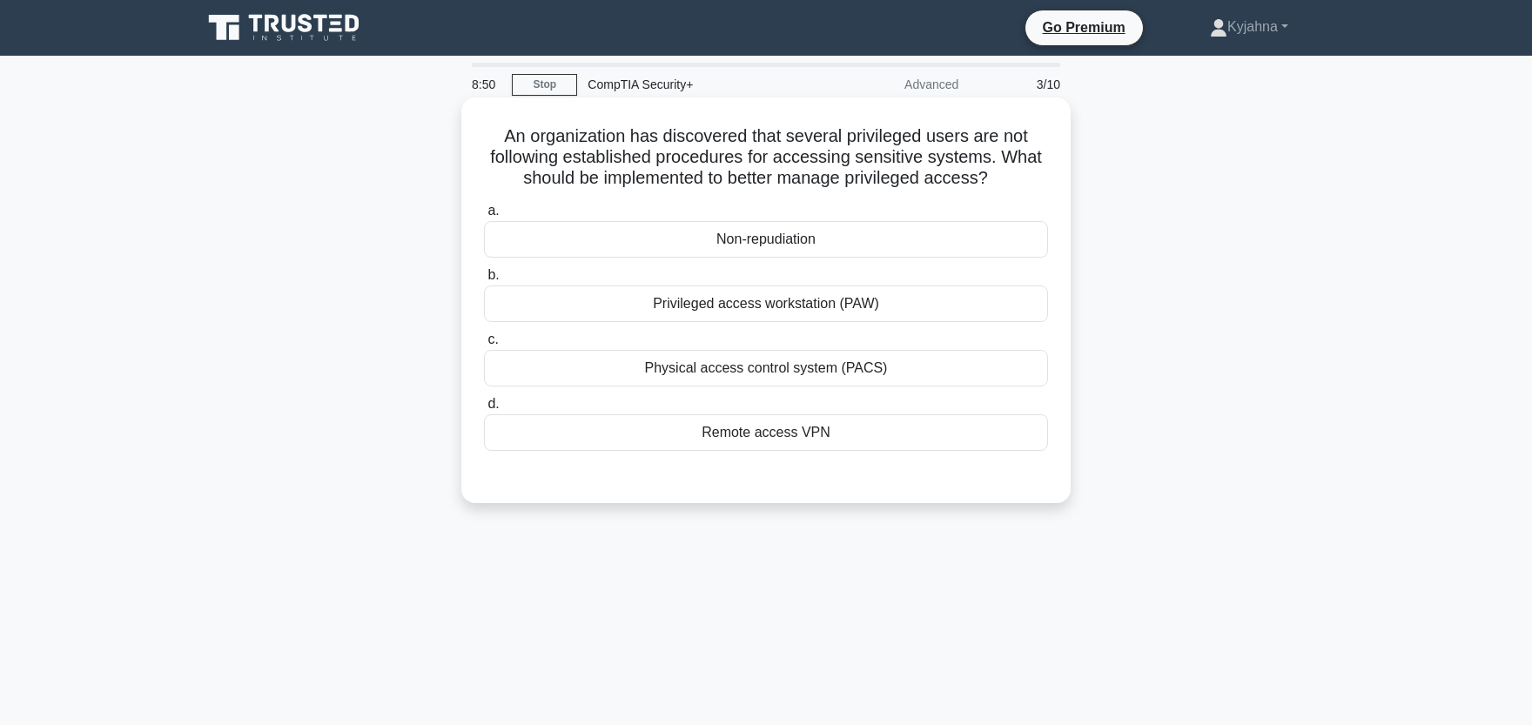
click at [819, 368] on div "Physical access control system (PACS)" at bounding box center [766, 368] width 564 height 37
click at [484, 346] on input "c. Physical access control system (PACS)" at bounding box center [484, 339] width 0 height 11
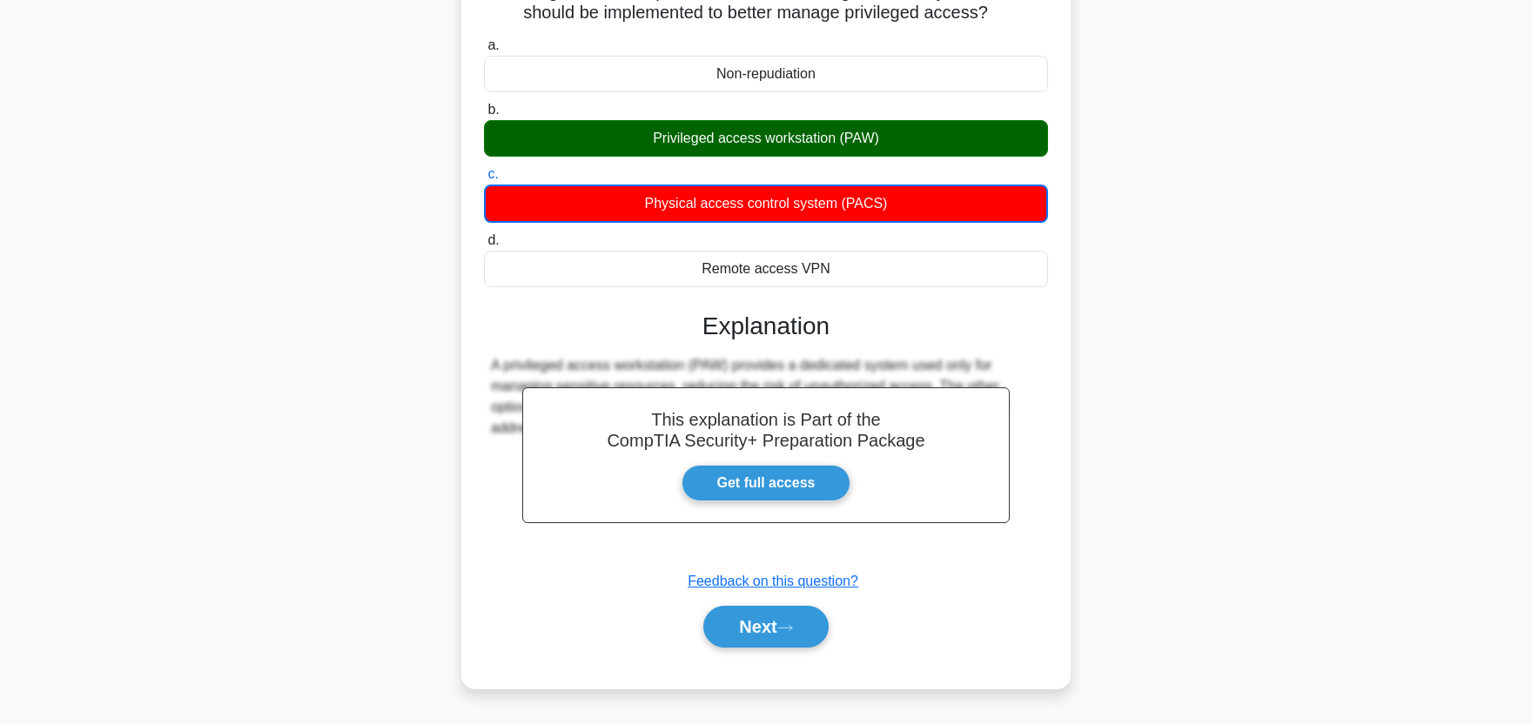
scroll to position [215, 0]
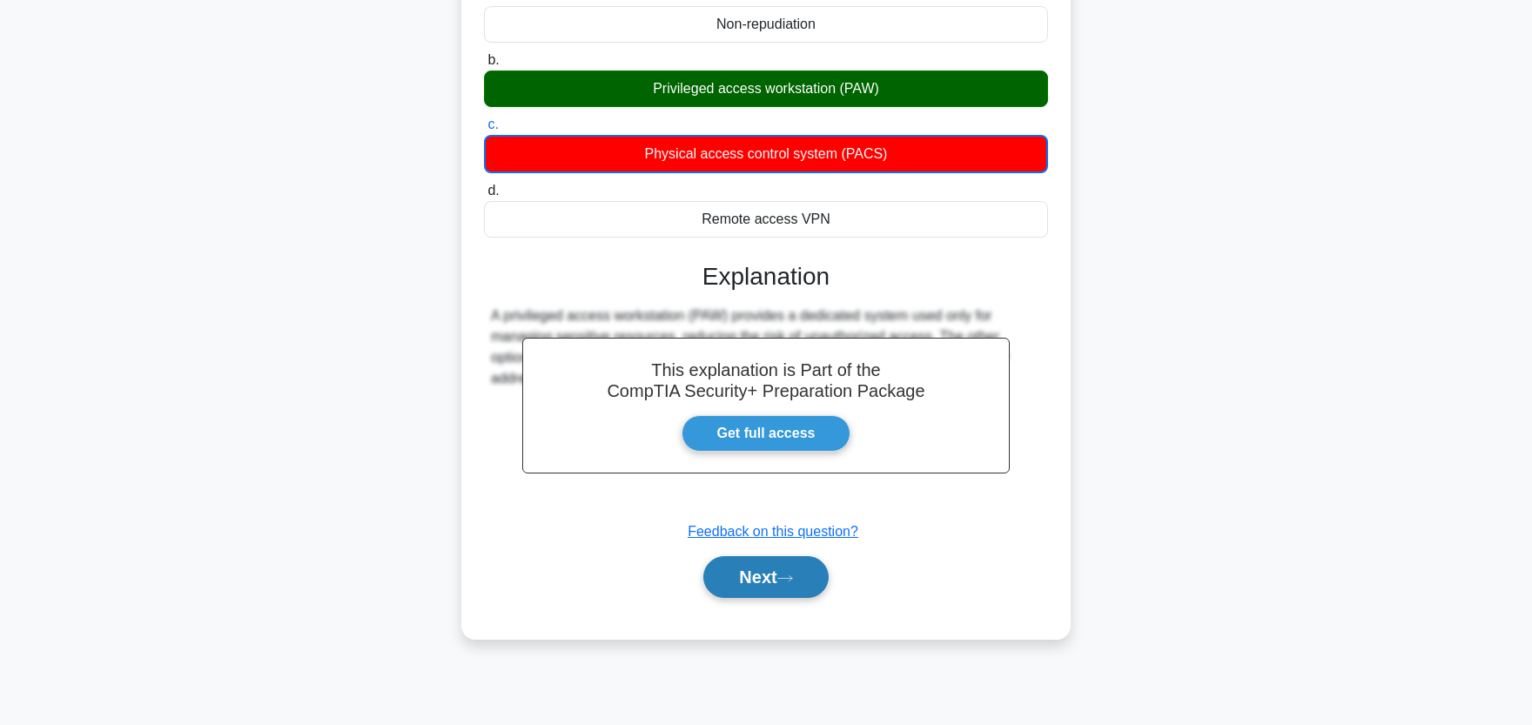
click at [737, 577] on button "Next" at bounding box center [765, 577] width 124 height 42
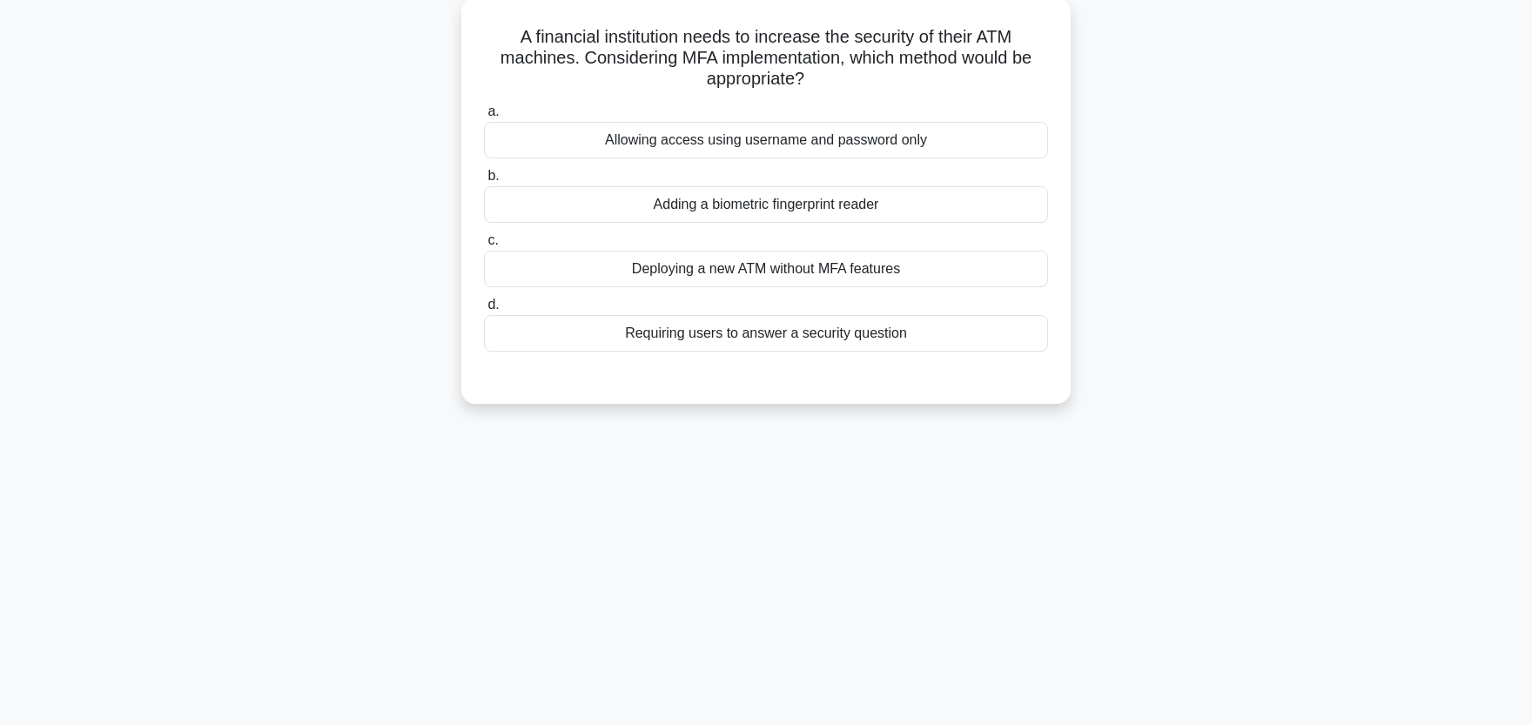
scroll to position [0, 0]
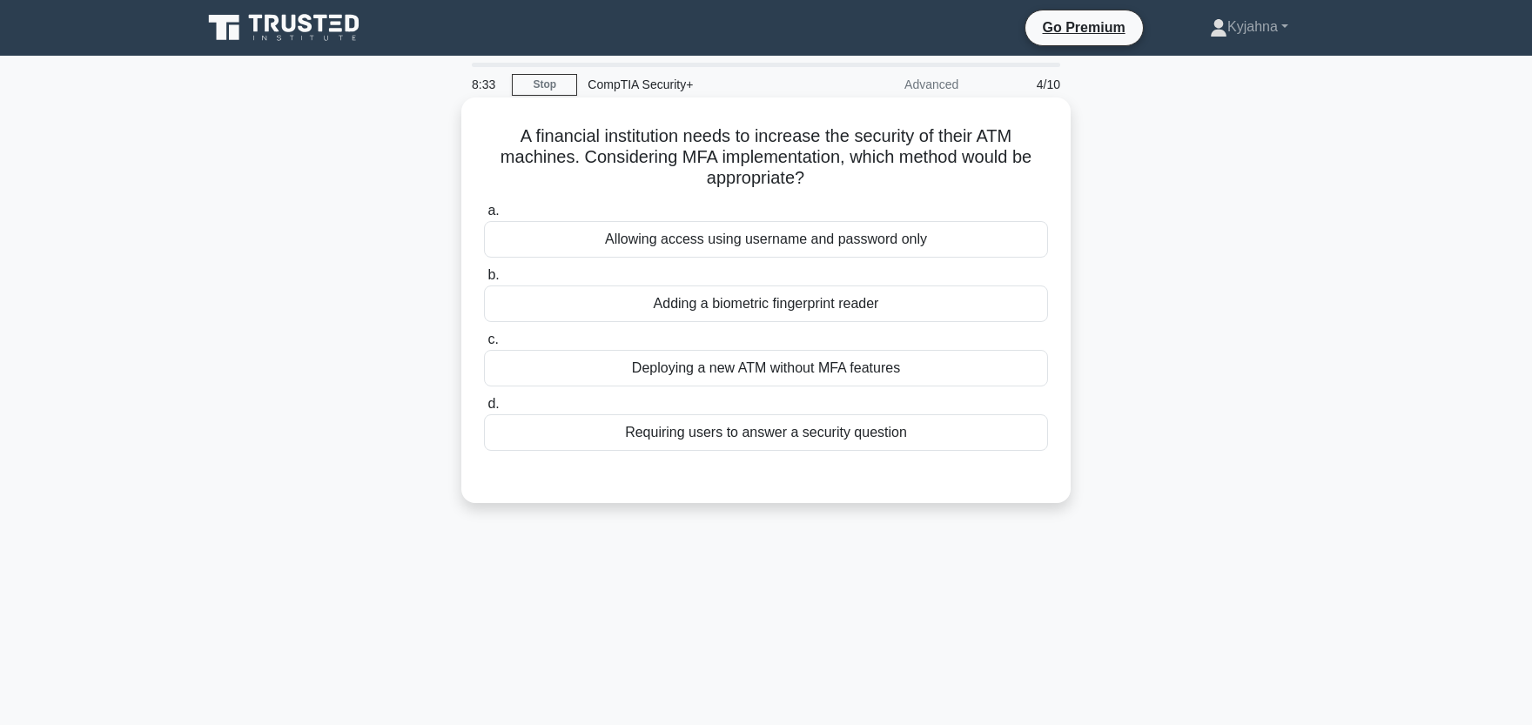
click at [719, 306] on div "Adding a biometric fingerprint reader" at bounding box center [766, 304] width 564 height 37
click at [484, 281] on input "b. Adding a biometric fingerprint reader" at bounding box center [484, 275] width 0 height 11
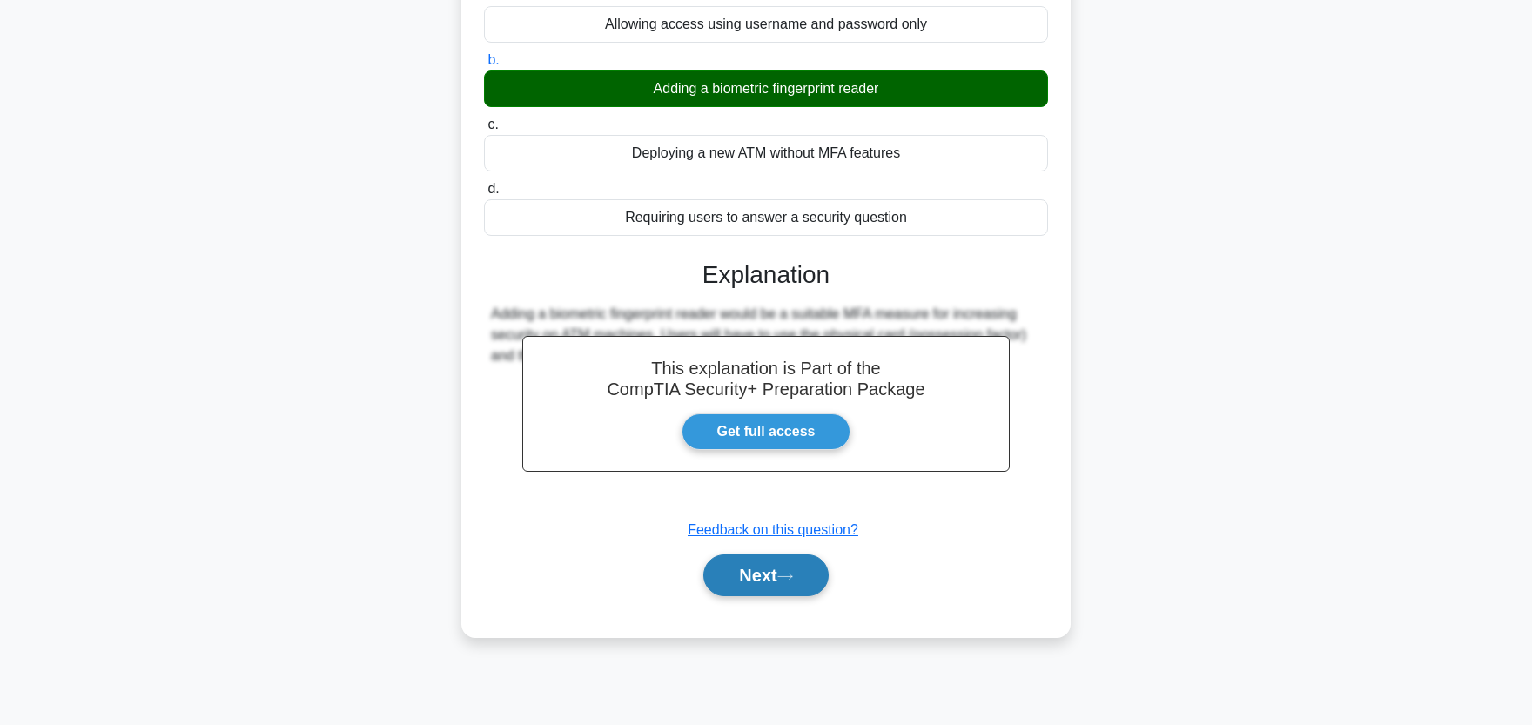
click at [791, 582] on button "Next" at bounding box center [765, 576] width 124 height 42
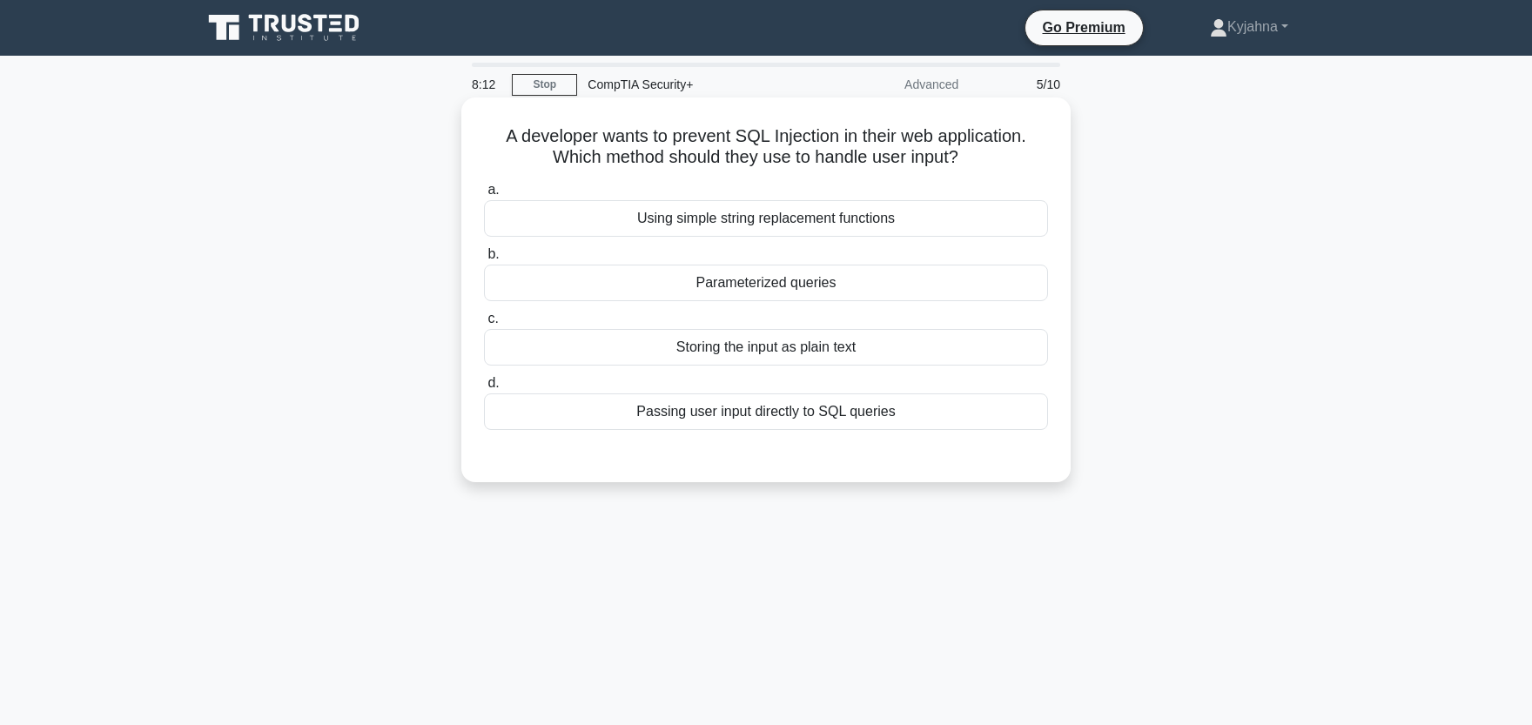
click at [691, 293] on div "Parameterized queries" at bounding box center [766, 283] width 564 height 37
click at [484, 260] on input "b. Parameterized queries" at bounding box center [484, 254] width 0 height 11
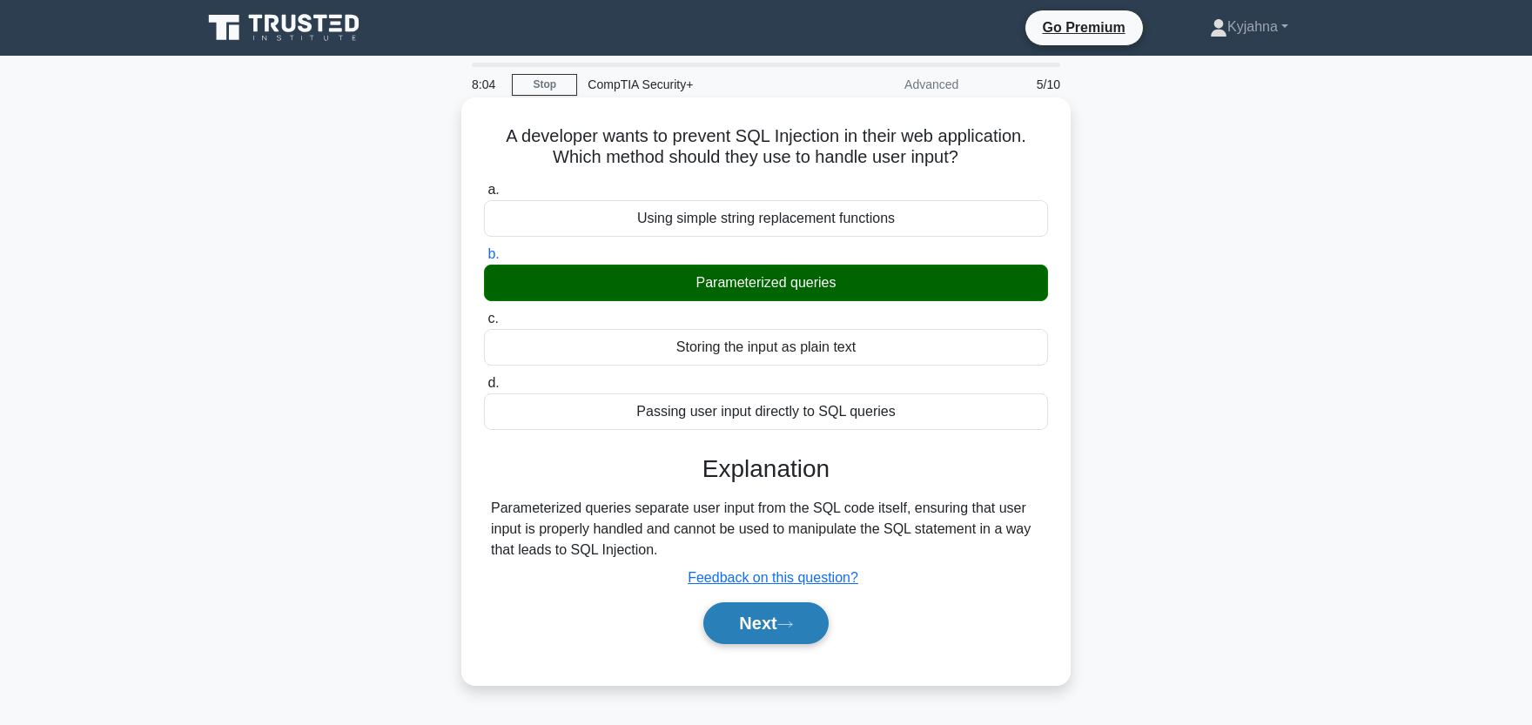
click at [739, 643] on button "Next" at bounding box center [765, 623] width 124 height 42
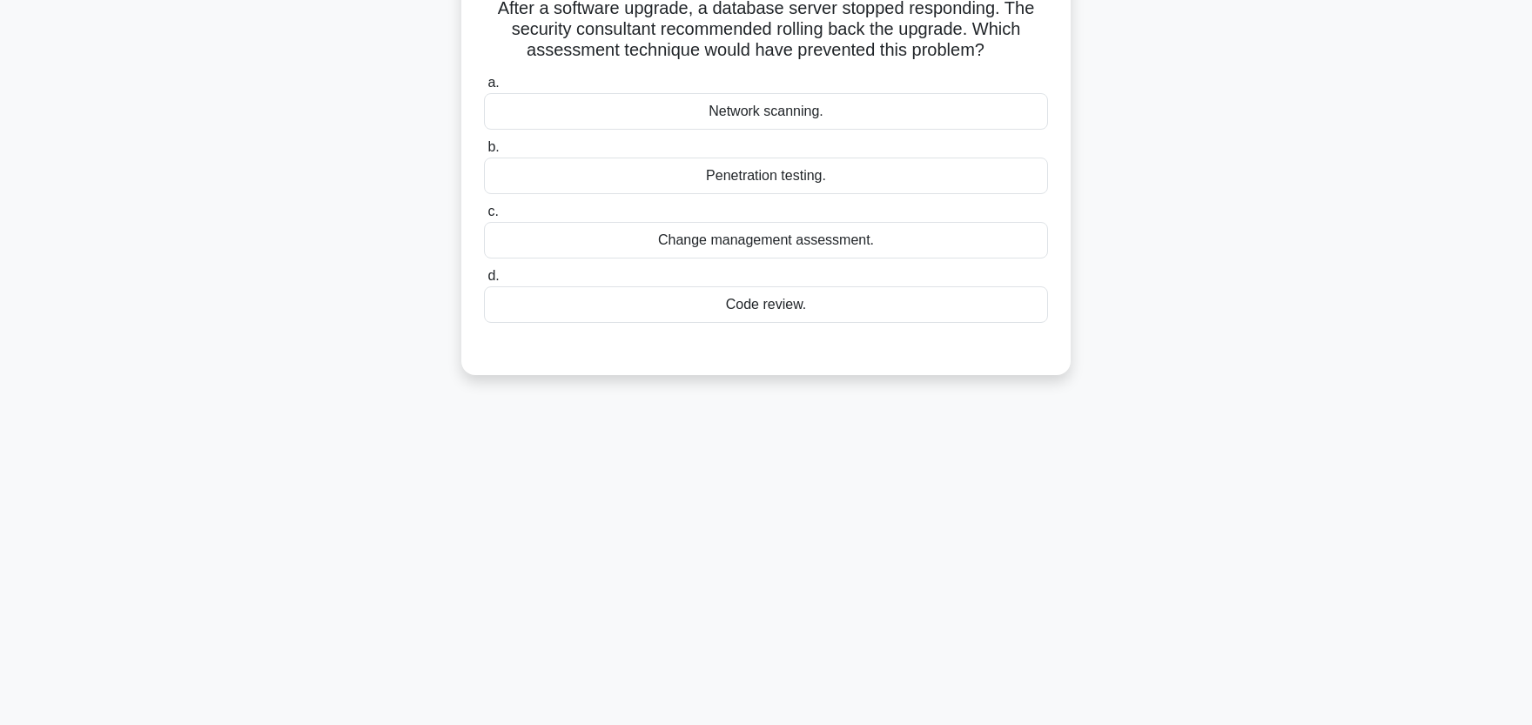
scroll to position [96, 0]
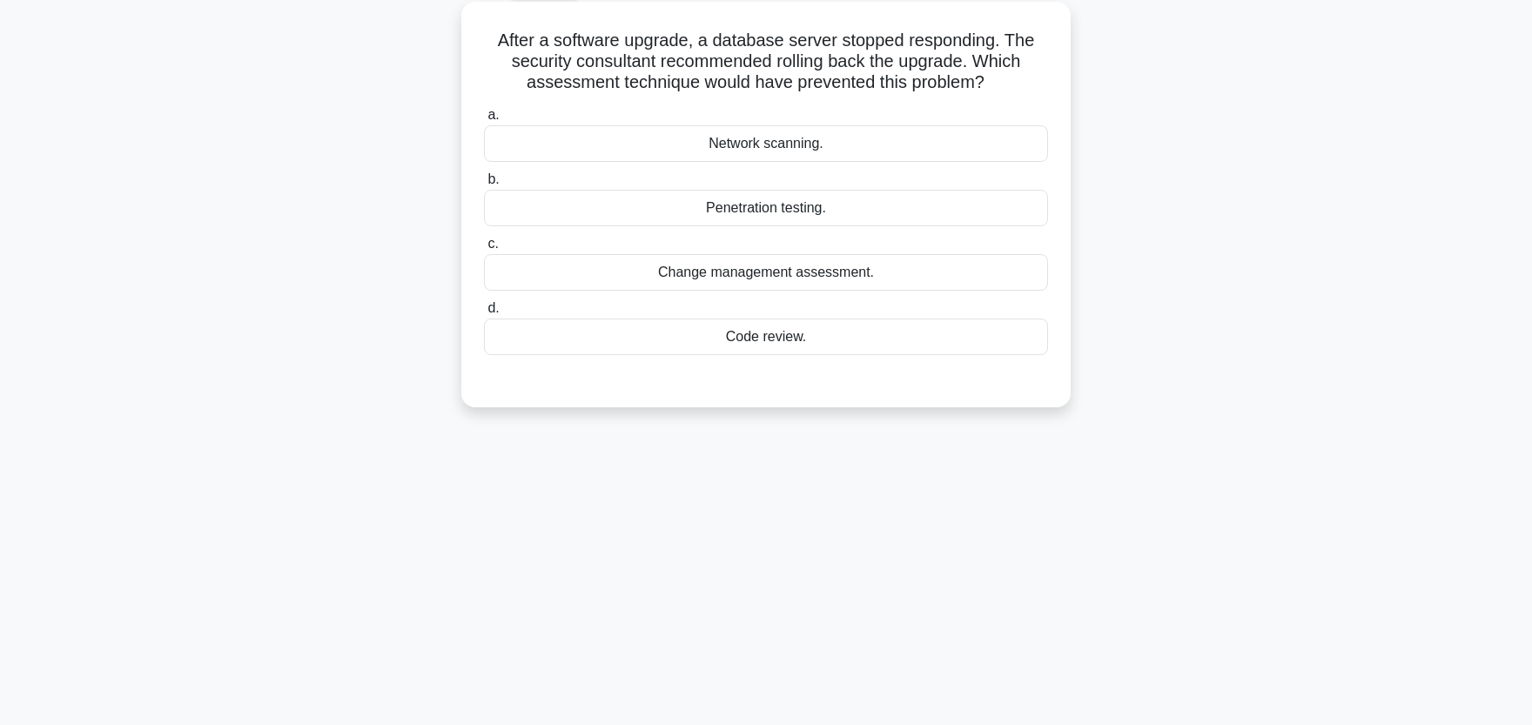
click at [609, 282] on div "Change management assessment." at bounding box center [766, 272] width 564 height 37
click at [484, 250] on input "c. Change management assessment." at bounding box center [484, 244] width 0 height 11
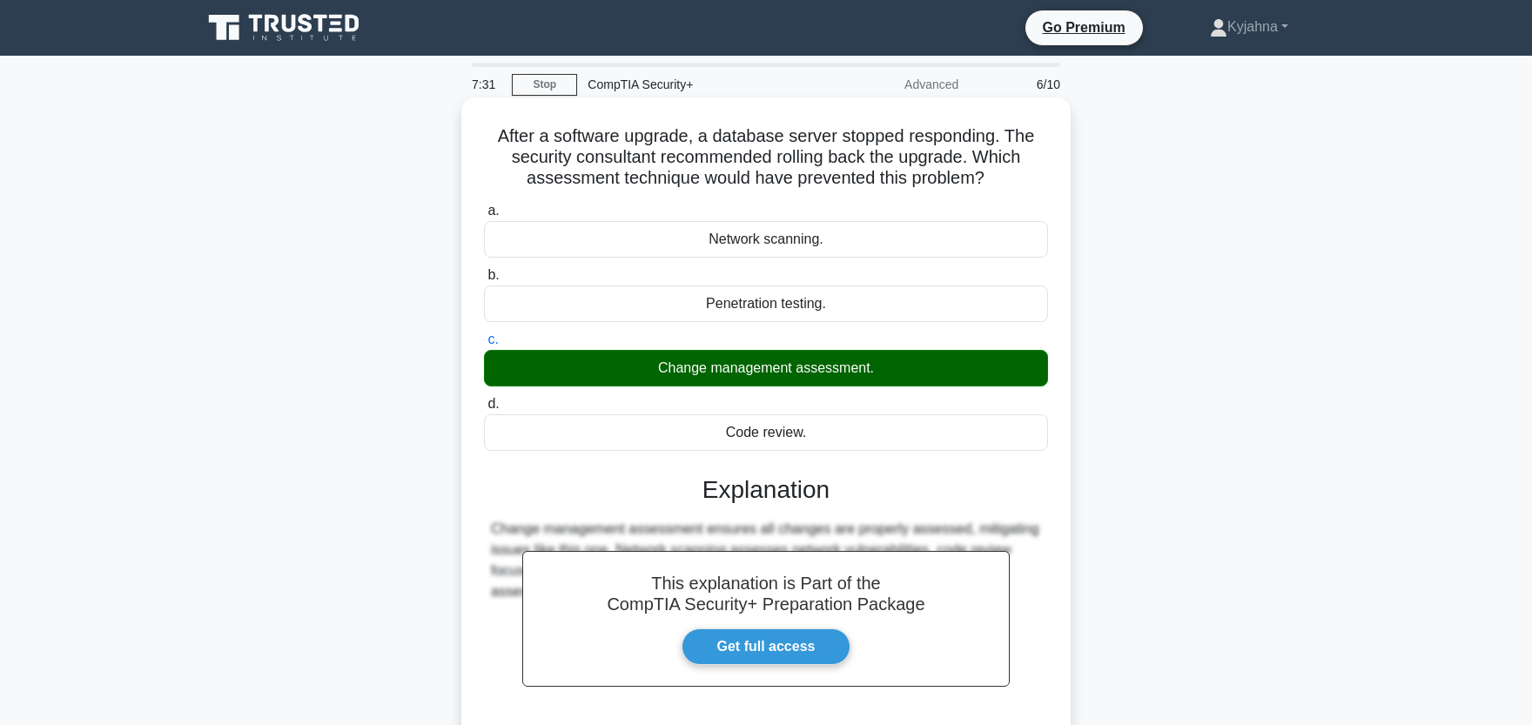
scroll to position [215, 0]
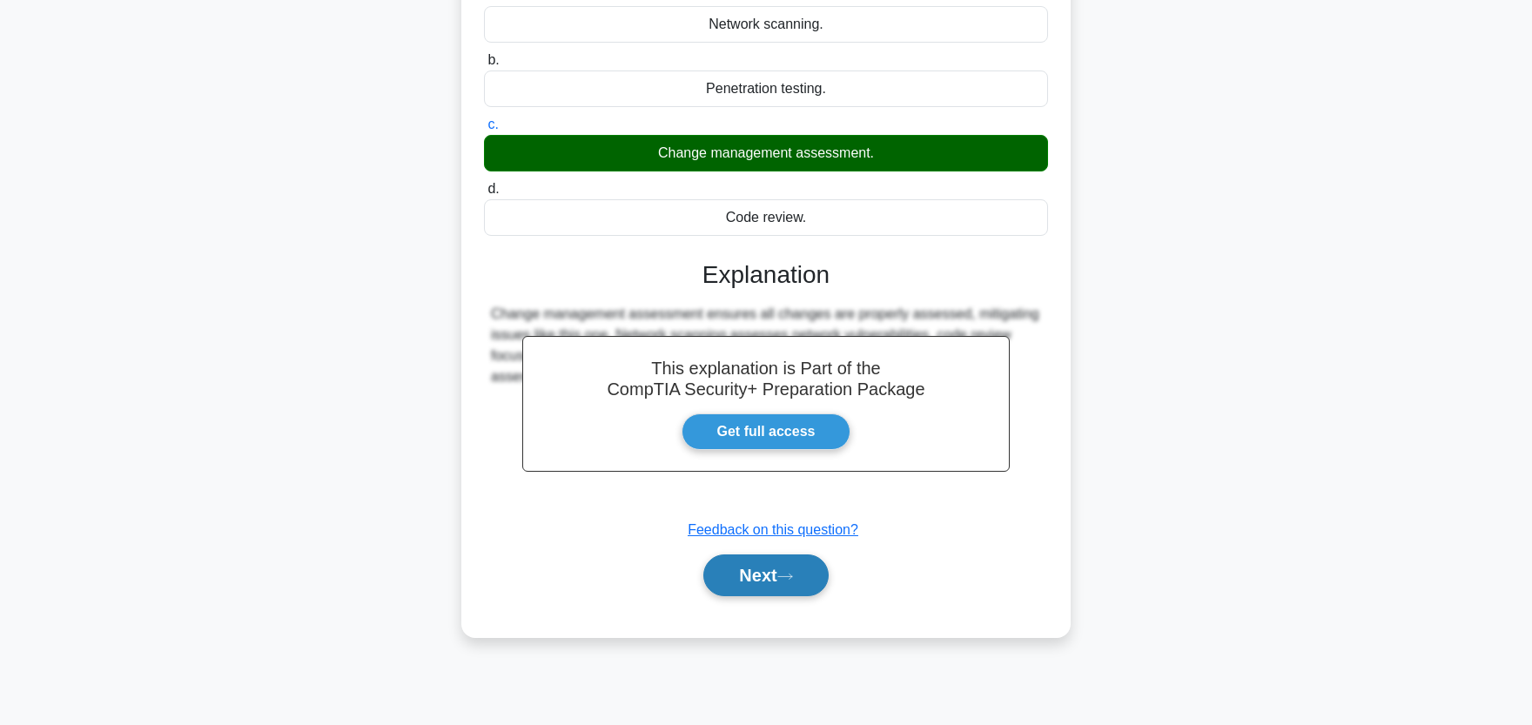
click at [705, 569] on button "Next" at bounding box center [765, 576] width 124 height 42
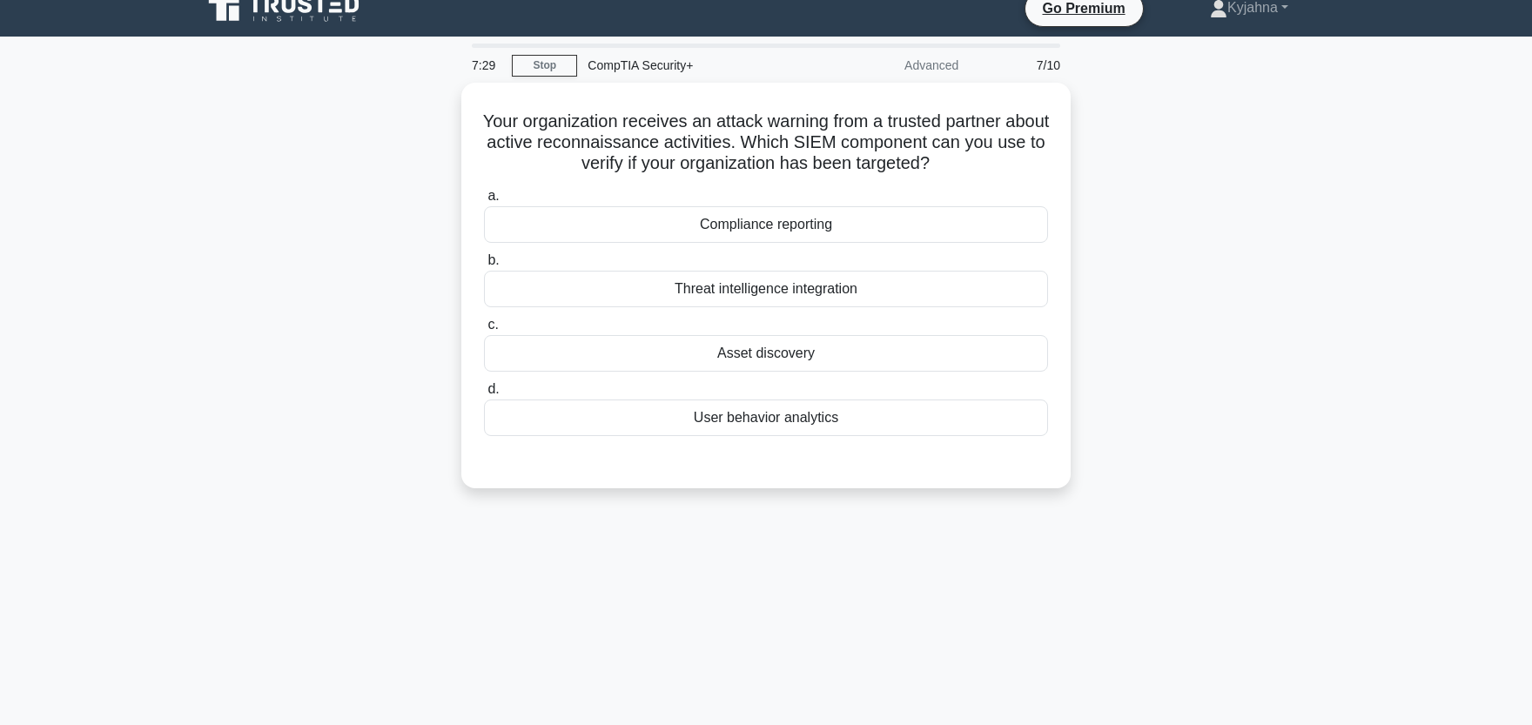
scroll to position [0, 0]
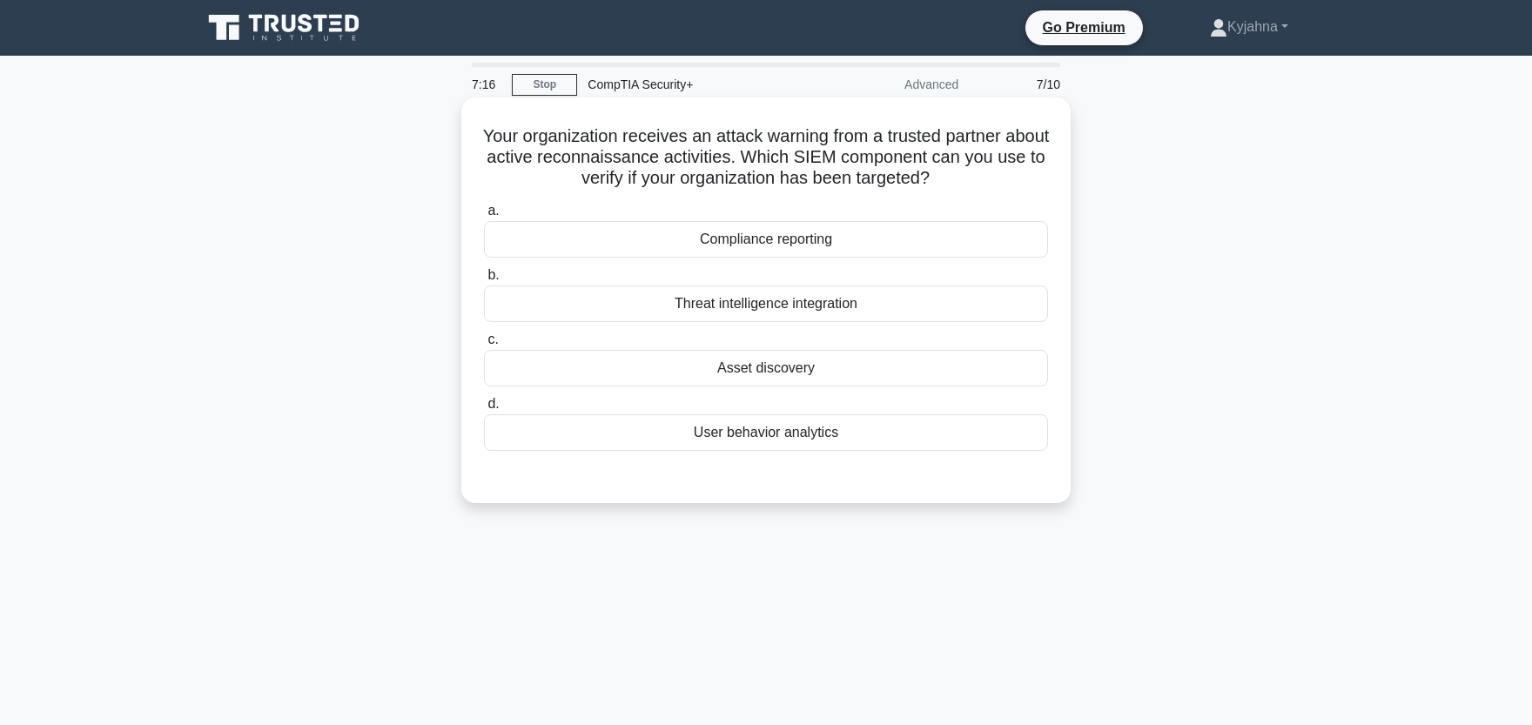
click at [647, 305] on div "Threat intelligence integration" at bounding box center [766, 304] width 564 height 37
click at [484, 281] on input "b. Threat intelligence integration" at bounding box center [484, 275] width 0 height 11
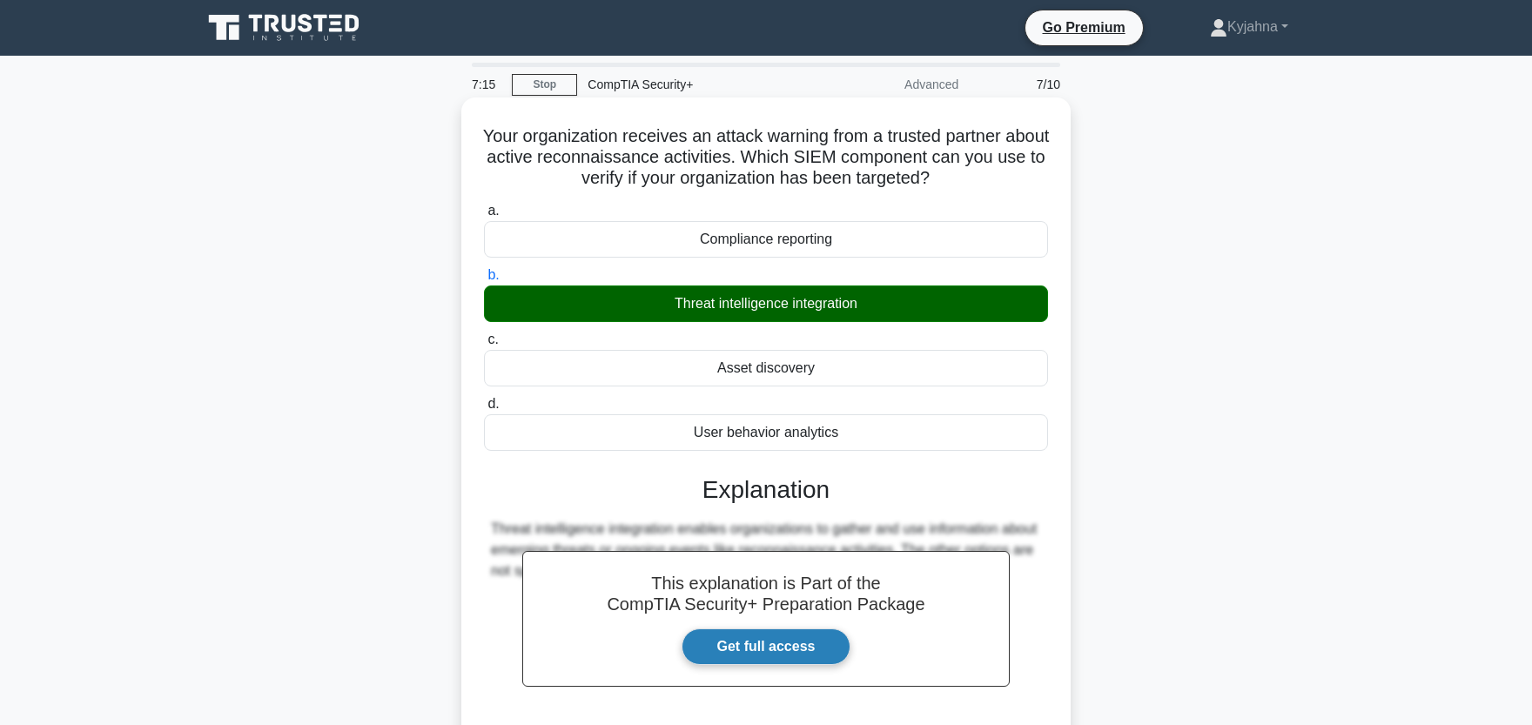
scroll to position [215, 0]
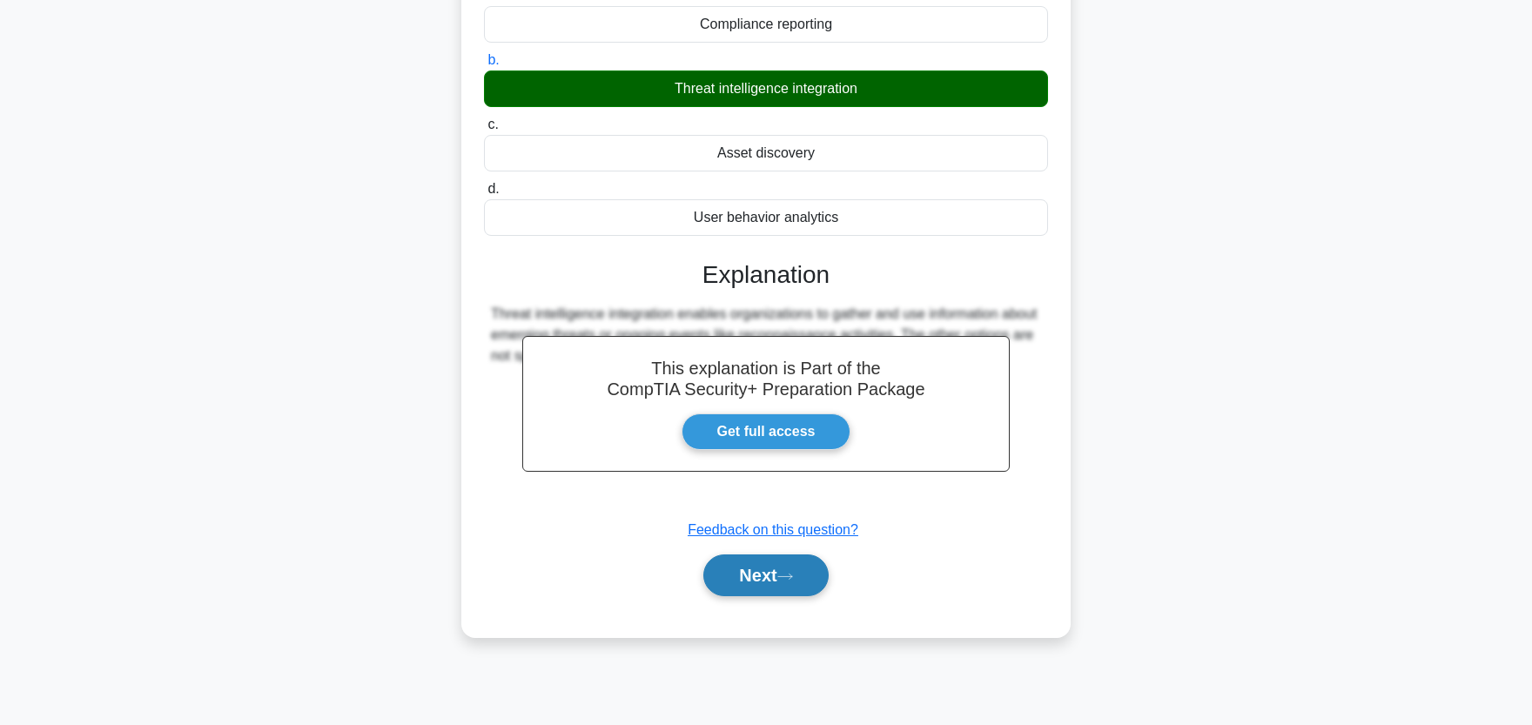
click at [744, 577] on button "Next" at bounding box center [765, 576] width 124 height 42
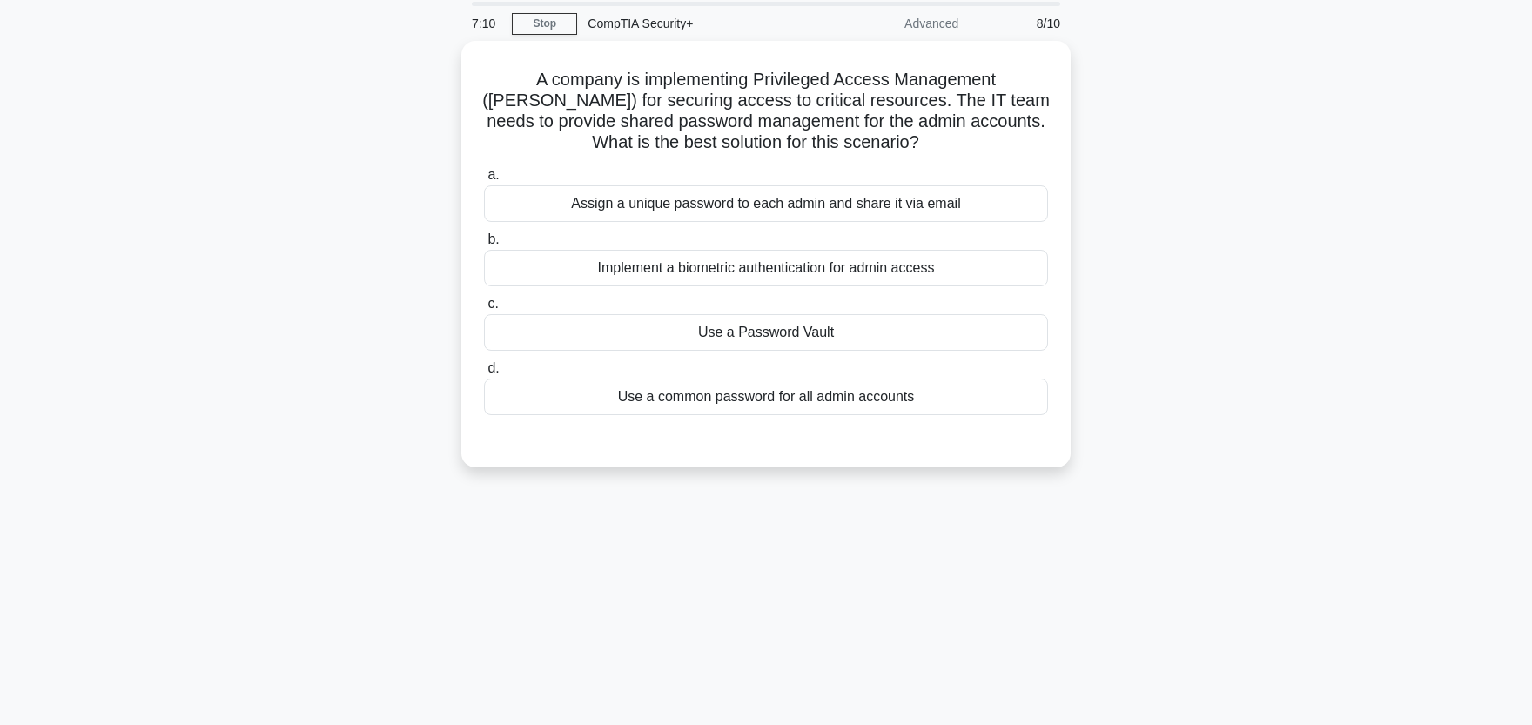
scroll to position [96, 0]
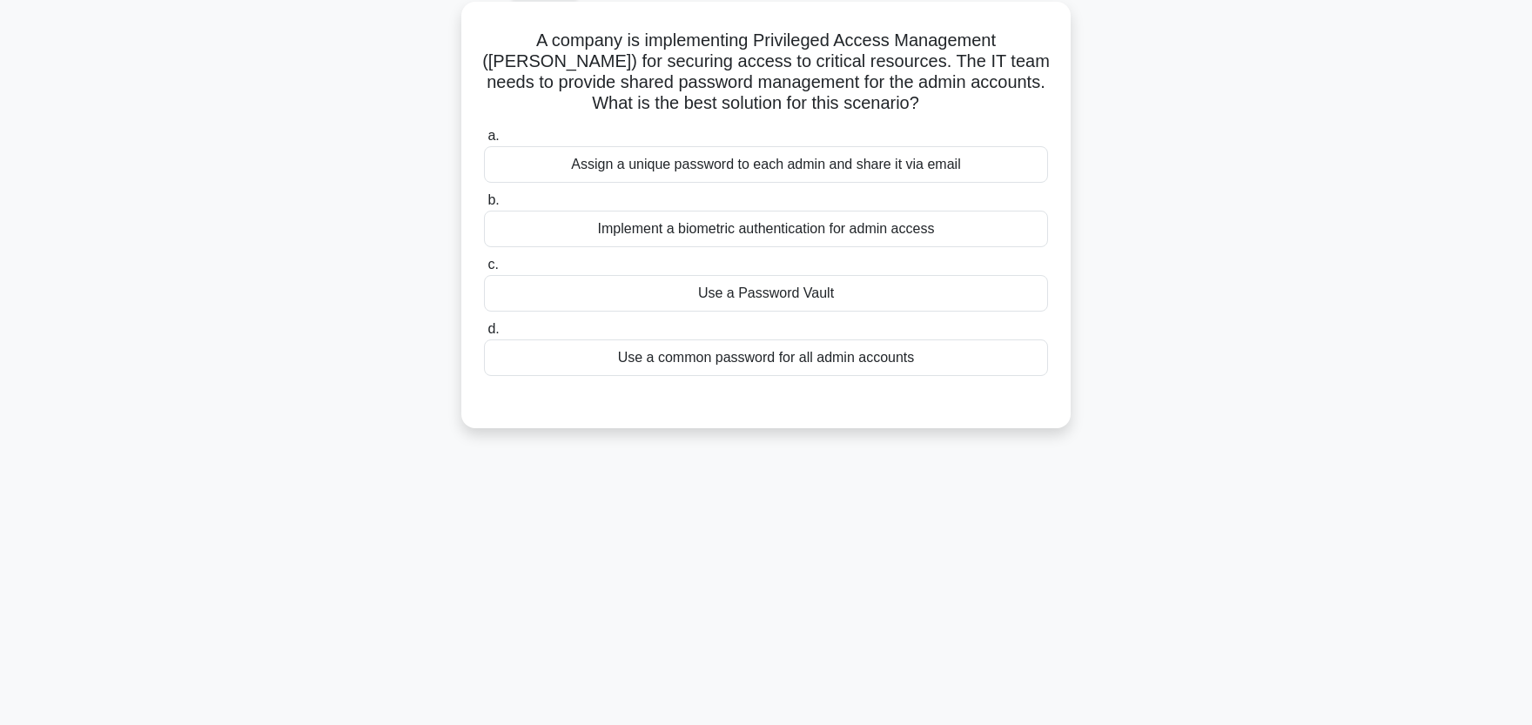
click at [725, 232] on div "Implement a biometric authentication for admin access" at bounding box center [766, 229] width 564 height 37
click at [484, 206] on input "b. Implement a biometric authentication for admin access" at bounding box center [484, 200] width 0 height 11
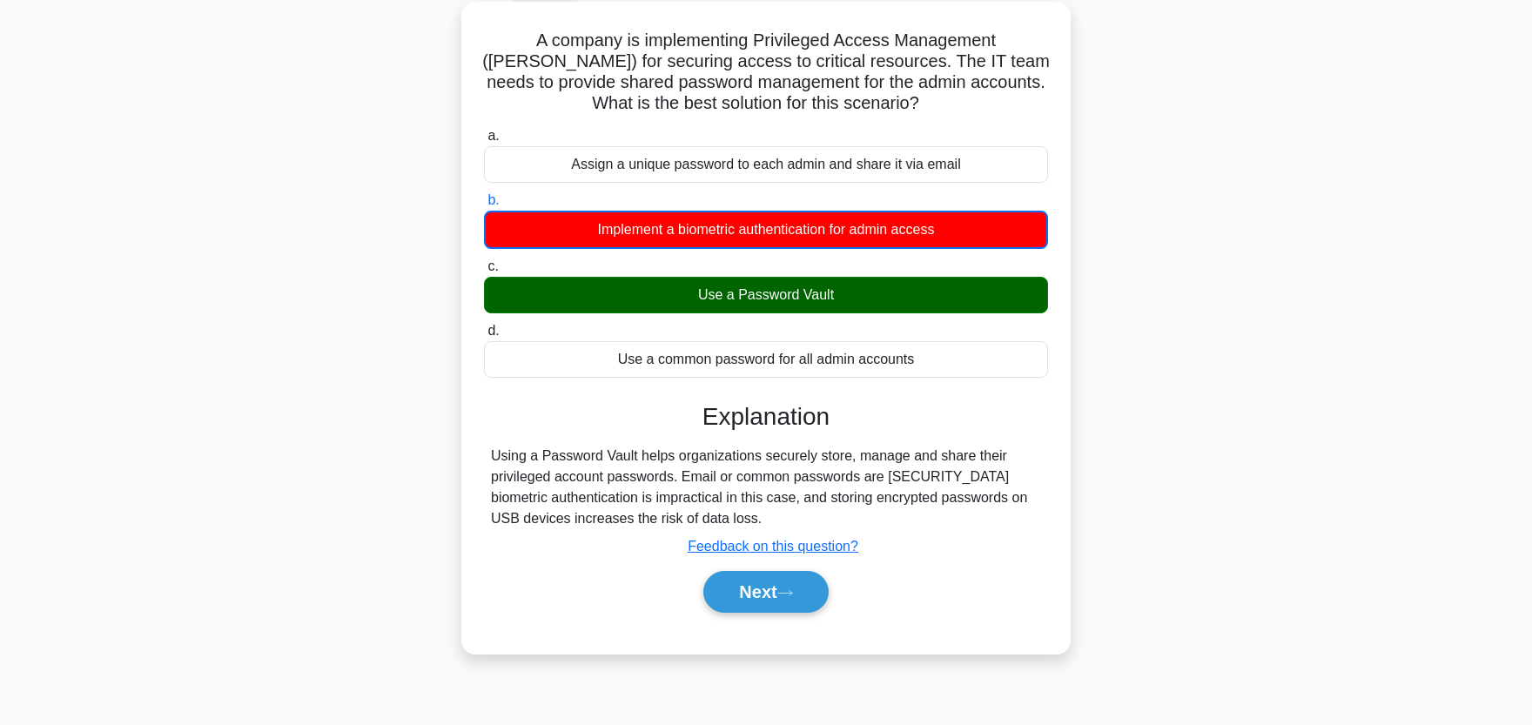
click at [723, 278] on label "c. Use a Password Vault" at bounding box center [766, 284] width 564 height 57
click at [484, 273] on input "c. Use a Password Vault" at bounding box center [484, 266] width 0 height 11
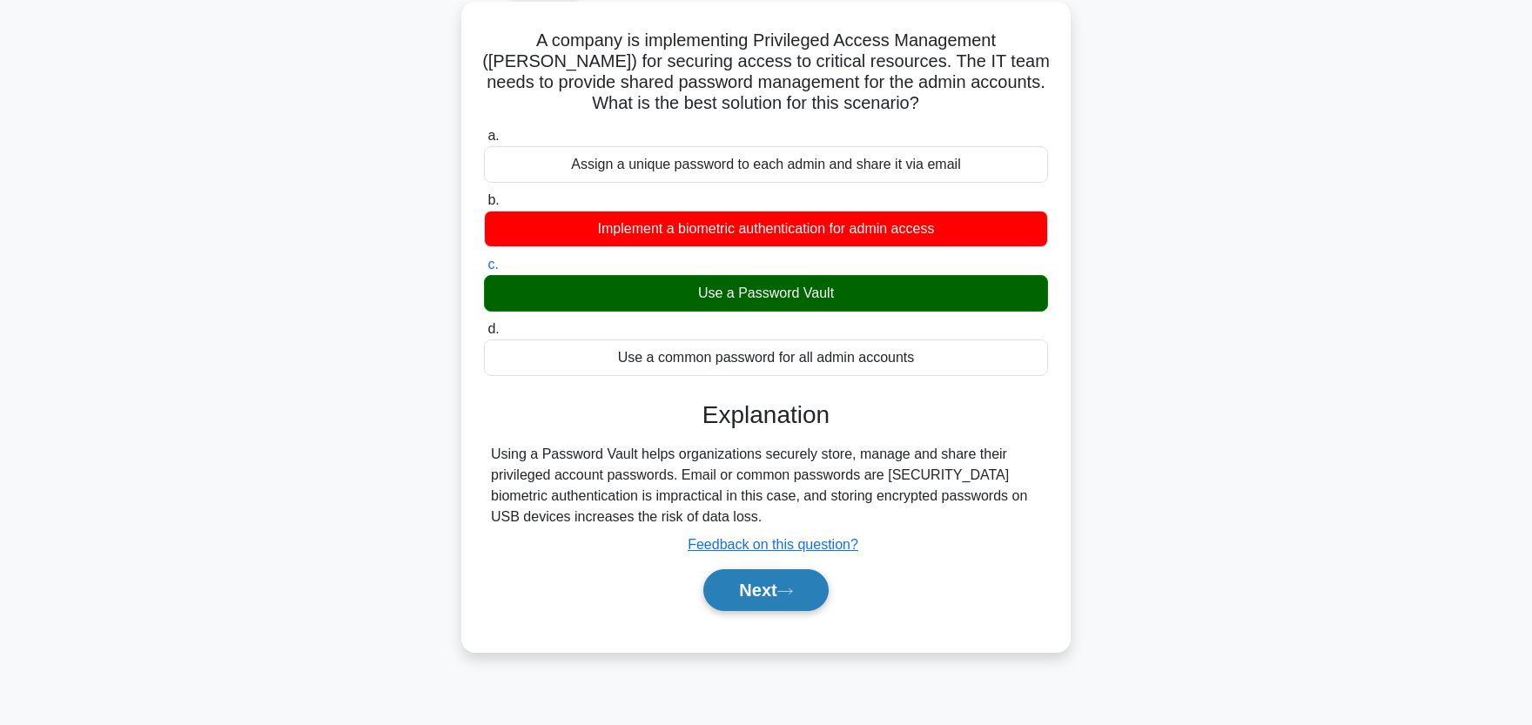
click at [734, 596] on button "Next" at bounding box center [765, 590] width 124 height 42
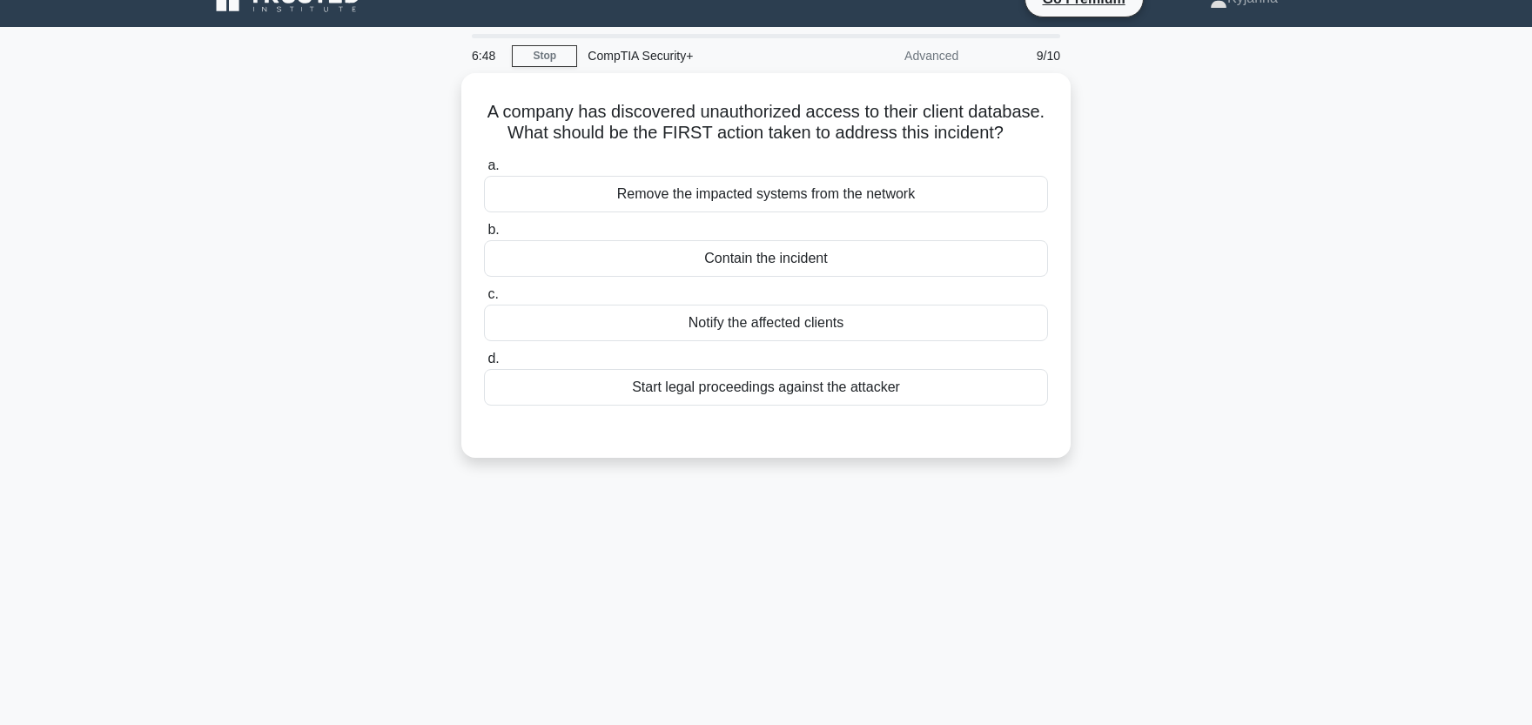
scroll to position [0, 0]
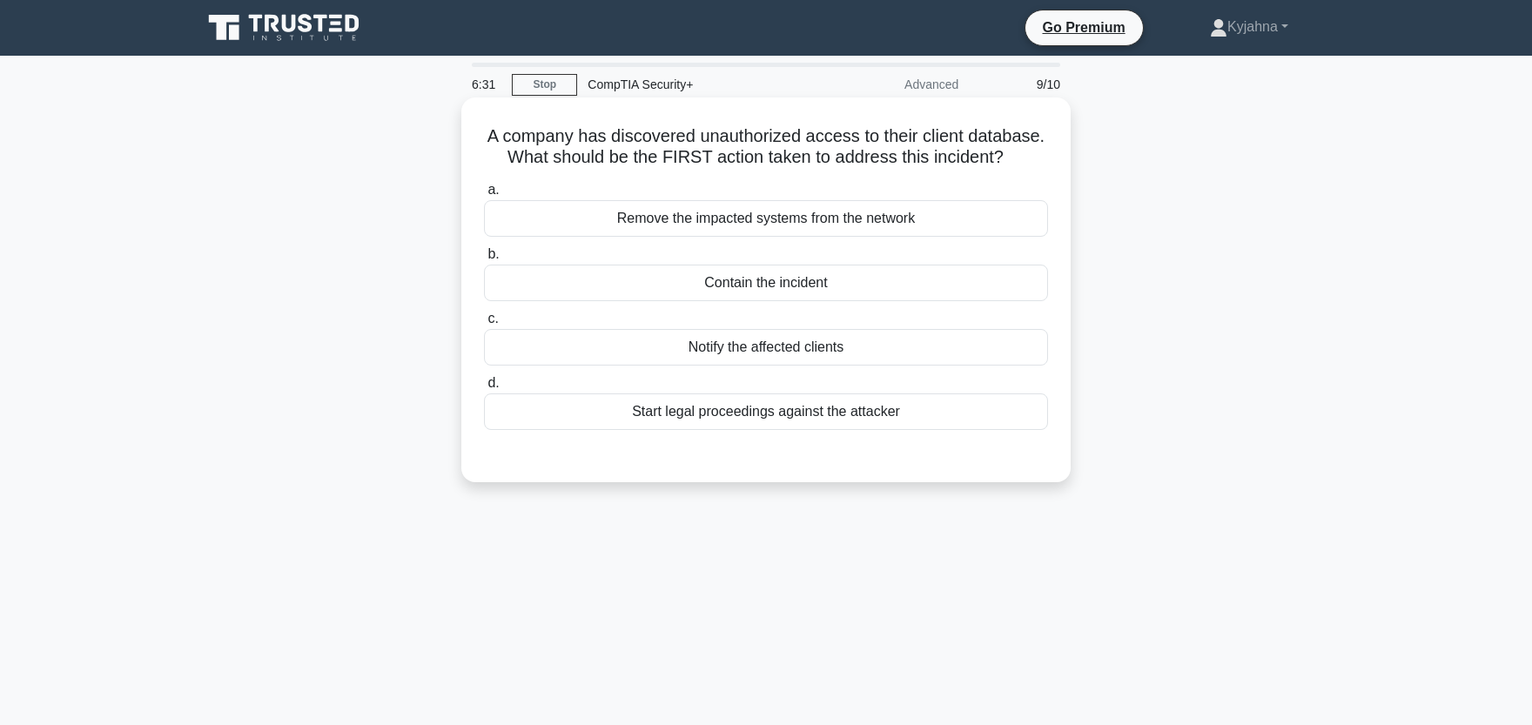
click at [542, 212] on div "Remove the impacted systems from the network" at bounding box center [766, 218] width 564 height 37
click at [484, 196] on input "a. Remove the impacted systems from the network" at bounding box center [484, 190] width 0 height 11
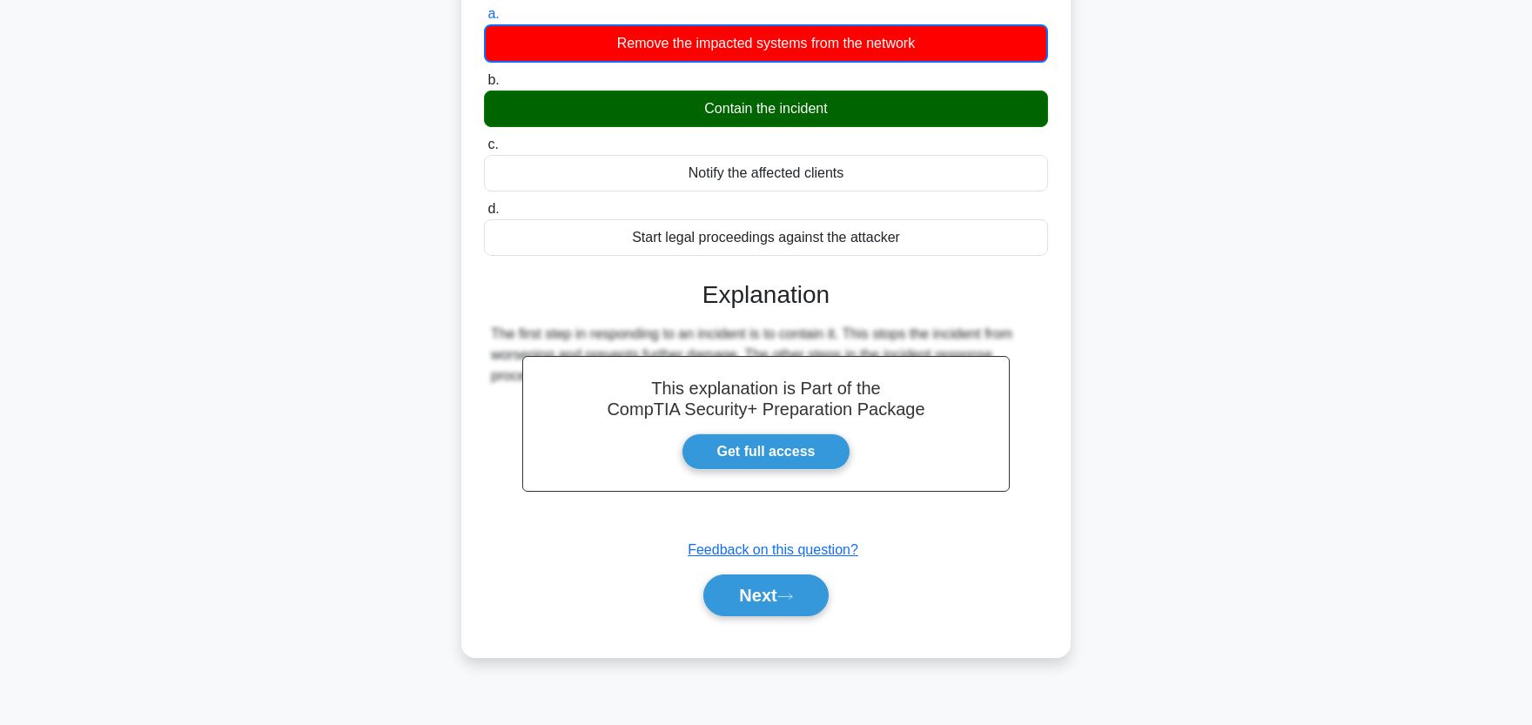
scroll to position [215, 0]
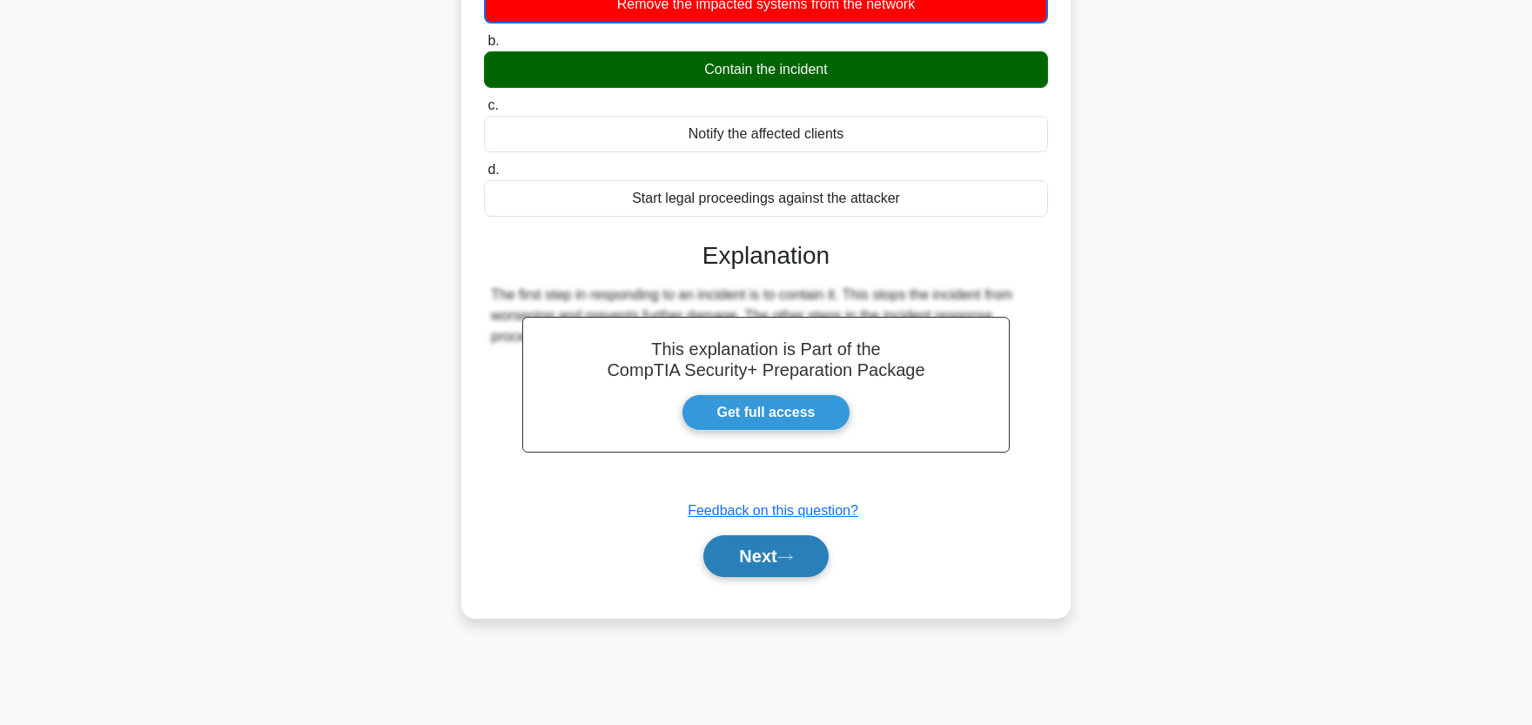
click at [727, 560] on button "Next" at bounding box center [765, 556] width 124 height 42
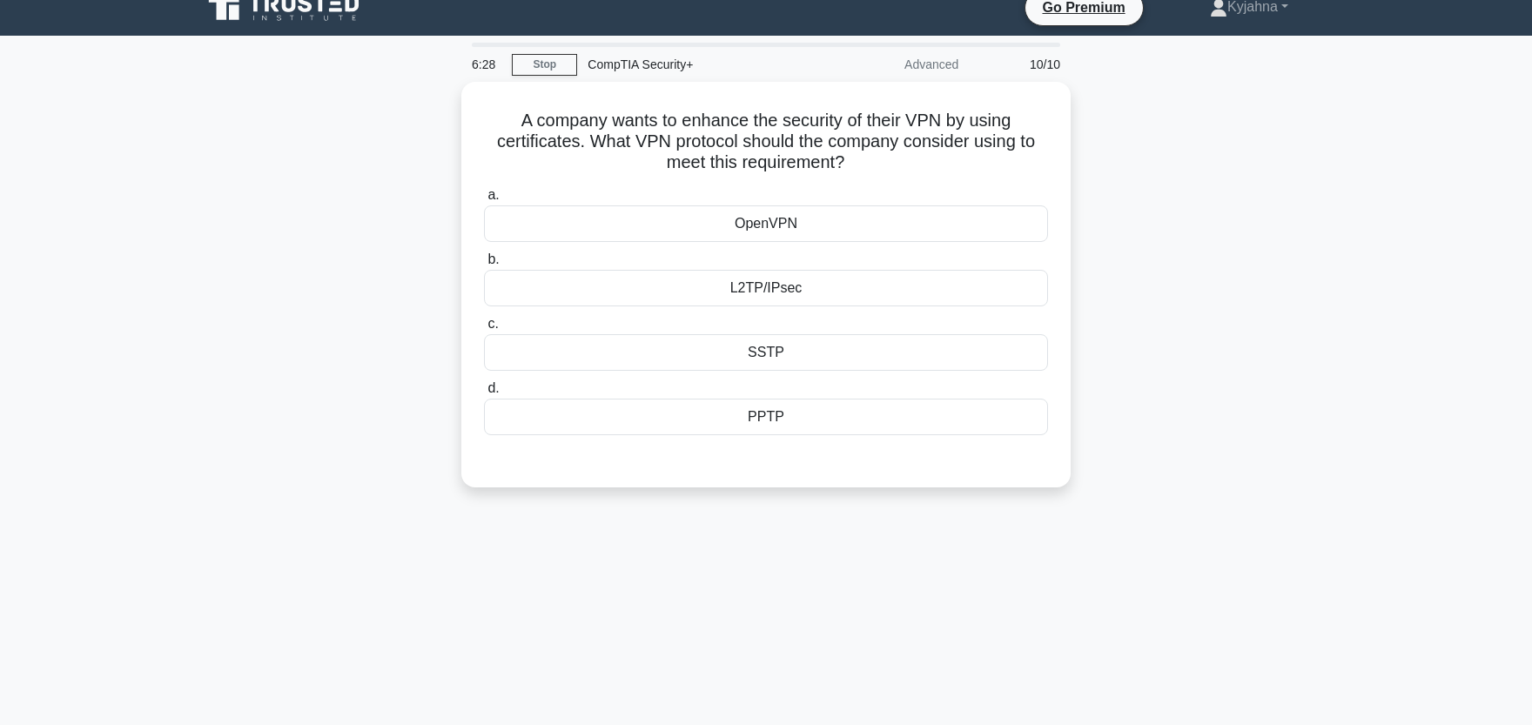
scroll to position [0, 0]
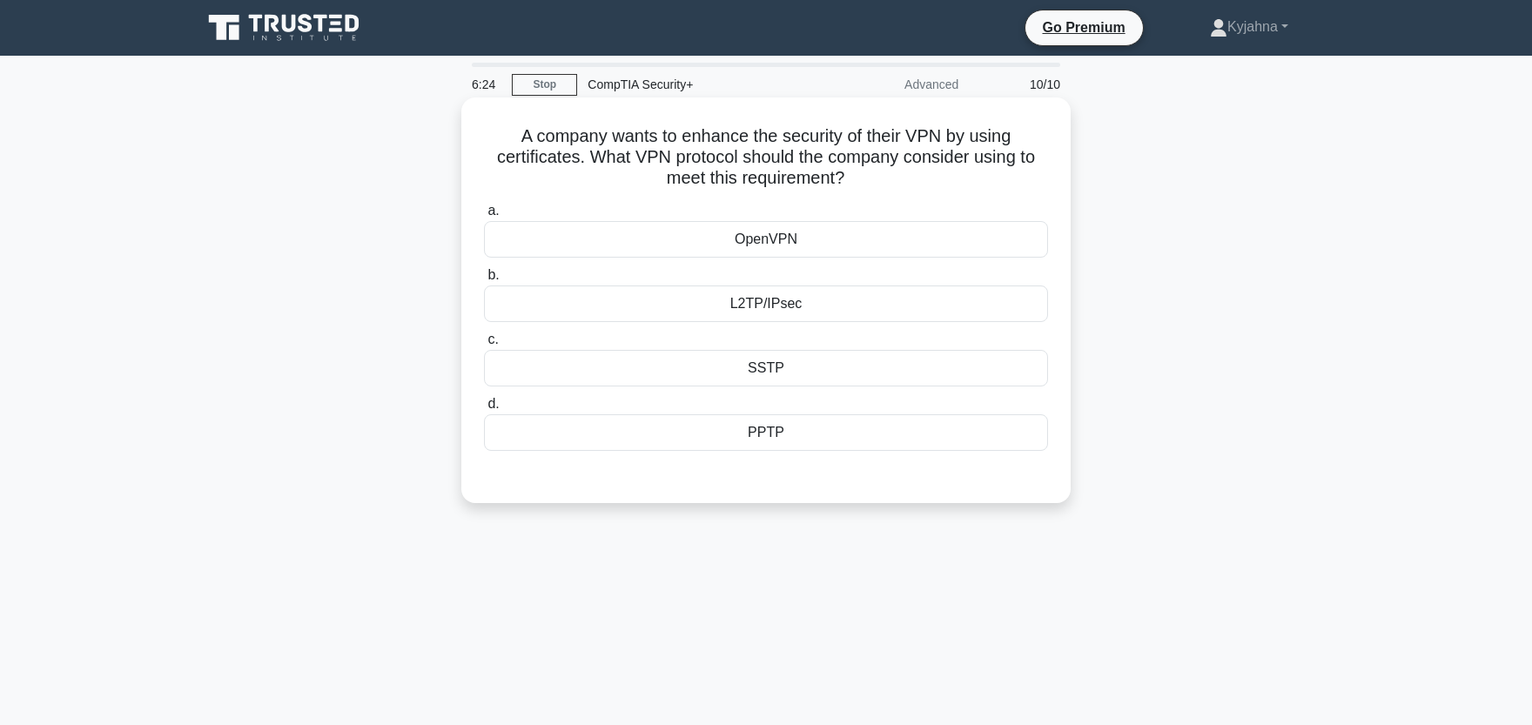
click at [705, 312] on div "L2TP/IPsec" at bounding box center [766, 304] width 564 height 37
click at [484, 281] on input "b. L2TP/IPsec" at bounding box center [484, 275] width 0 height 11
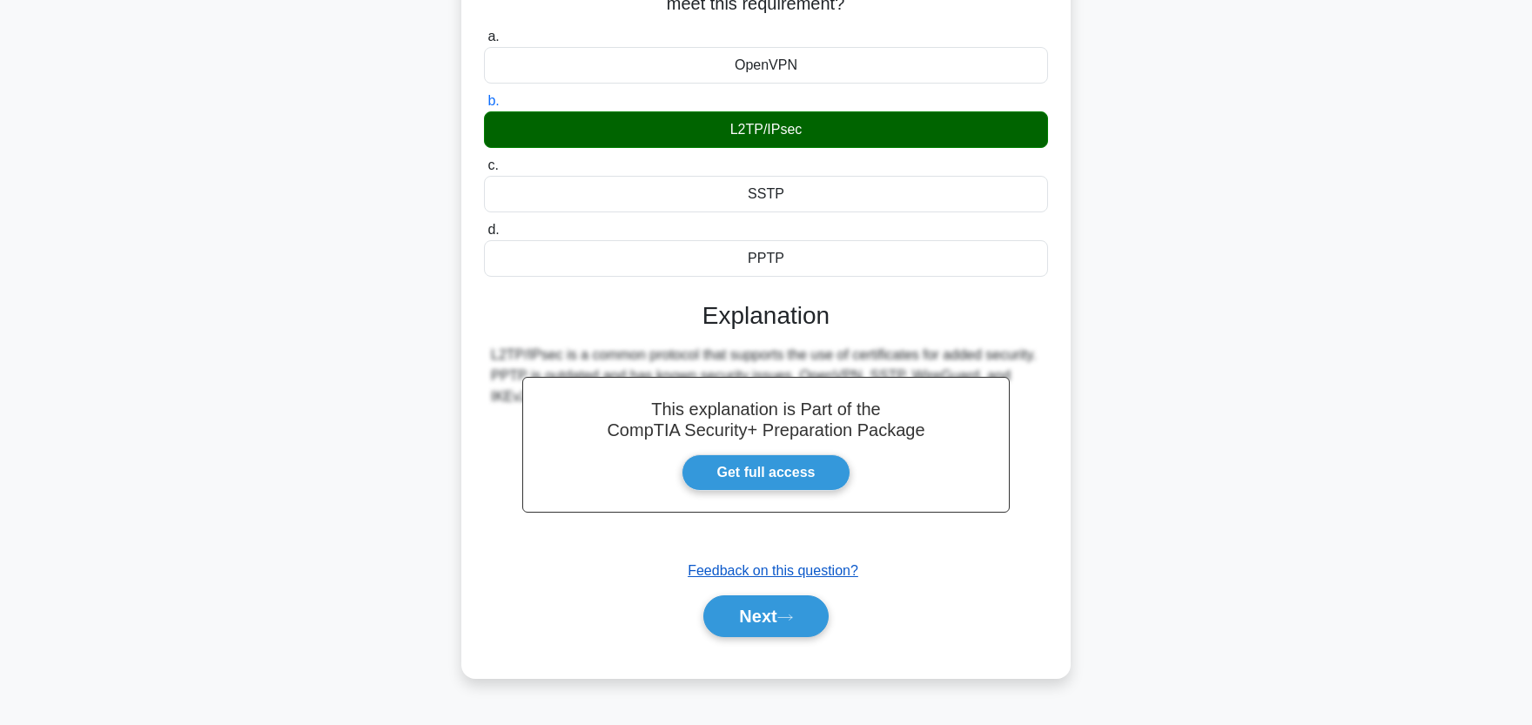
scroll to position [215, 0]
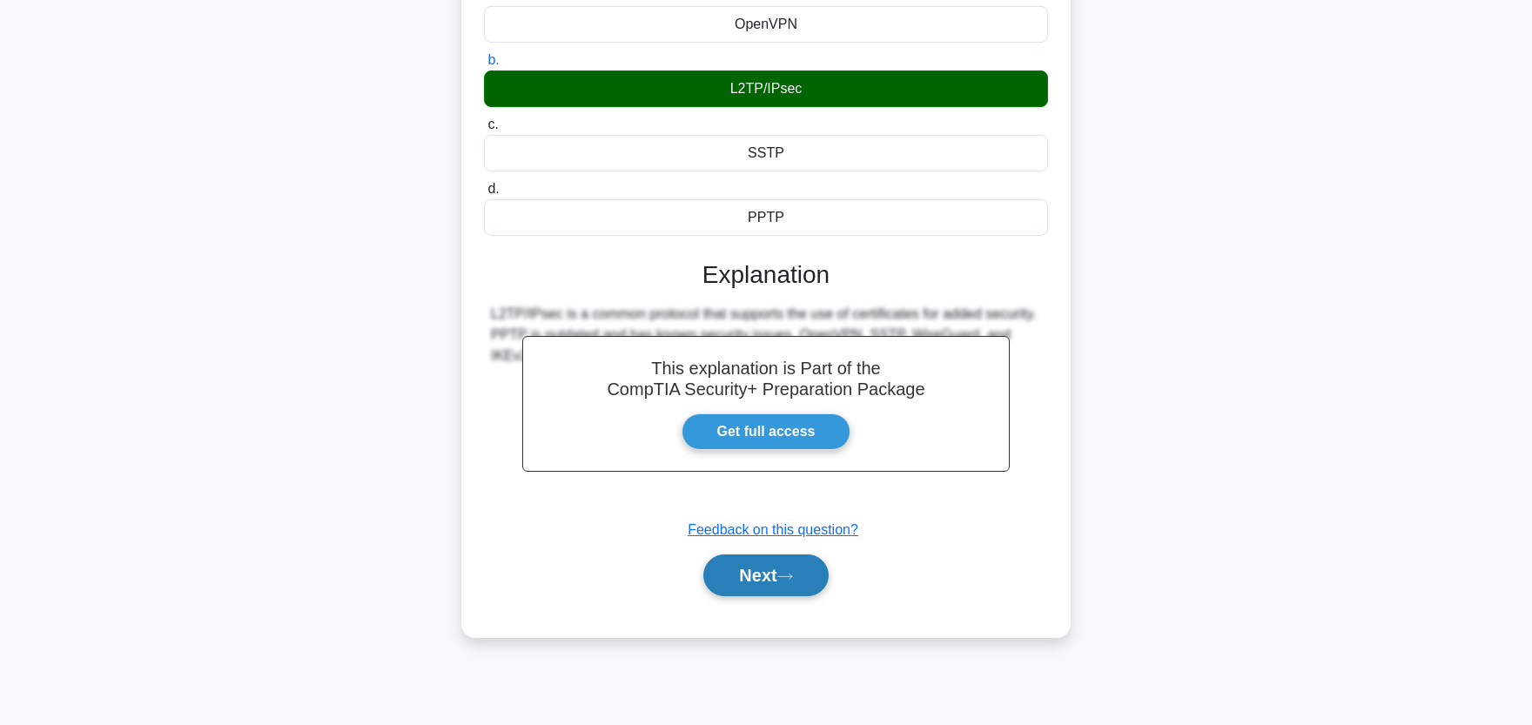
click at [710, 592] on button "Next" at bounding box center [765, 576] width 124 height 42
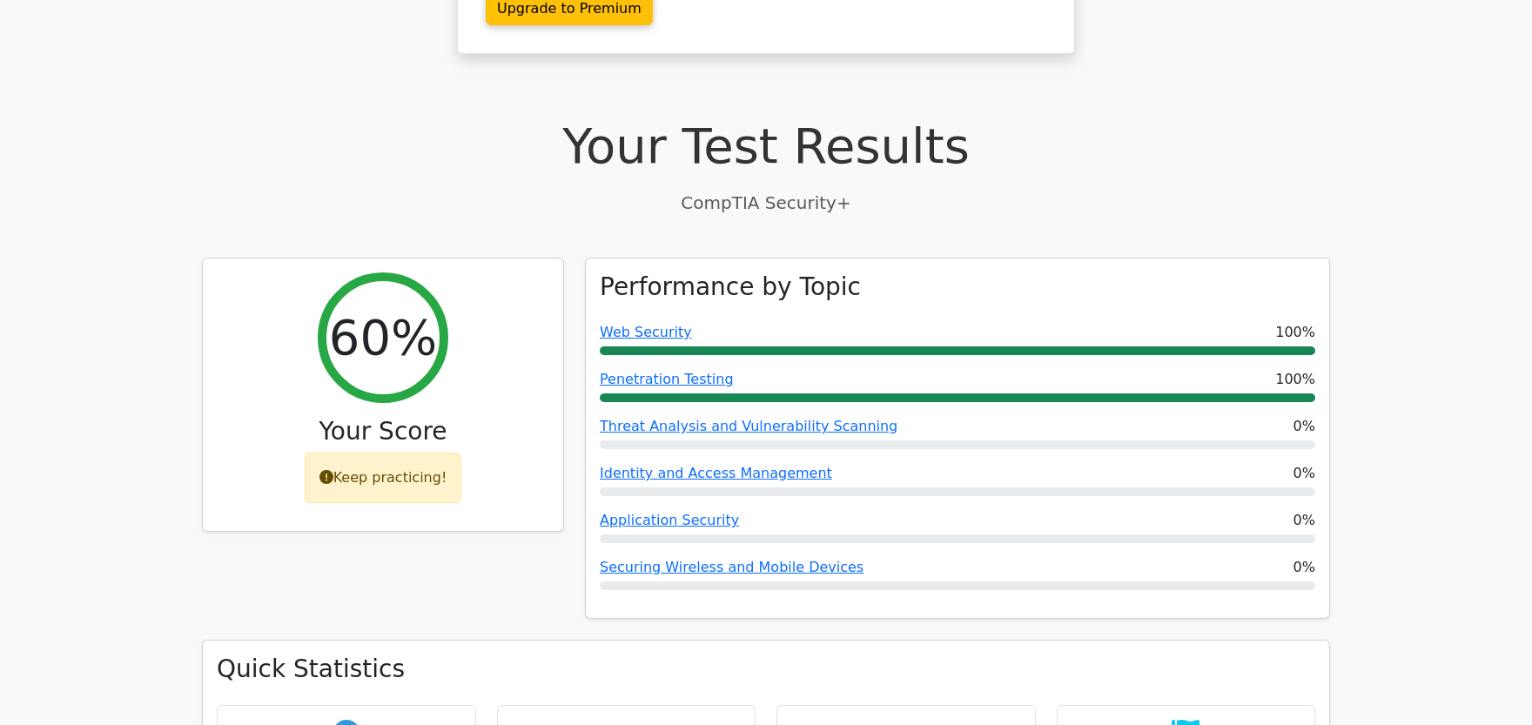
scroll to position [670, 0]
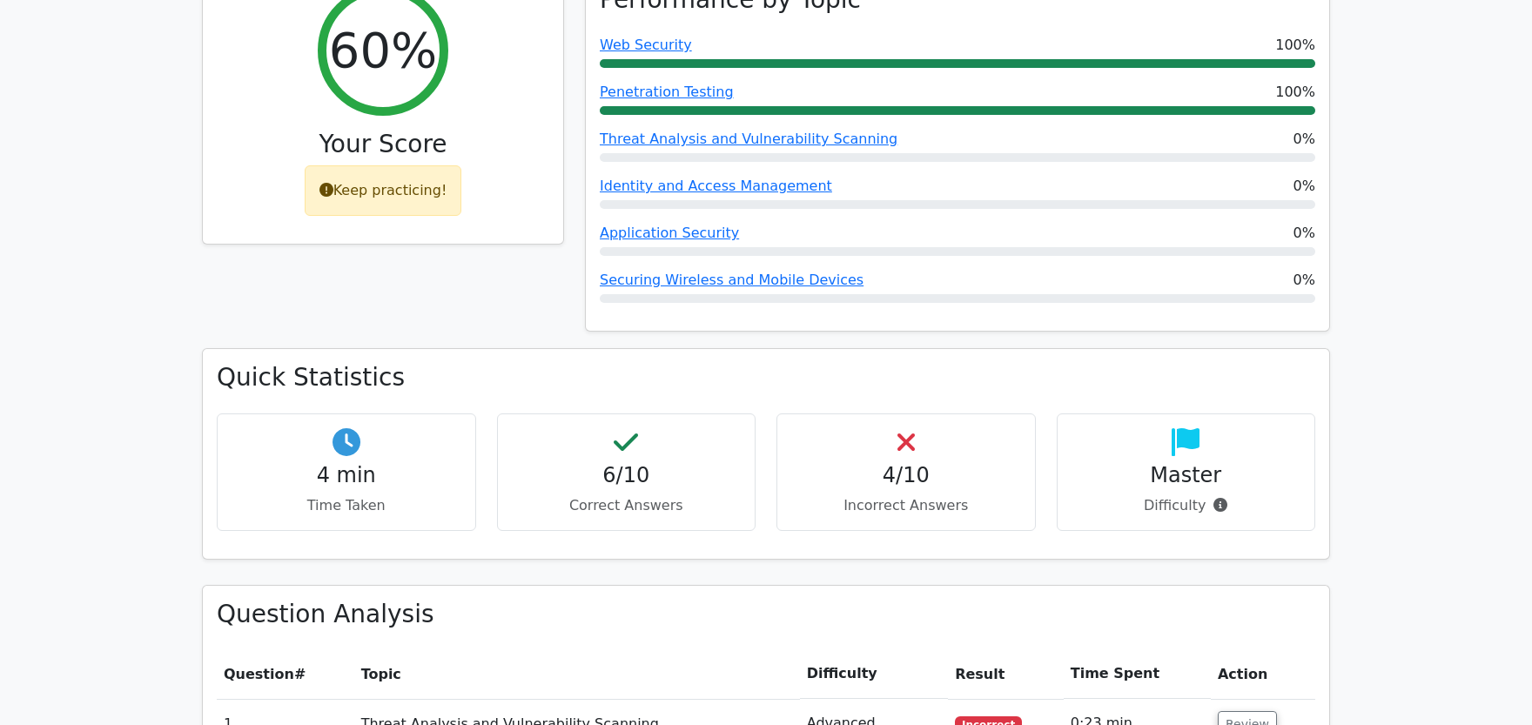
click at [868, 495] on p "Incorrect Answers" at bounding box center [906, 505] width 230 height 21
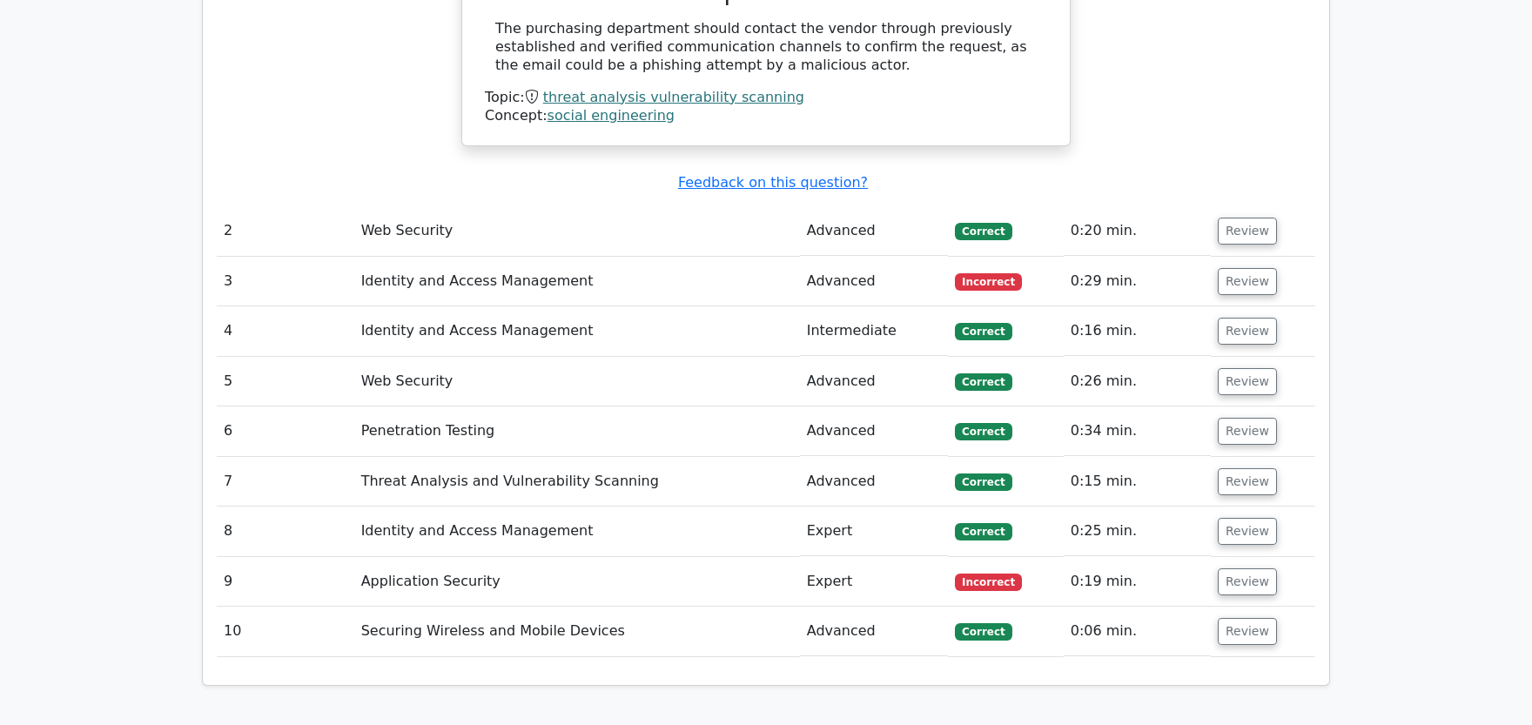
scroll to position [1724, 0]
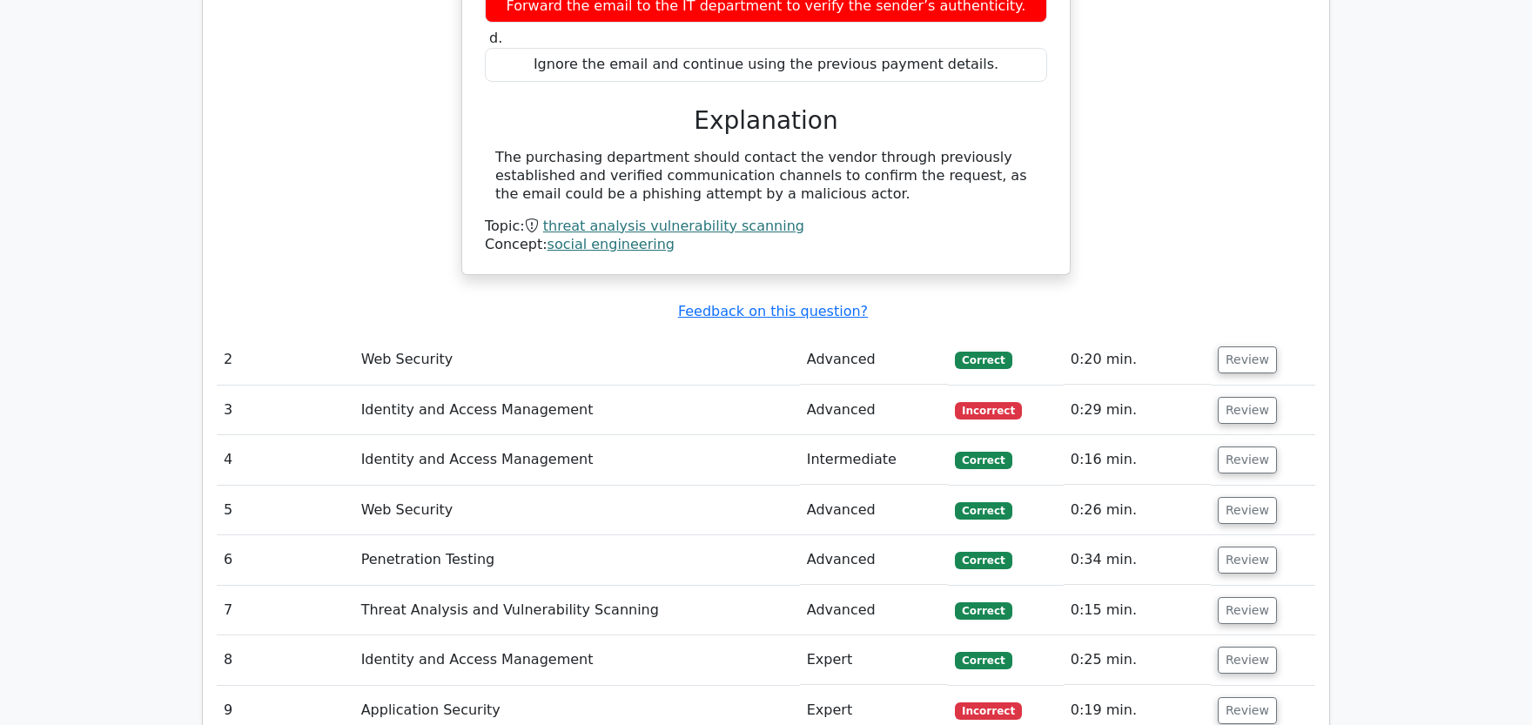
click at [886, 386] on td "Advanced" at bounding box center [874, 411] width 148 height 50
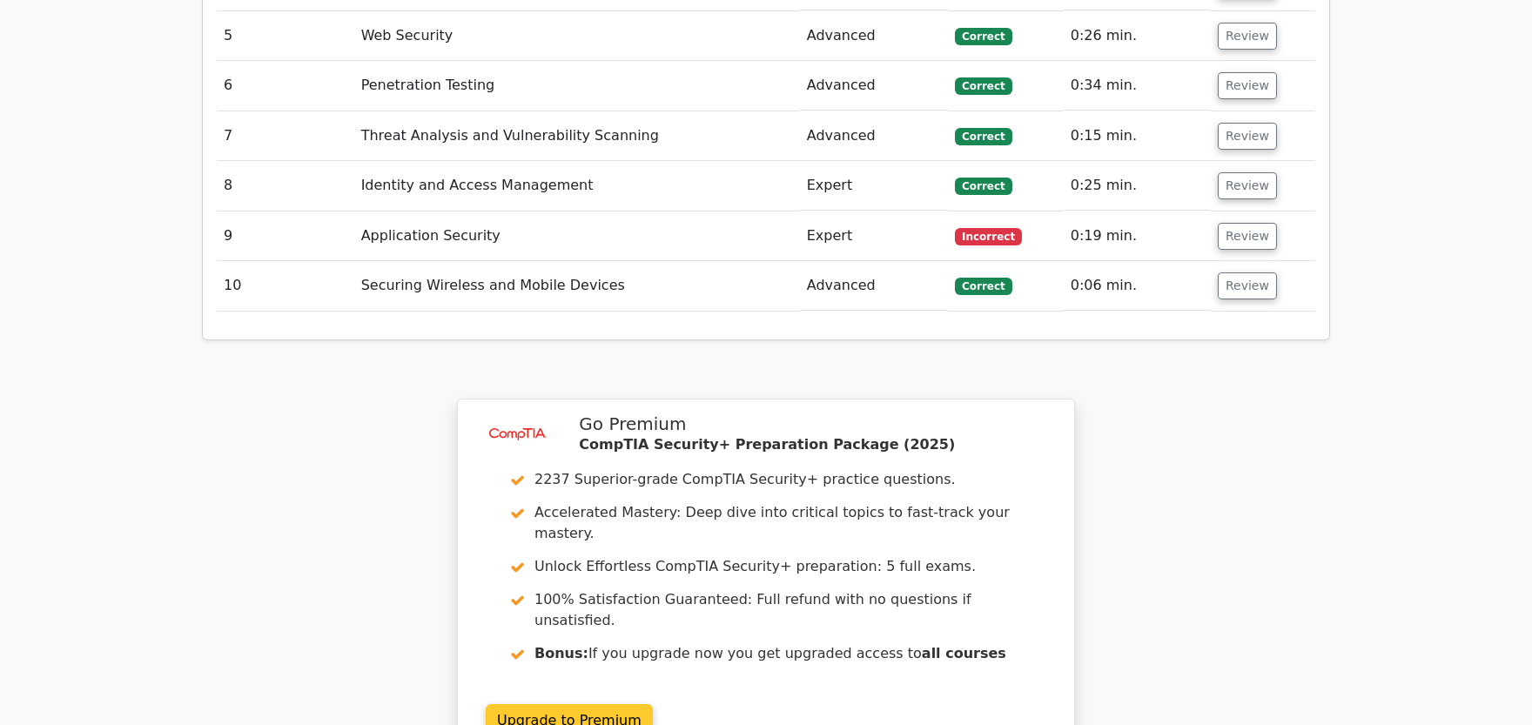
scroll to position [2480, 0]
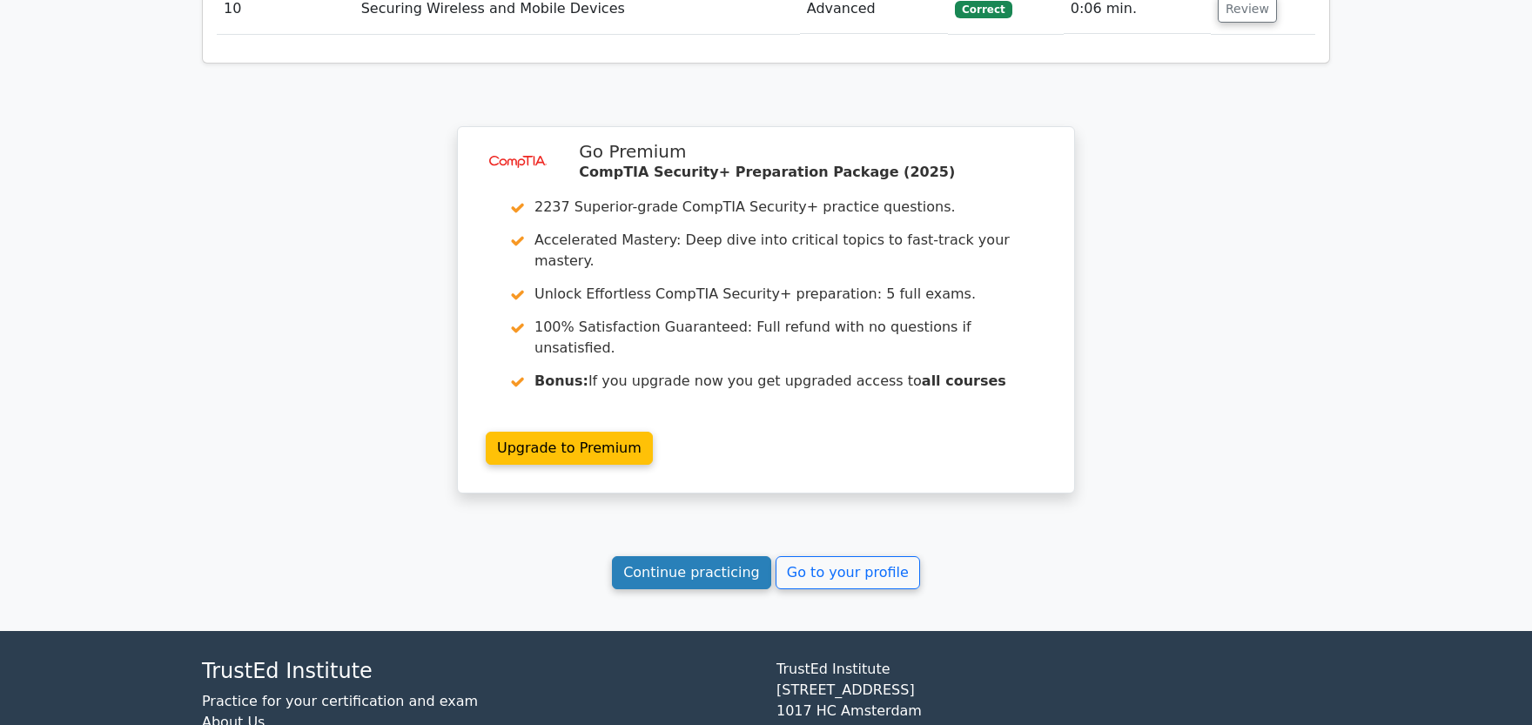
click at [757, 556] on link "Continue practicing" at bounding box center [691, 572] width 159 height 33
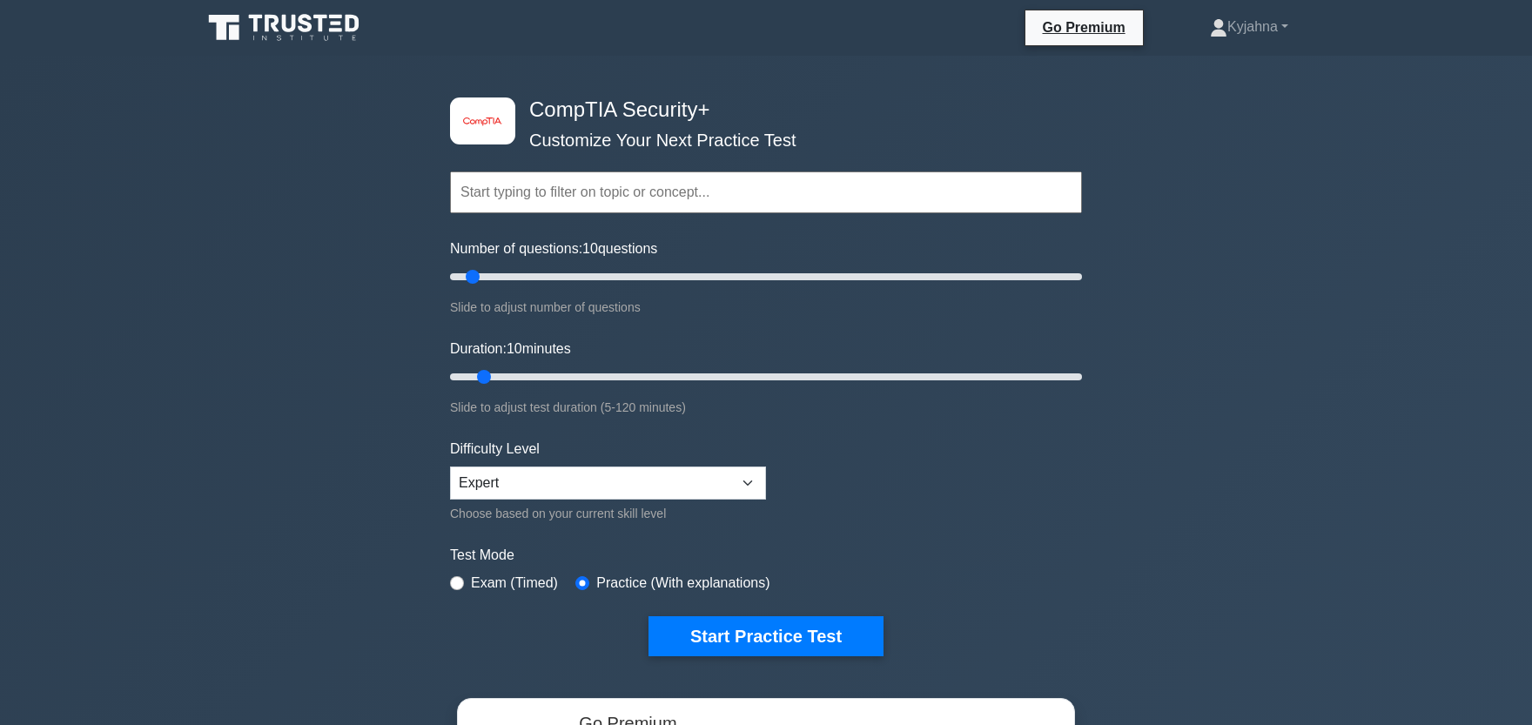
scroll to position [287, 0]
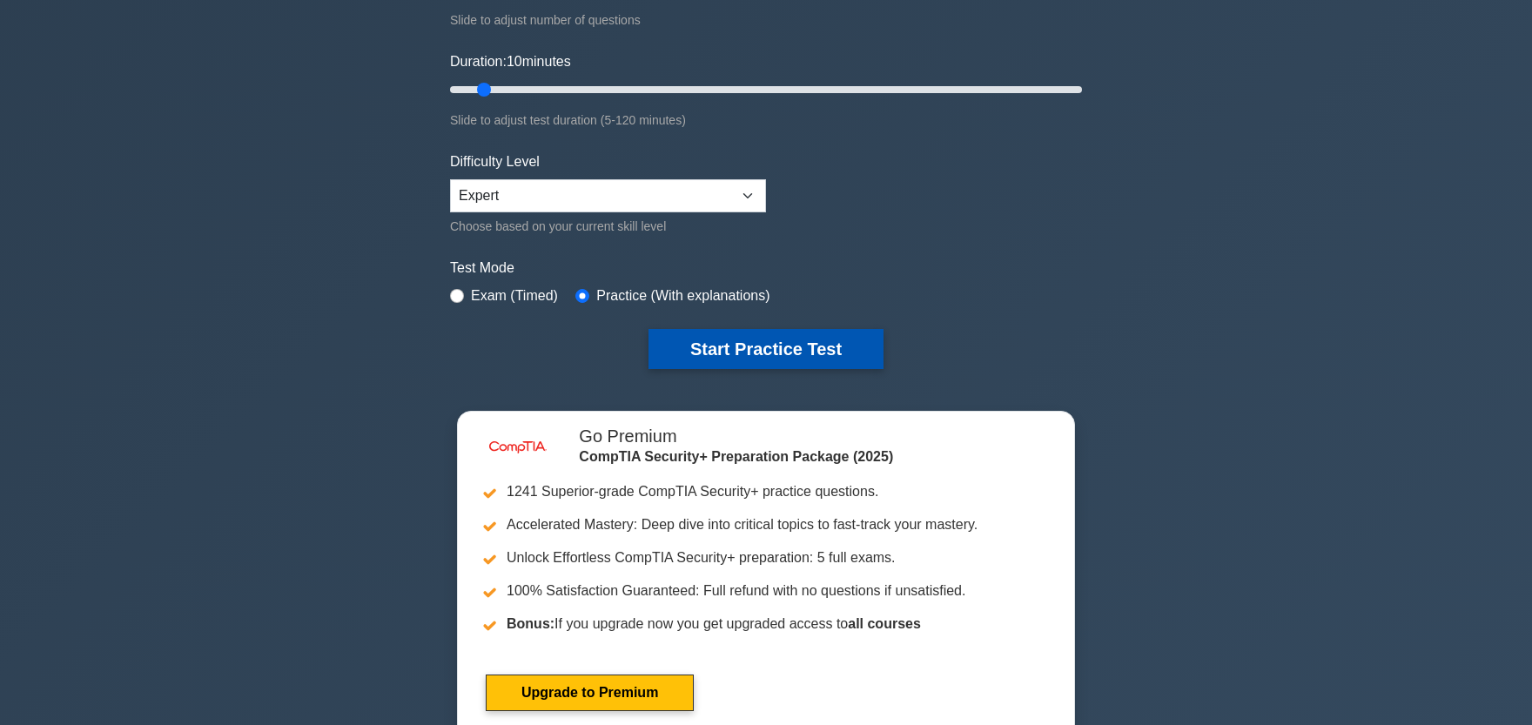
click at [666, 335] on button "Start Practice Test" at bounding box center [766, 349] width 235 height 40
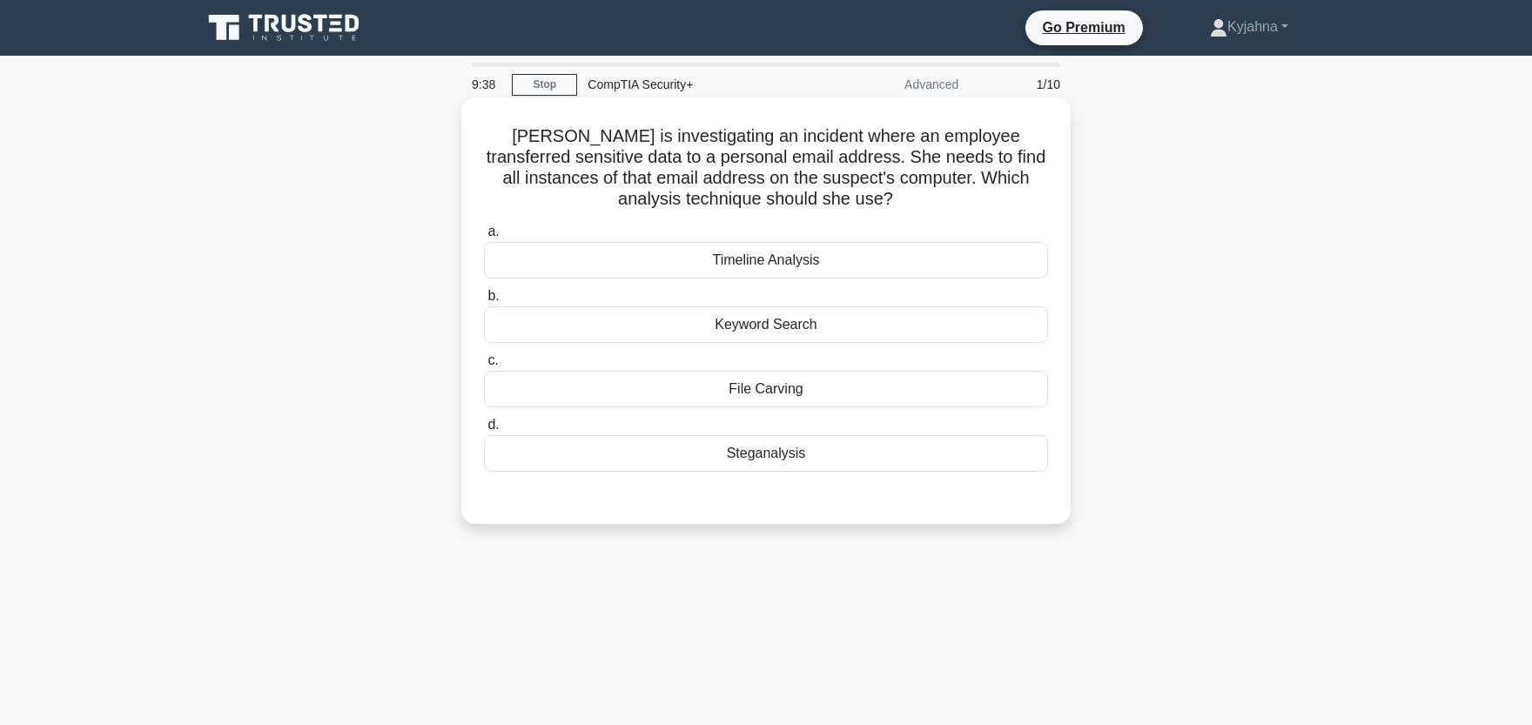
click at [603, 461] on div "Steganalysis" at bounding box center [766, 453] width 564 height 37
click at [484, 431] on input "d. [GEOGRAPHIC_DATA]" at bounding box center [484, 425] width 0 height 11
